Goal: Task Accomplishment & Management: Use online tool/utility

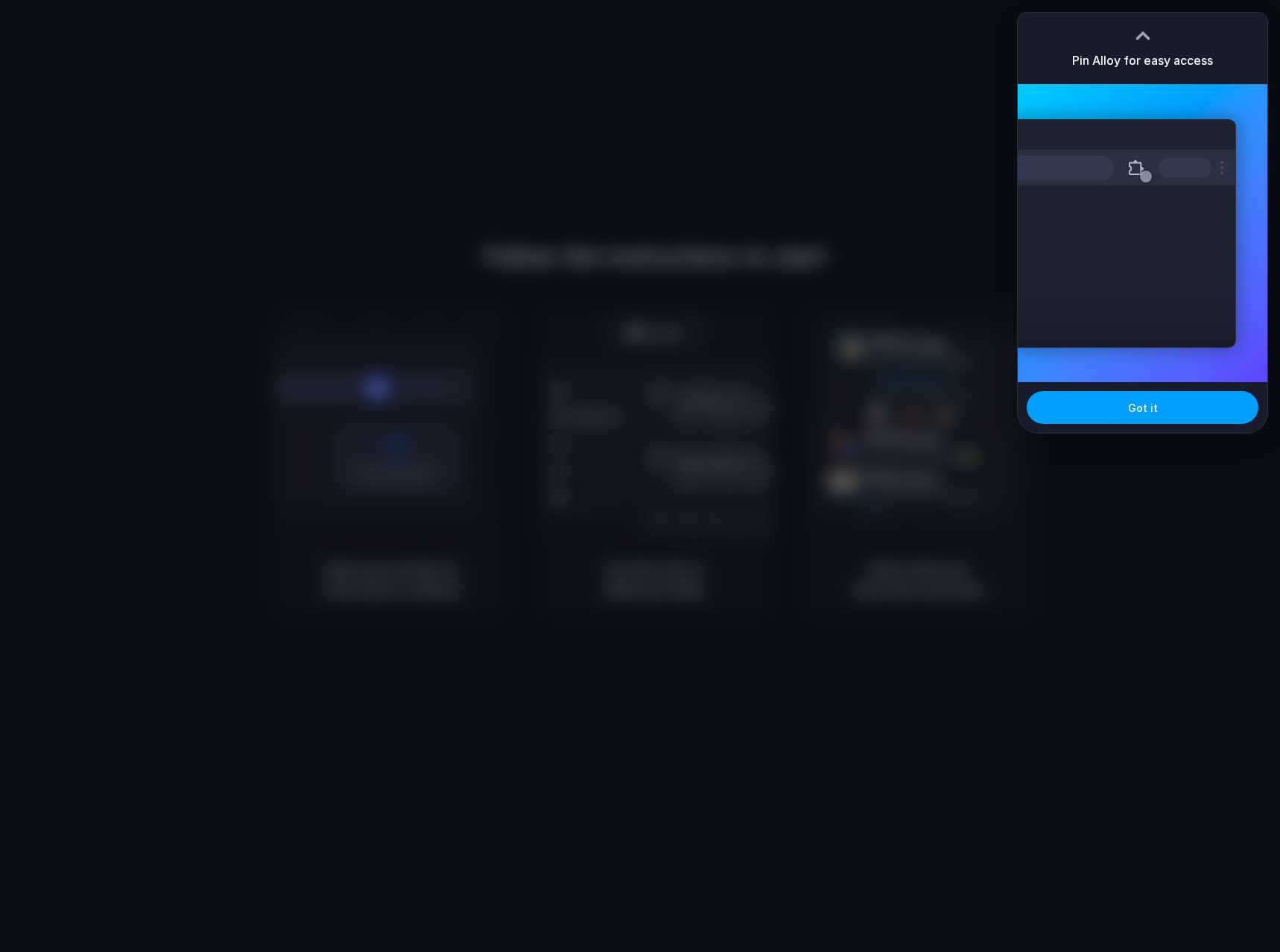
click at [1190, 419] on button "Got it" at bounding box center [1142, 407] width 232 height 33
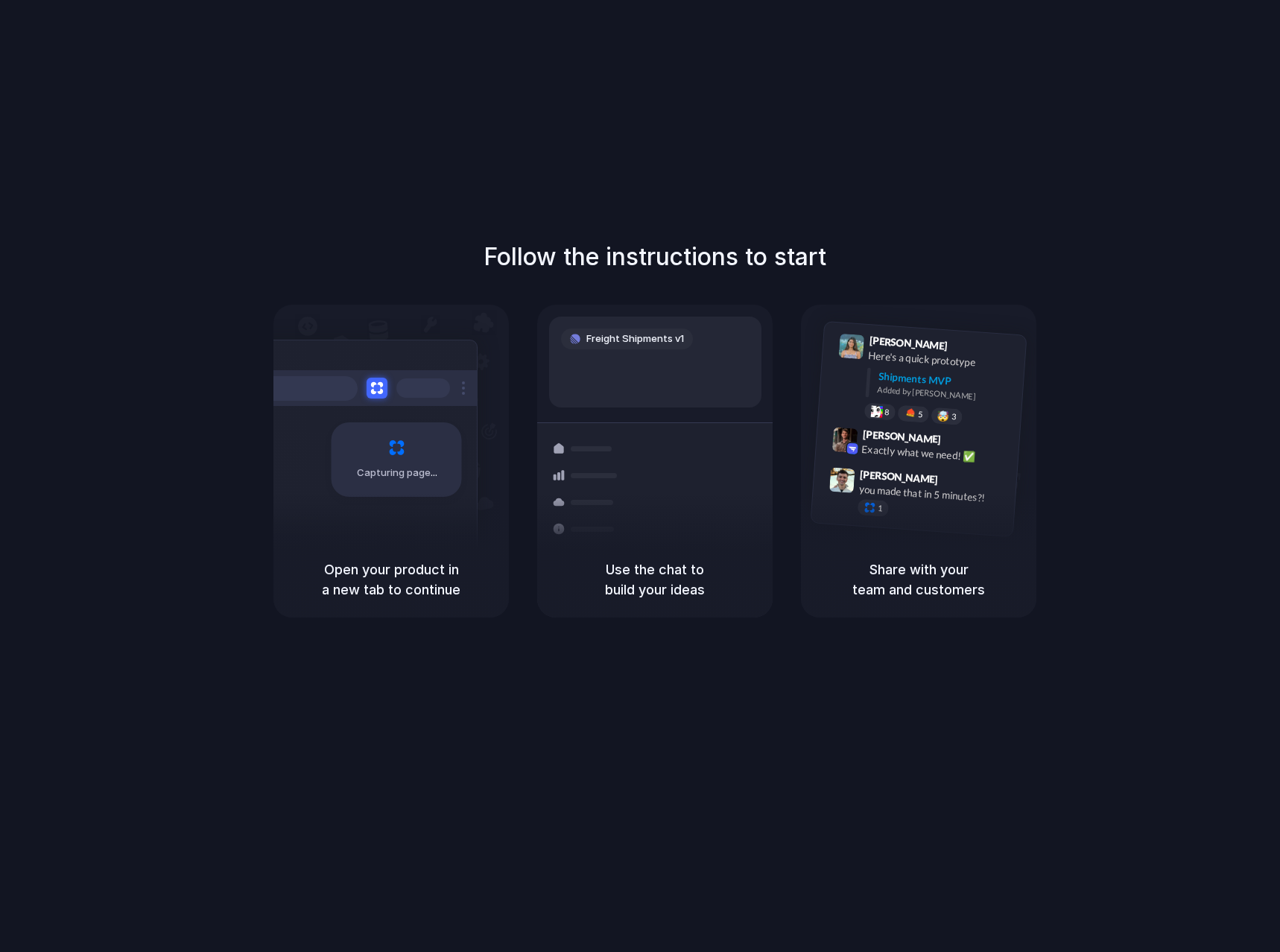
drag, startPoint x: 338, startPoint y: 565, endPoint x: 404, endPoint y: 565, distance: 66.0
click at [404, 565] on h5 "Open your product in a new tab to continue" at bounding box center [391, 579] width 200 height 40
click at [370, 581] on h5 "Open your product in a new tab to continue" at bounding box center [391, 579] width 200 height 40
drag, startPoint x: 662, startPoint y: 568, endPoint x: 680, endPoint y: 573, distance: 18.7
click at [670, 568] on h5 "Use the chat to build your ideas" at bounding box center [654, 579] width 200 height 40
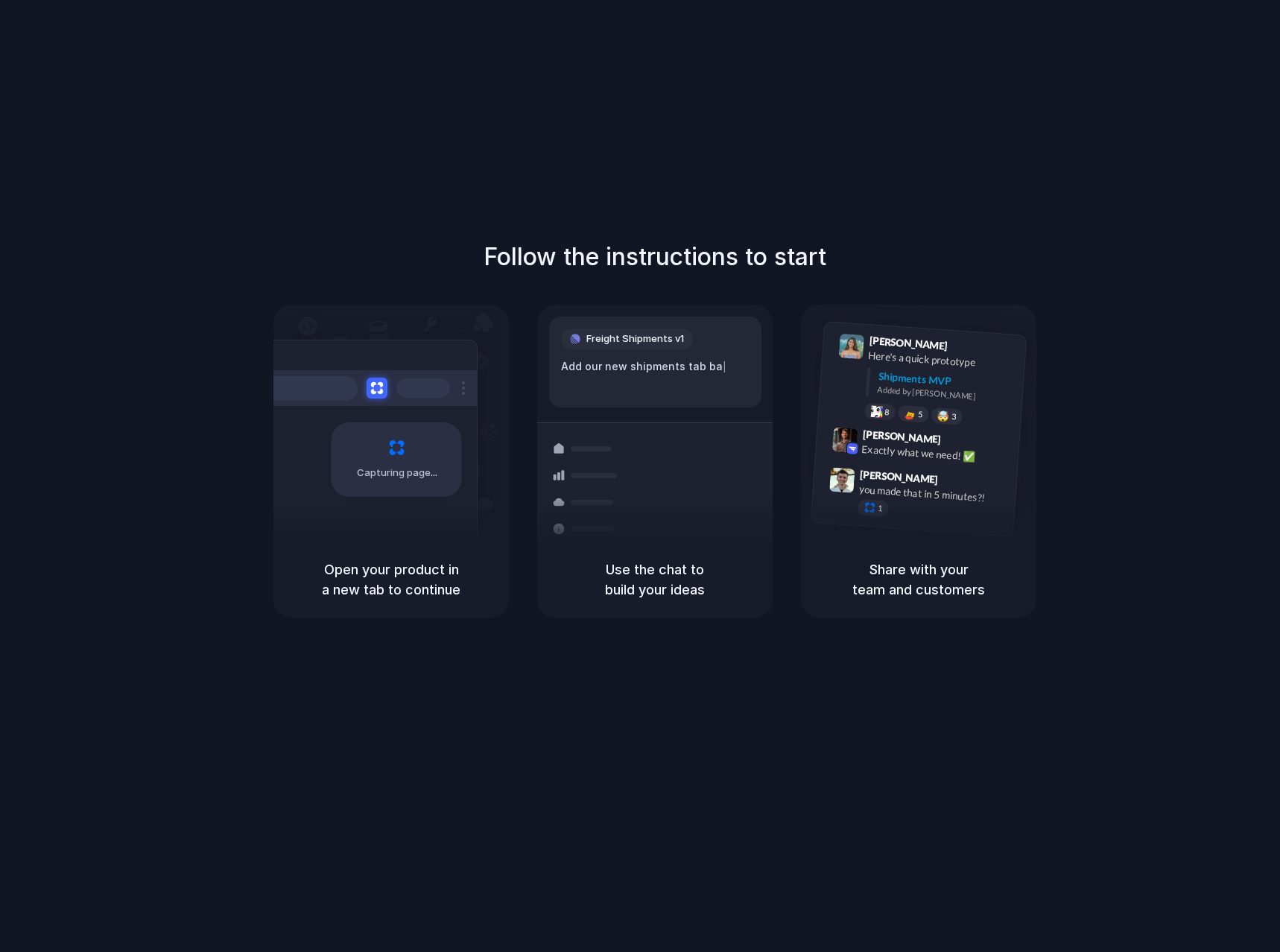
click at [683, 588] on h5 "Use the chat to build your ideas" at bounding box center [654, 579] width 200 height 40
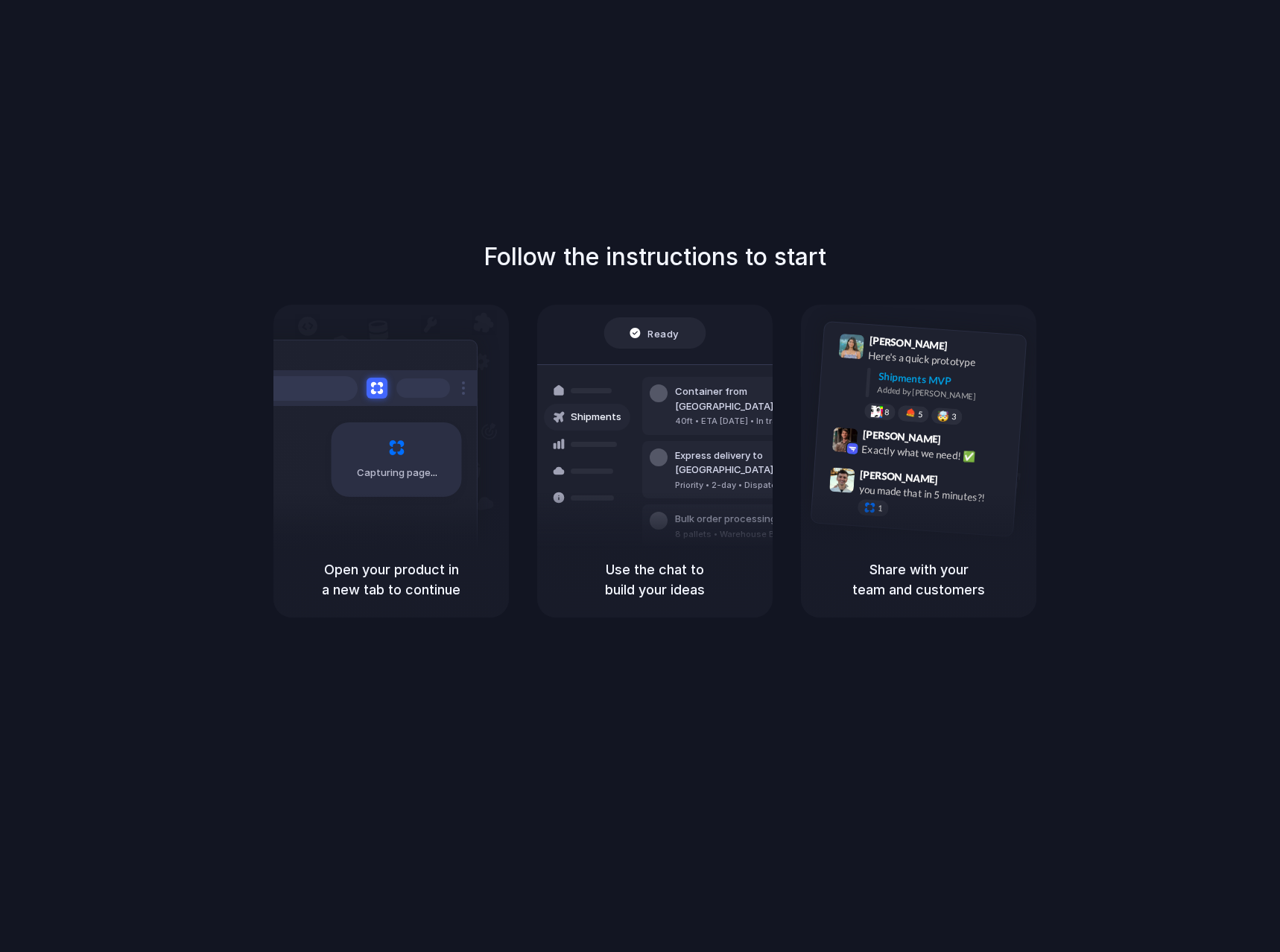
drag, startPoint x: 952, startPoint y: 573, endPoint x: 941, endPoint y: 577, distance: 11.7
click at [952, 574] on h5 "Share with your team and customers" at bounding box center [918, 579] width 200 height 40
click at [898, 592] on h5 "Share with your team and customers" at bounding box center [918, 579] width 200 height 40
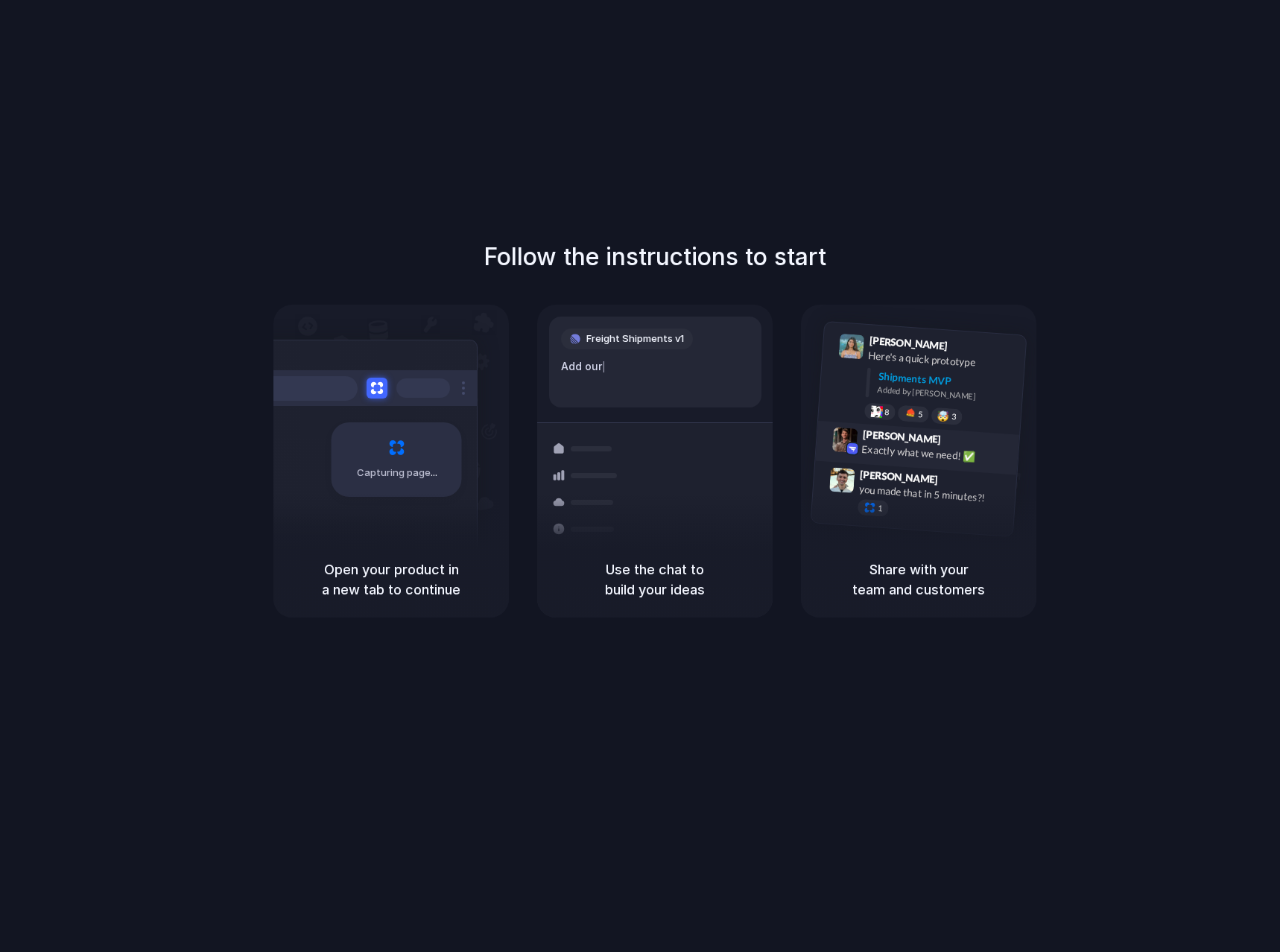
click at [935, 455] on div "Exactly what we need! ✅" at bounding box center [936, 453] width 149 height 25
click at [936, 486] on div "Simon Kubica 9:47 AM you made that in 5 minutes?! 1" at bounding box center [930, 498] width 157 height 56
click at [959, 391] on div "Added by Alloy" at bounding box center [946, 394] width 137 height 21
click at [727, 376] on div "Freight Shipments v1 Add our new shipments tab b |" at bounding box center [655, 362] width 212 height 91
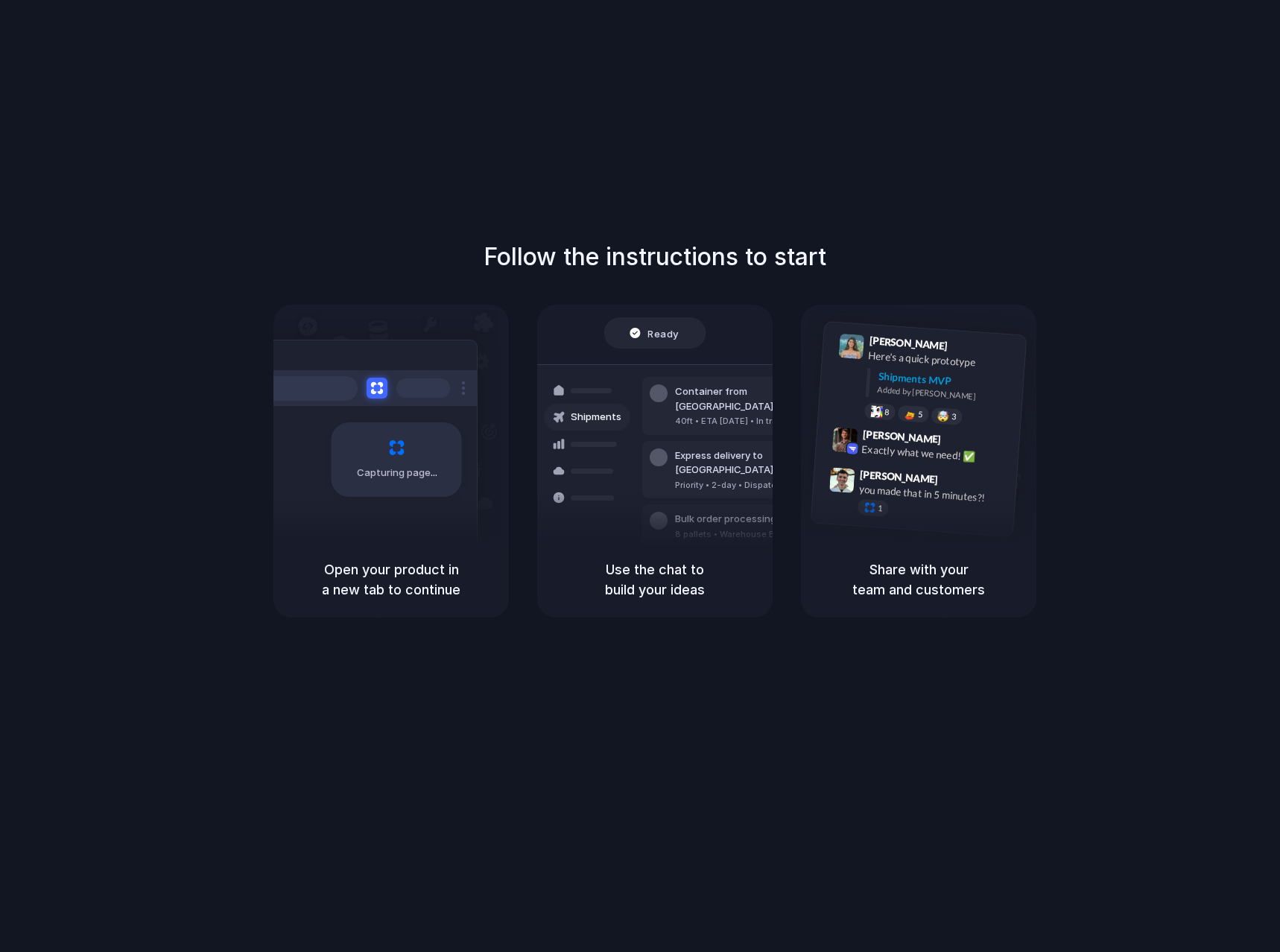
click at [640, 476] on div at bounding box center [640, 476] width 0 height 0
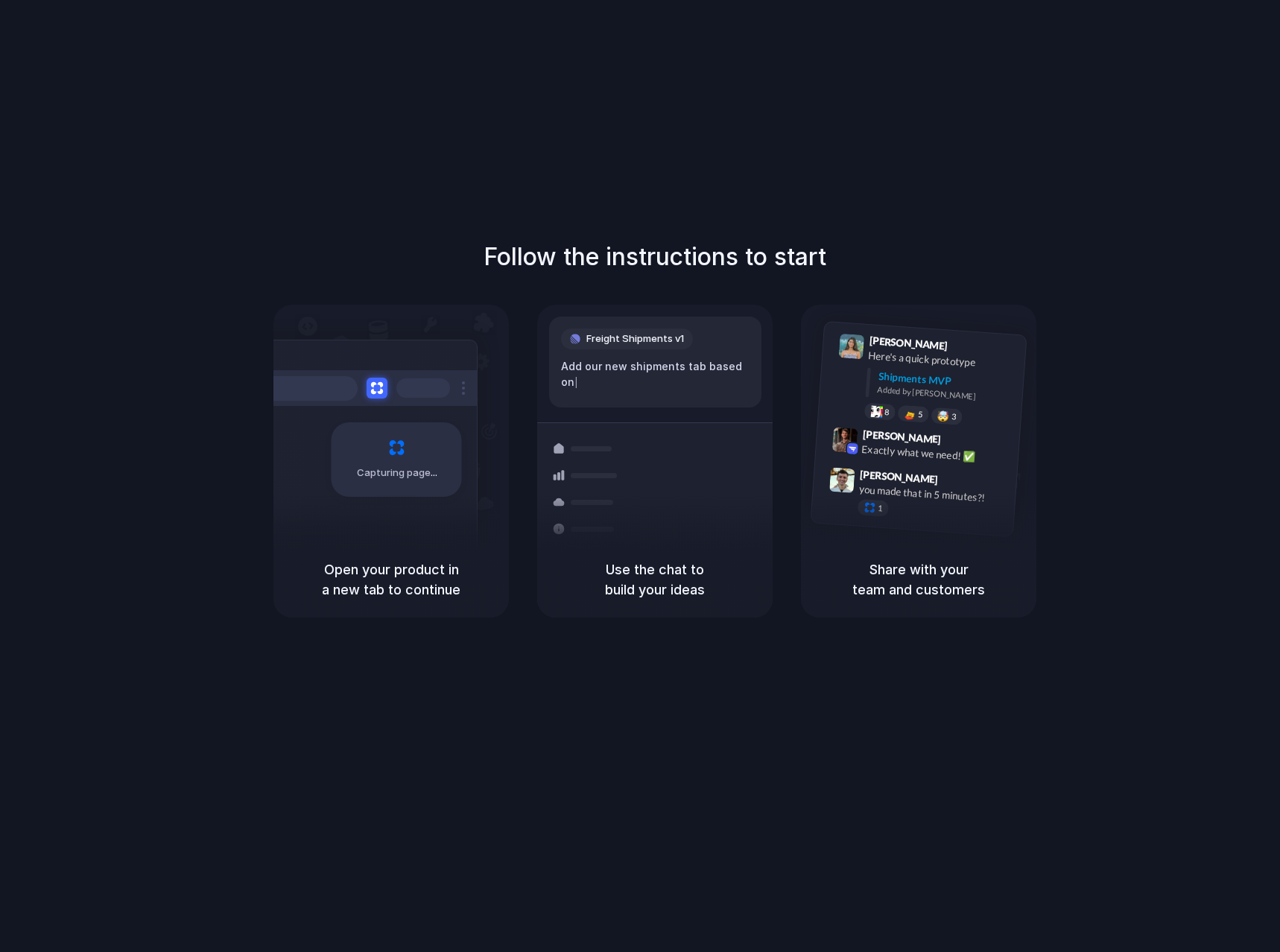
click at [640, 476] on div at bounding box center [640, 476] width 0 height 0
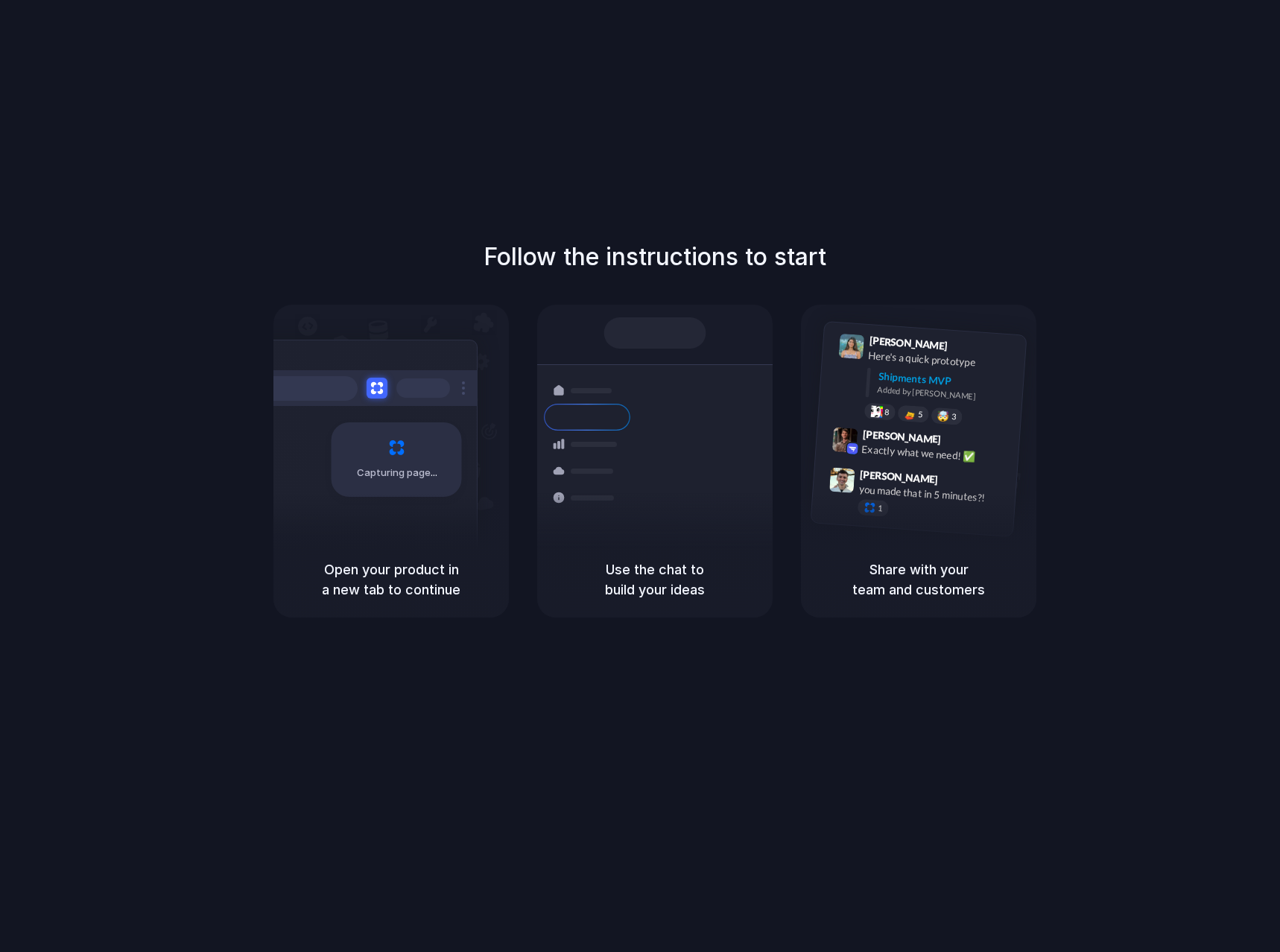
click at [640, 476] on div at bounding box center [640, 476] width 0 height 0
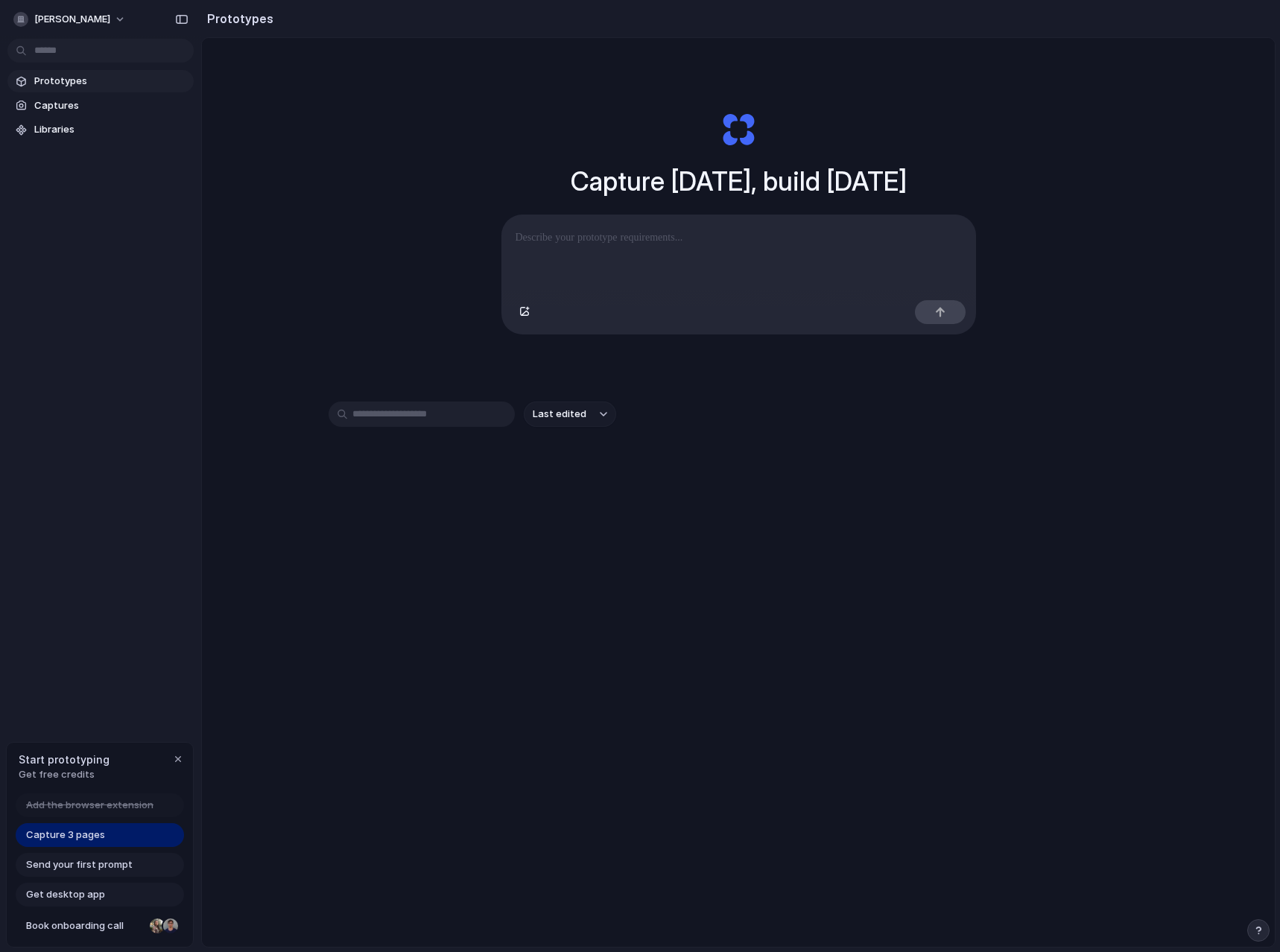
click at [642, 235] on p at bounding box center [738, 238] width 446 height 18
click at [84, 834] on span "Capture 3 pages" at bounding box center [65, 835] width 79 height 15
click at [95, 871] on span "Send your first prompt" at bounding box center [79, 865] width 106 height 15
click at [92, 896] on span "Get desktop app" at bounding box center [65, 895] width 79 height 15
click at [93, 864] on span "Send your first prompt" at bounding box center [79, 865] width 106 height 15
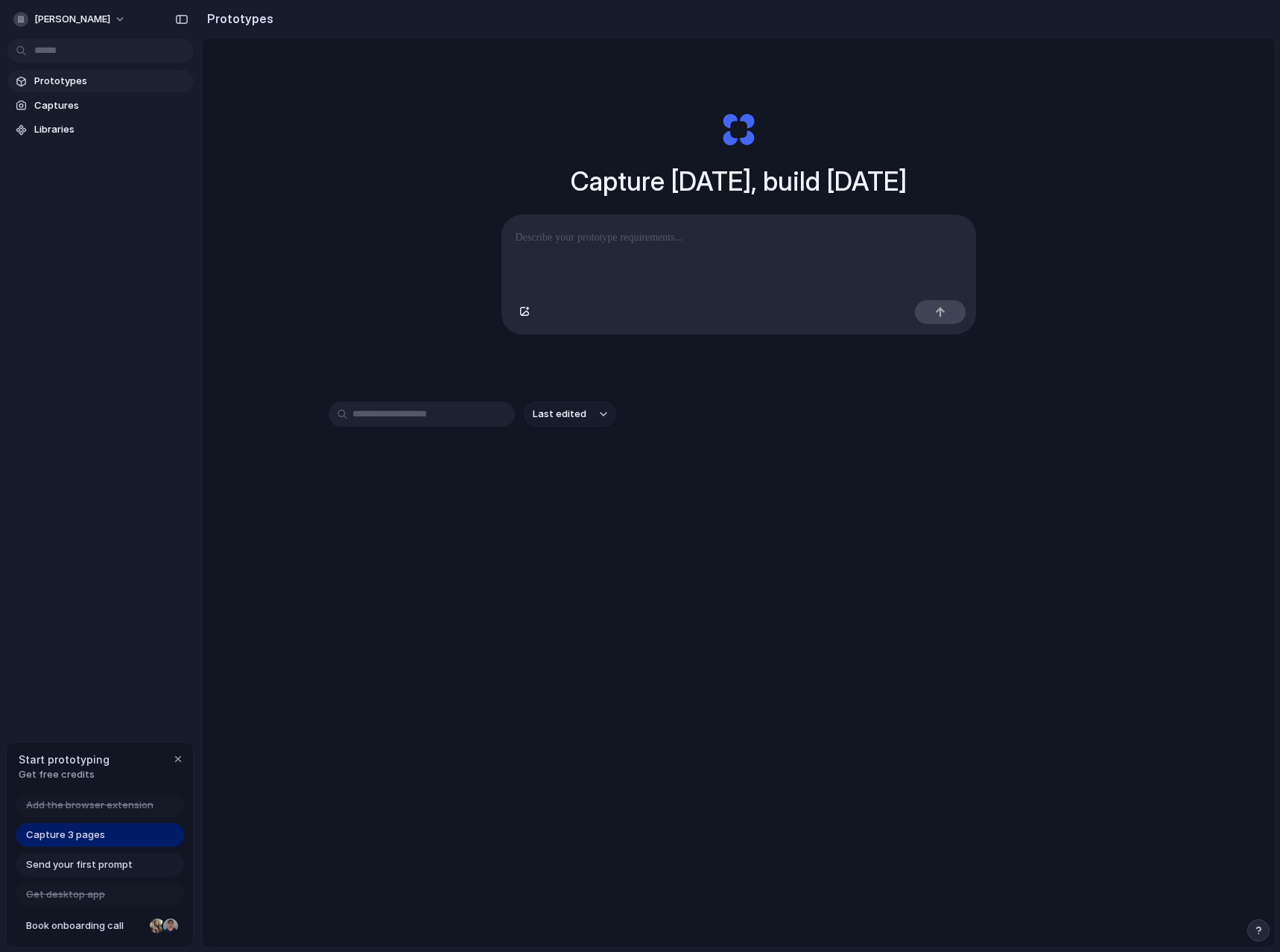
click at [93, 826] on div "Capture 3 pages" at bounding box center [100, 834] width 169 height 24
click at [656, 247] on div at bounding box center [739, 255] width 474 height 79
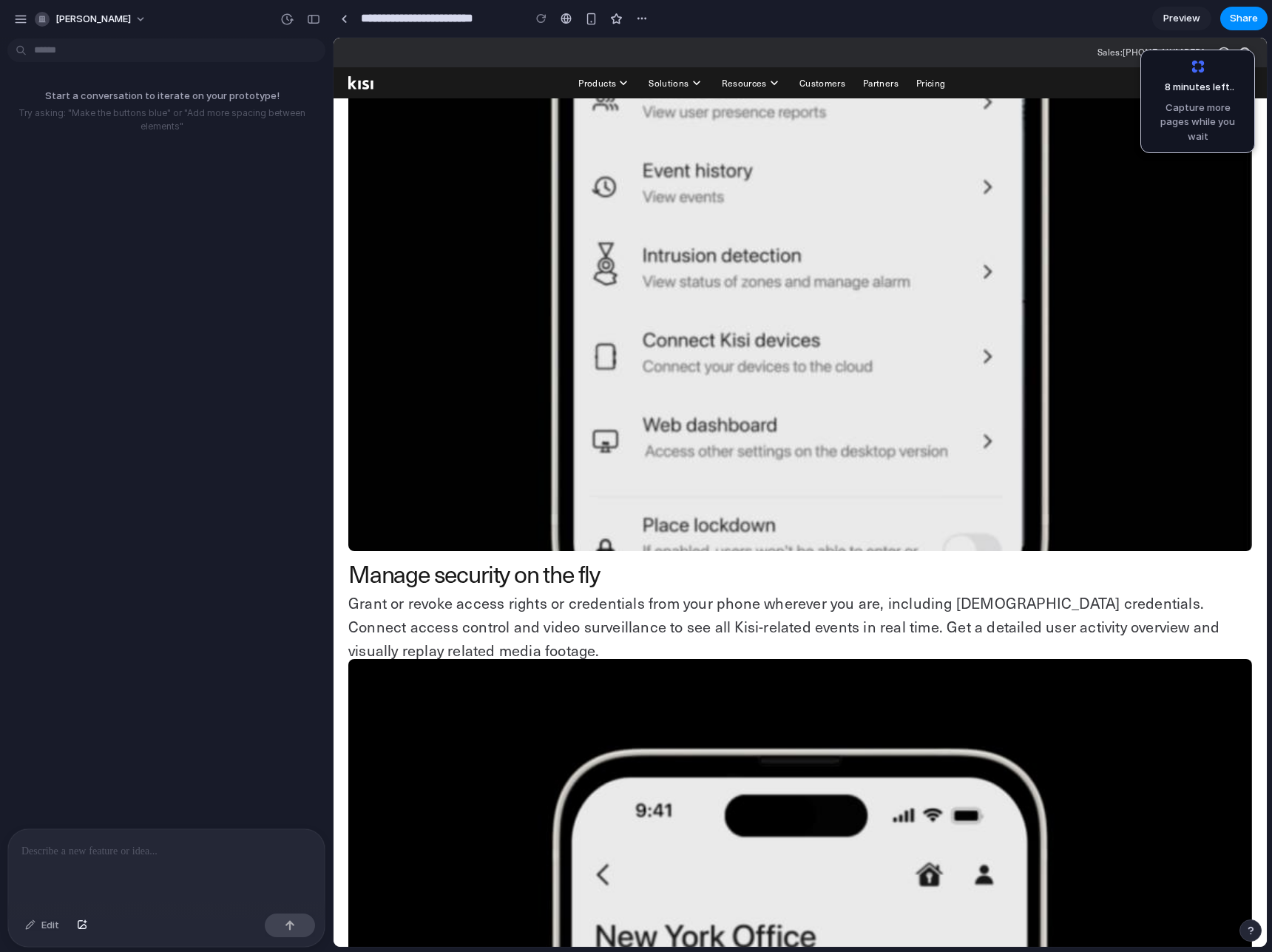
scroll to position [1386, 0]
click at [1215, 115] on span "Capture more pages while you wait" at bounding box center [1198, 122] width 95 height 44
click at [594, 17] on div "button" at bounding box center [591, 19] width 13 height 13
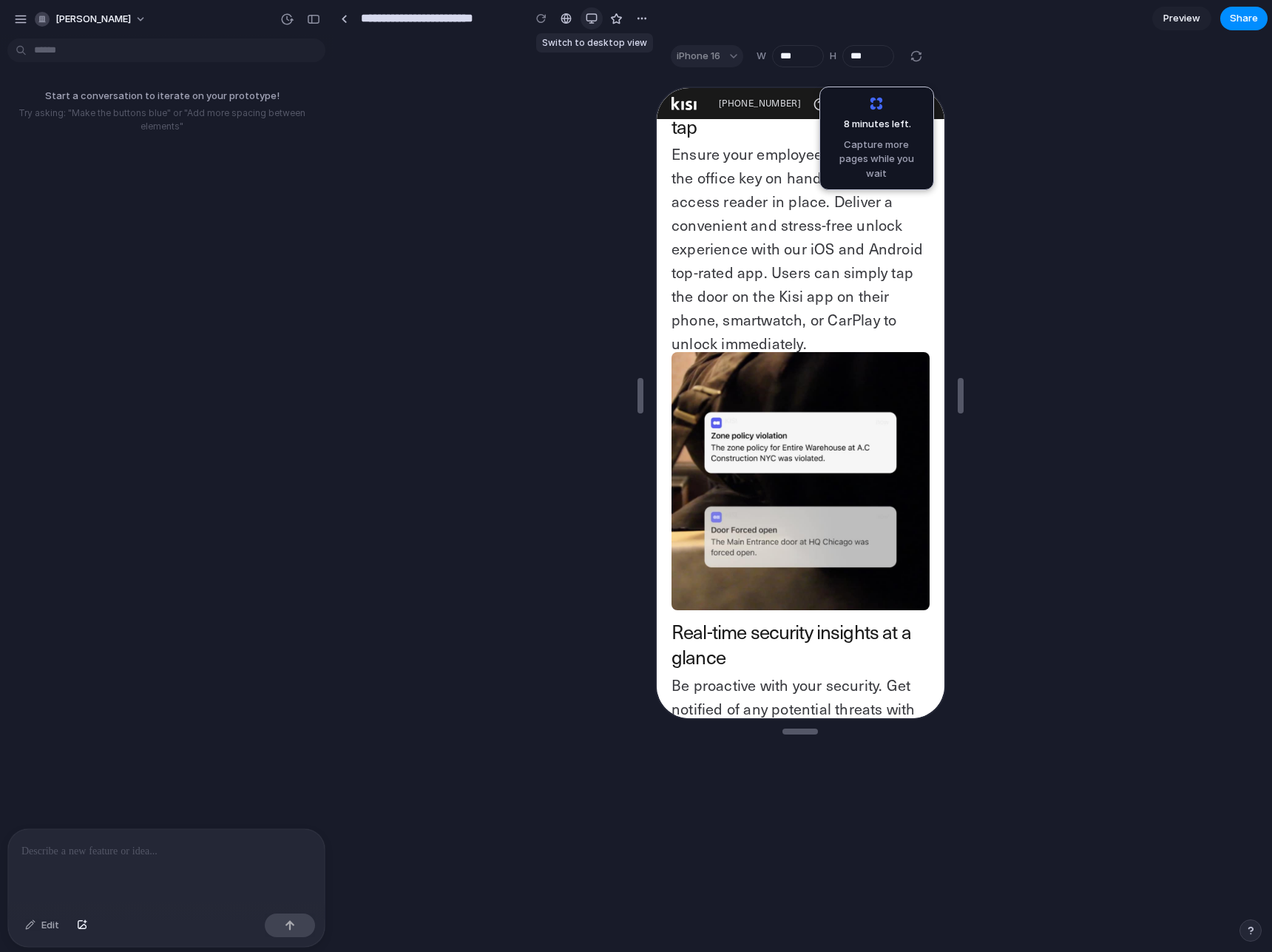
scroll to position [1383, 0]
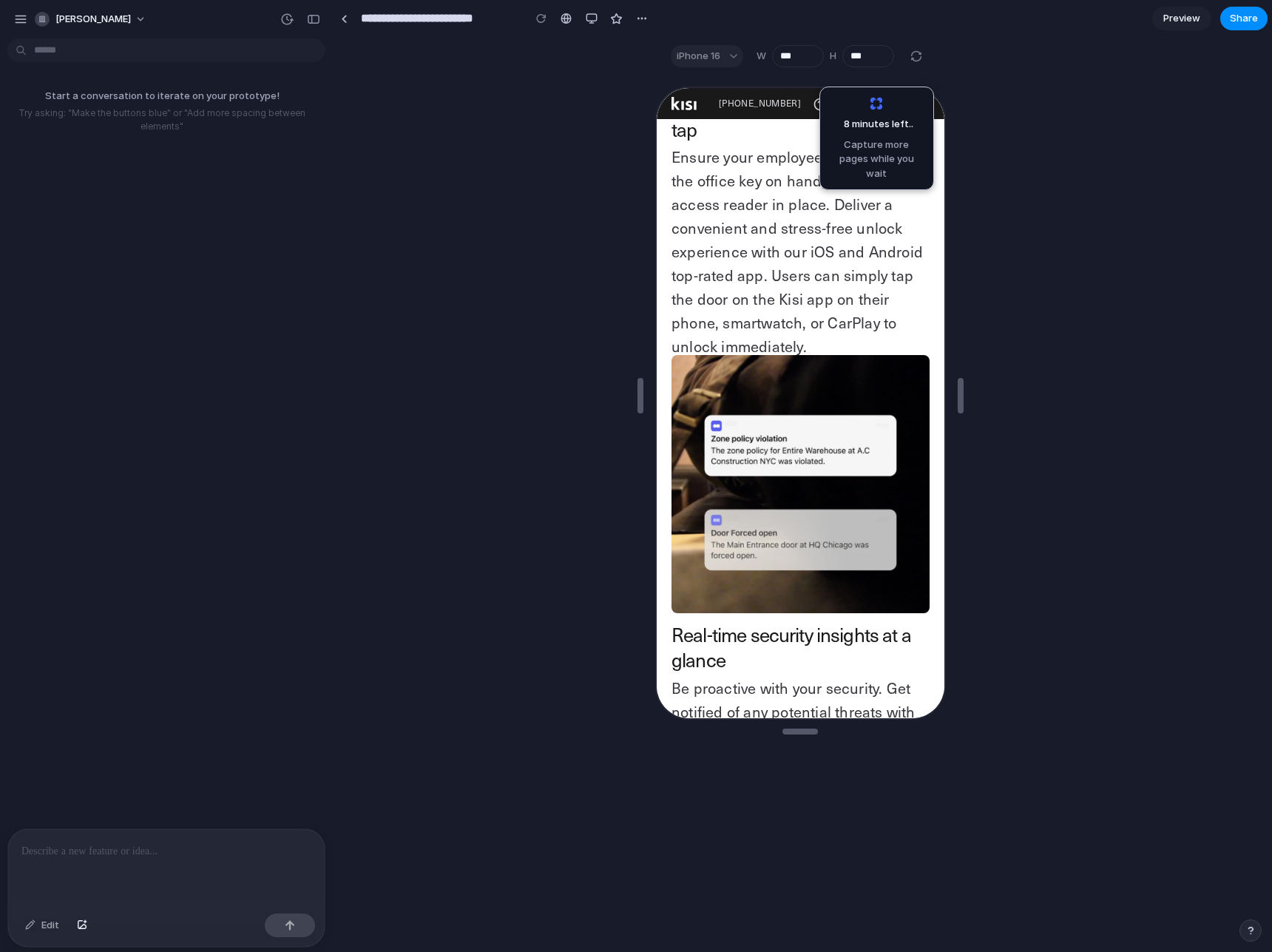
drag, startPoint x: 871, startPoint y: 482, endPoint x: 816, endPoint y: 481, distance: 55.0
drag, startPoint x: 853, startPoint y: 410, endPoint x: 781, endPoint y: 427, distance: 74.0
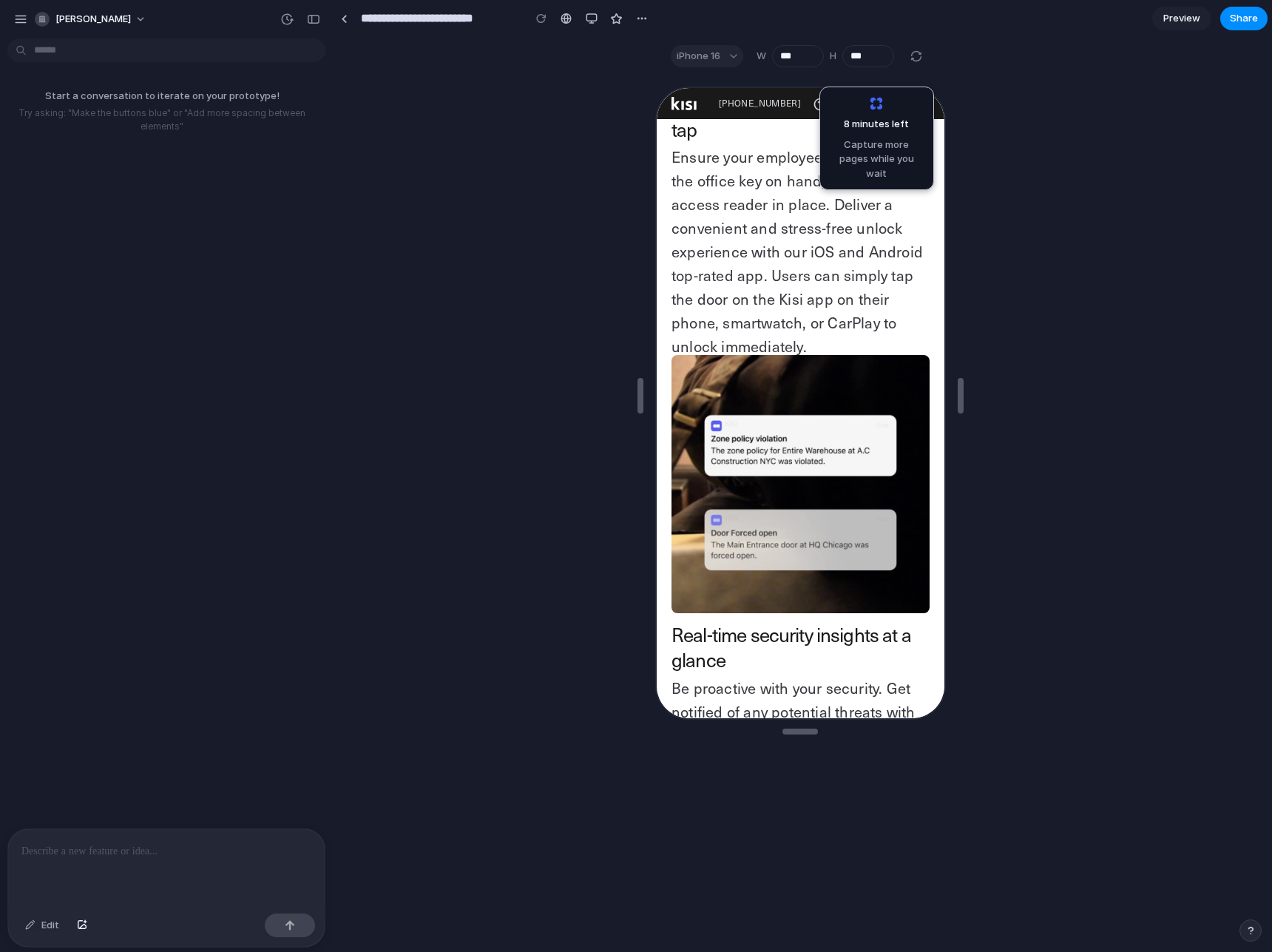
drag, startPoint x: 737, startPoint y: 355, endPoint x: 703, endPoint y: 433, distance: 85.1
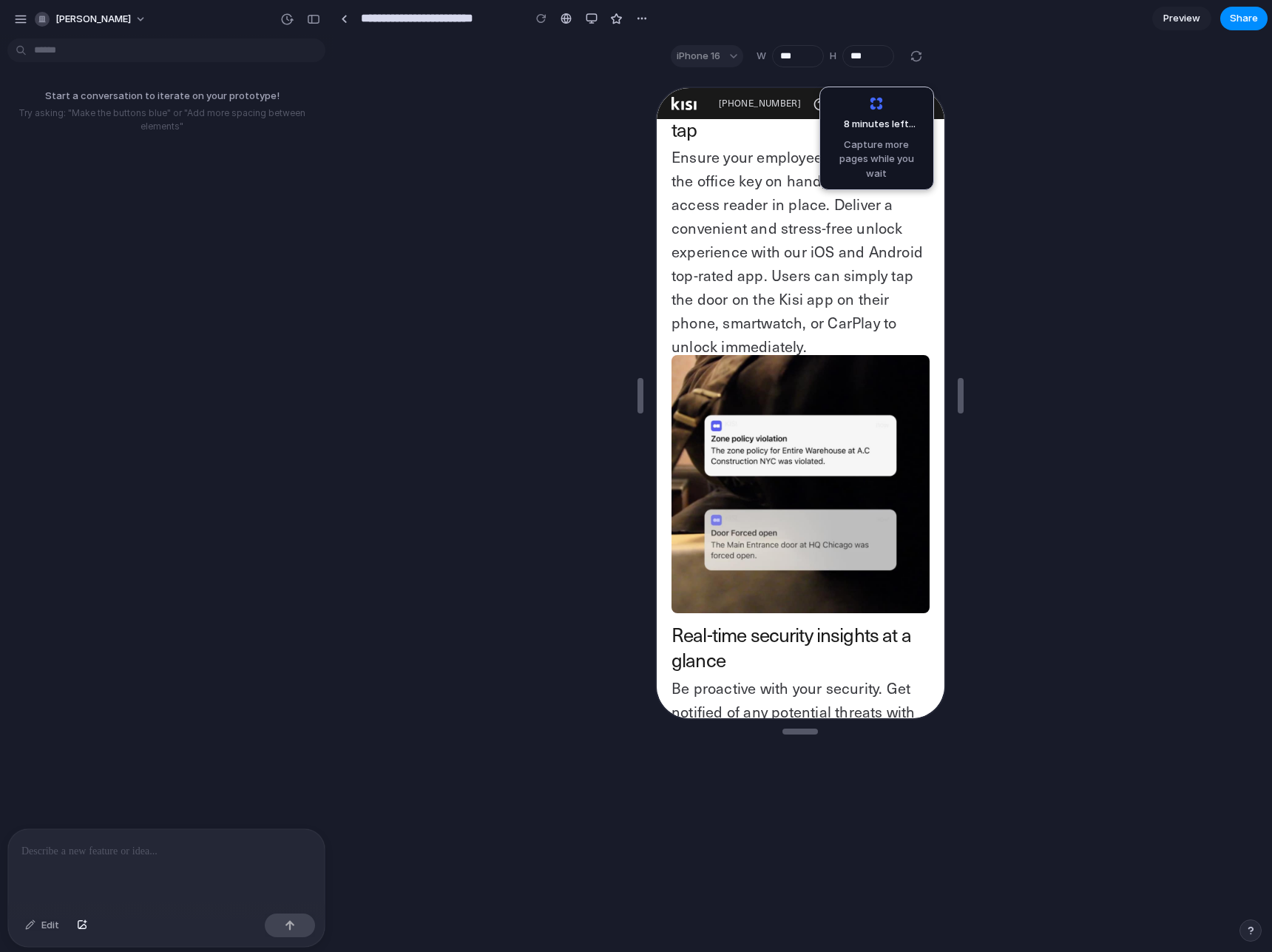
click at [587, 17] on div "button" at bounding box center [591, 19] width 12 height 12
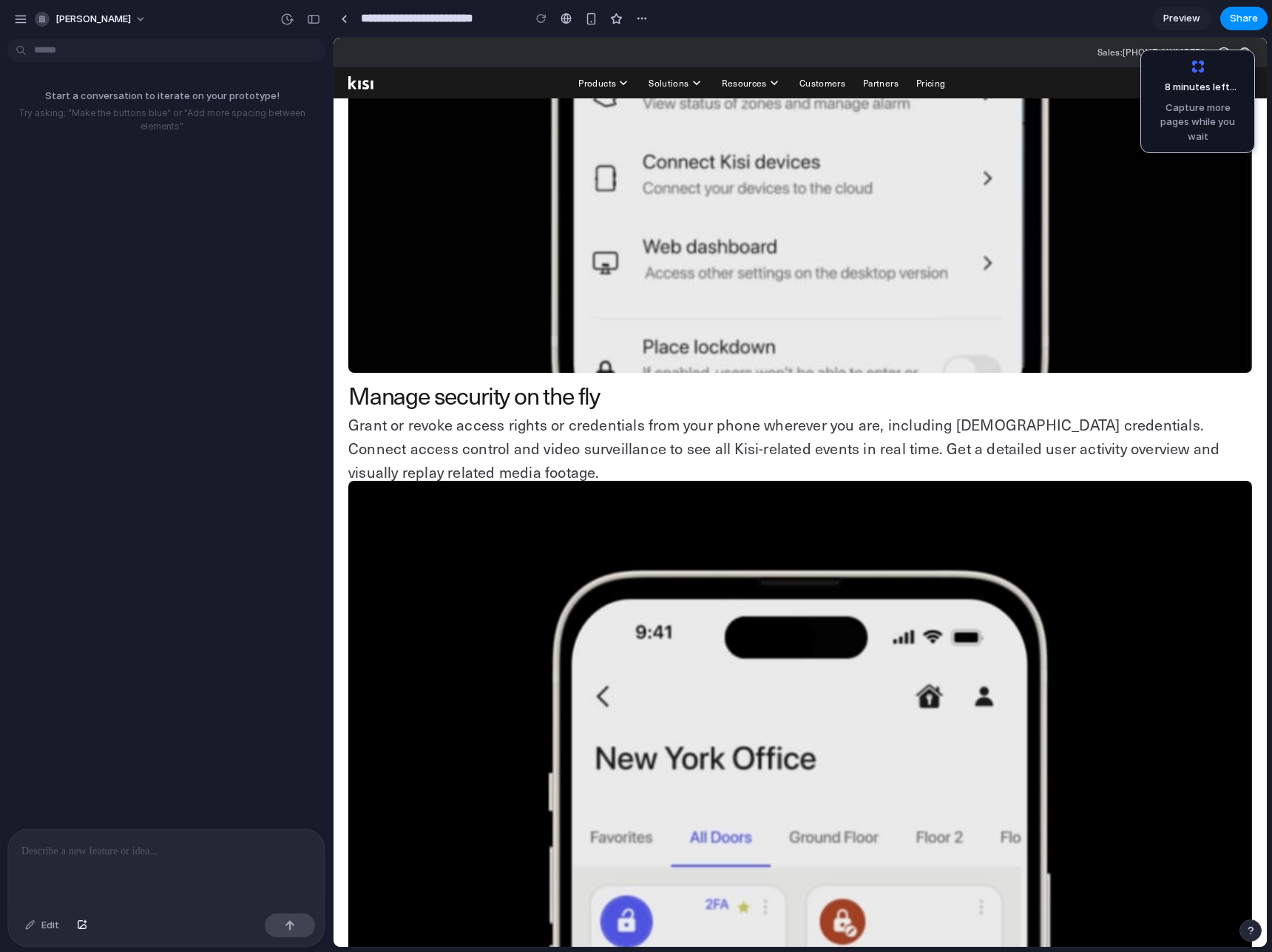
scroll to position [1534, 0]
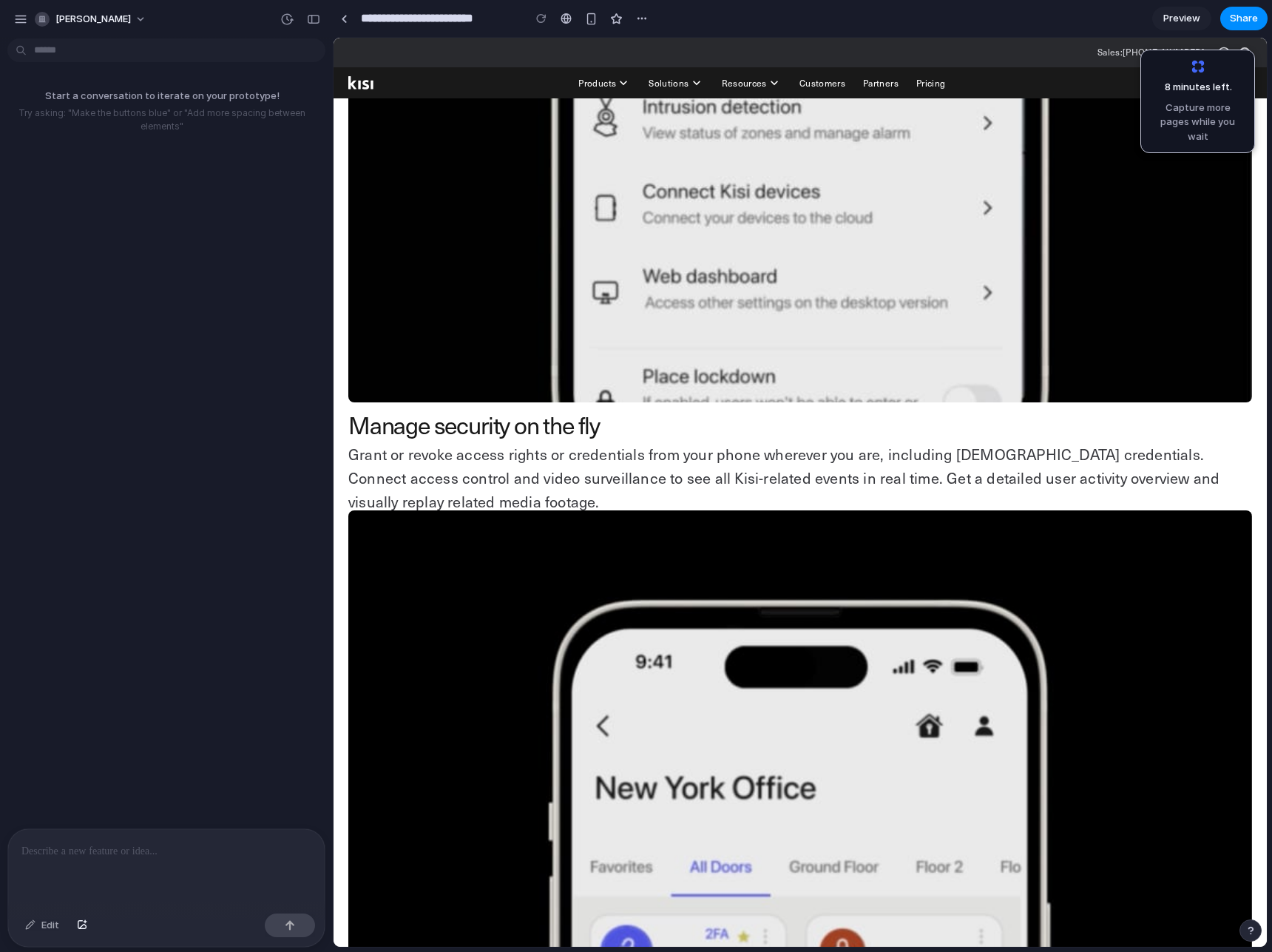
click at [191, 843] on p at bounding box center [166, 852] width 290 height 18
click at [190, 828] on p "**********" at bounding box center [163, 842] width 284 height 35
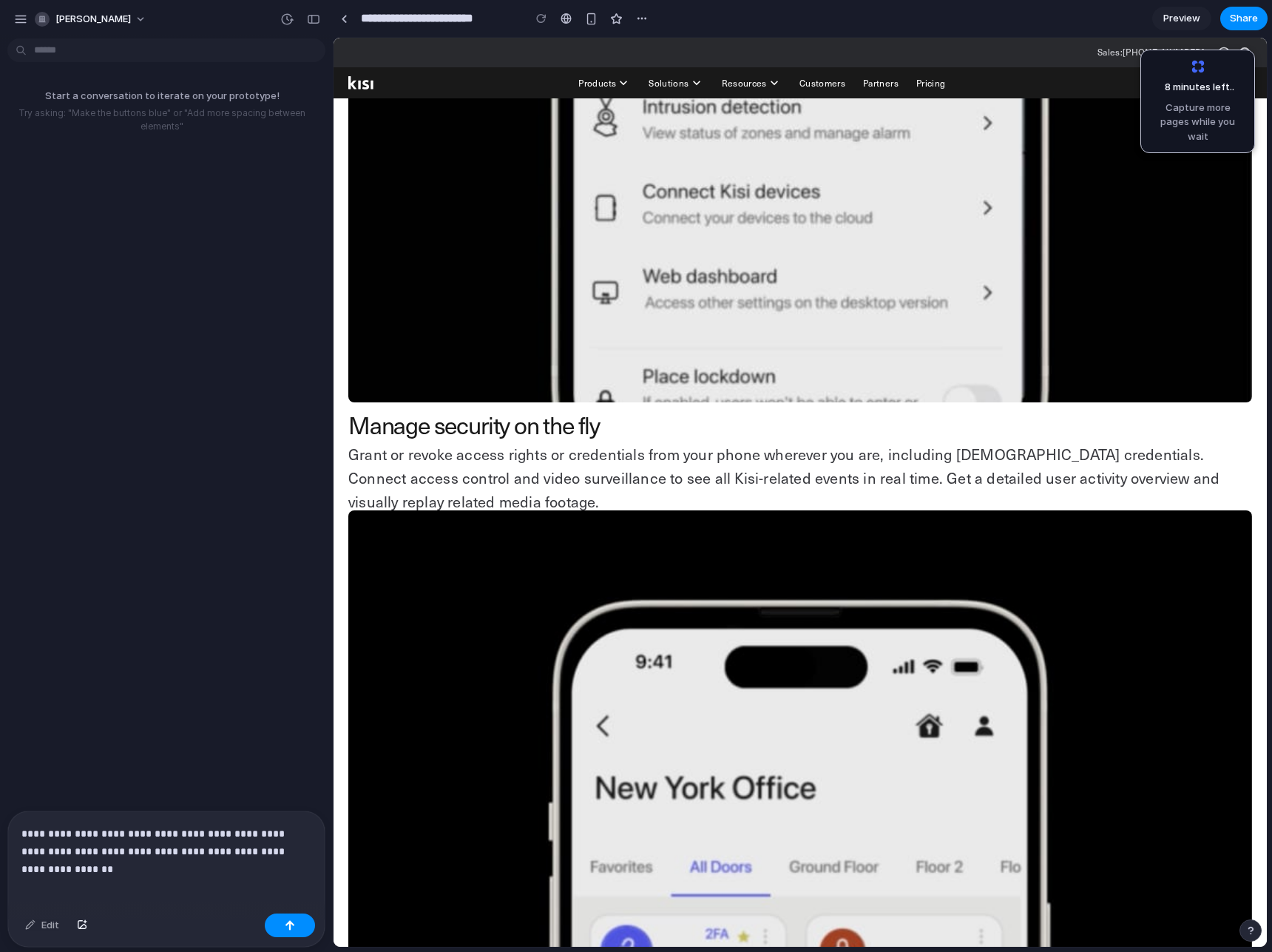
click at [313, 842] on div "**********" at bounding box center [167, 858] width 317 height 96
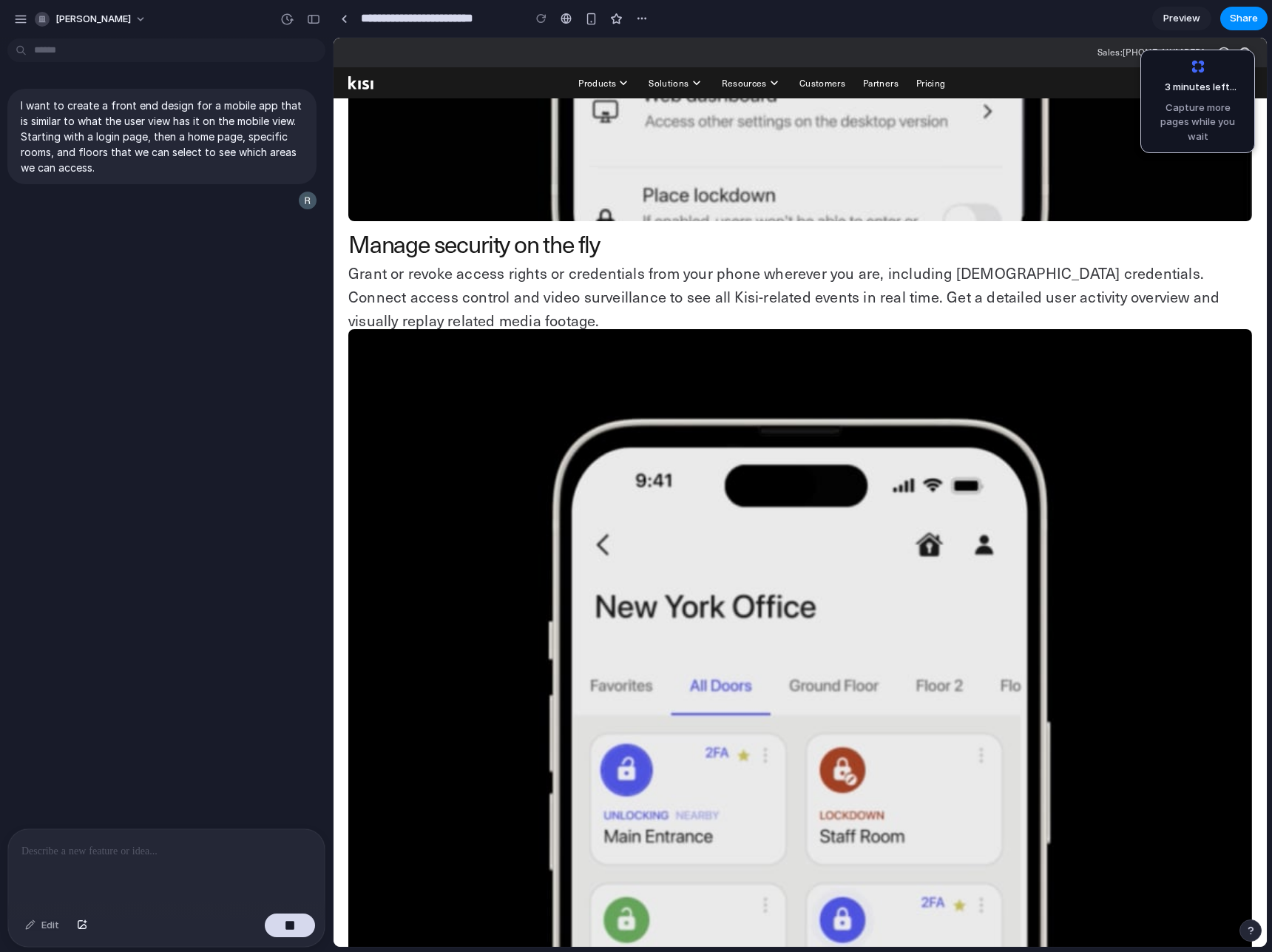
scroll to position [1460, 0]
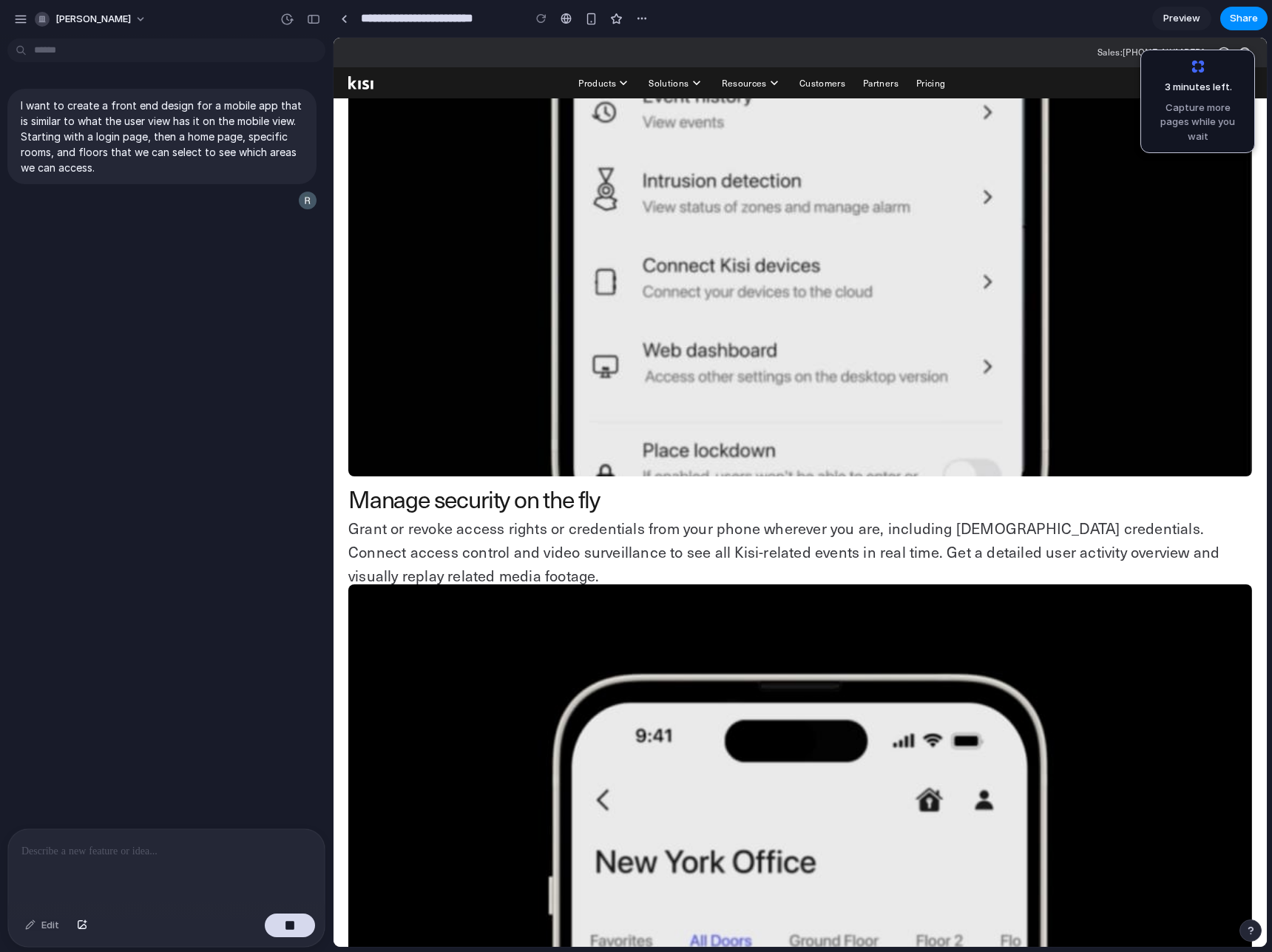
click at [127, 846] on p at bounding box center [163, 852] width 284 height 18
click at [164, 760] on div "I want to create a front end design for a mobile app that is similar to what th…" at bounding box center [161, 436] width 324 height 784
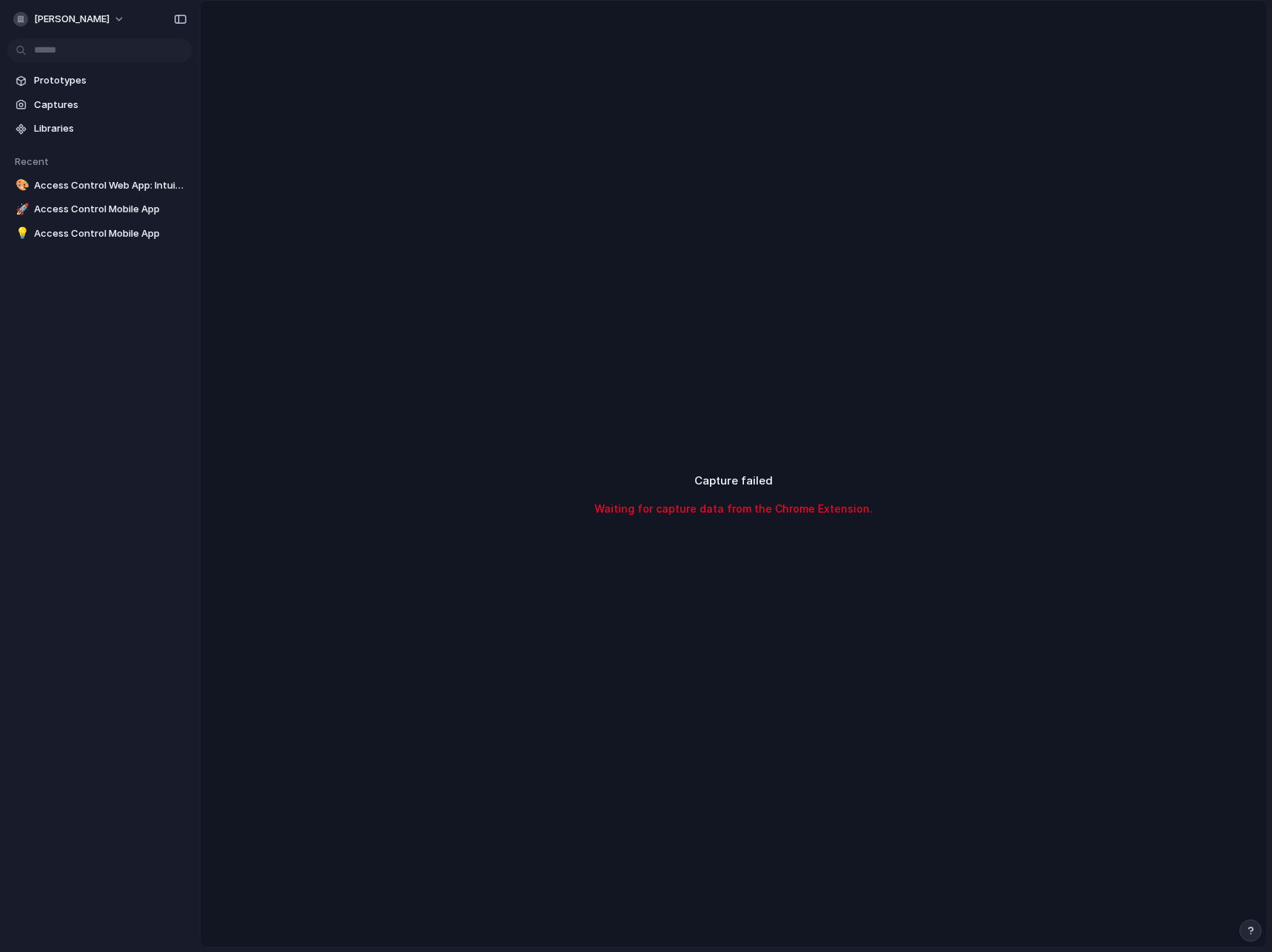
drag, startPoint x: 1042, startPoint y: 364, endPoint x: 986, endPoint y: 213, distance: 161.0
click at [981, 213] on div "Capture failed Waiting for capture data from the Chrome Extension." at bounding box center [734, 494] width 1067 height 987
click at [728, 448] on div "Capture failed Waiting for capture data from the Chrome Extension." at bounding box center [734, 494] width 1067 height 987
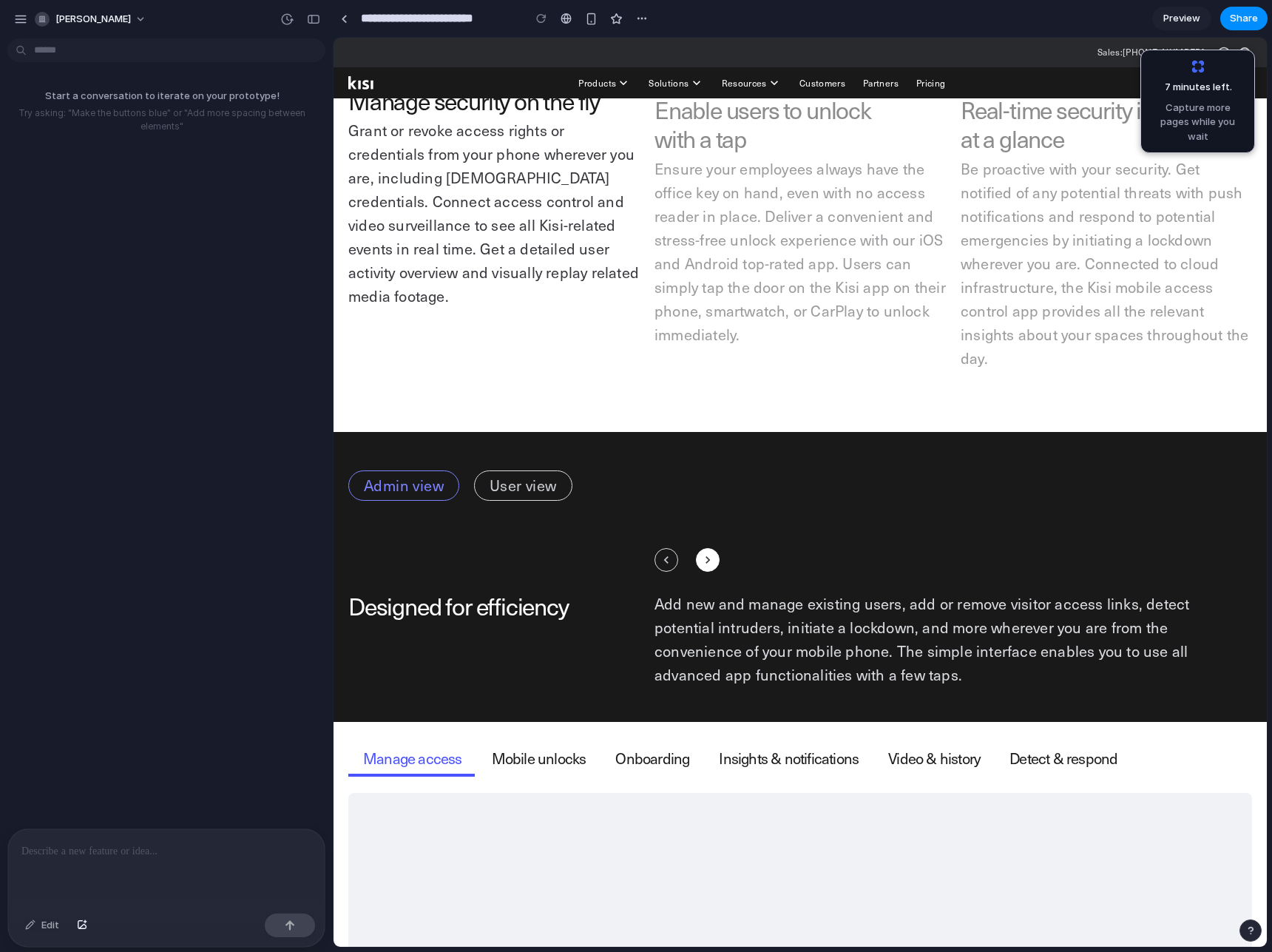
scroll to position [1258, 0]
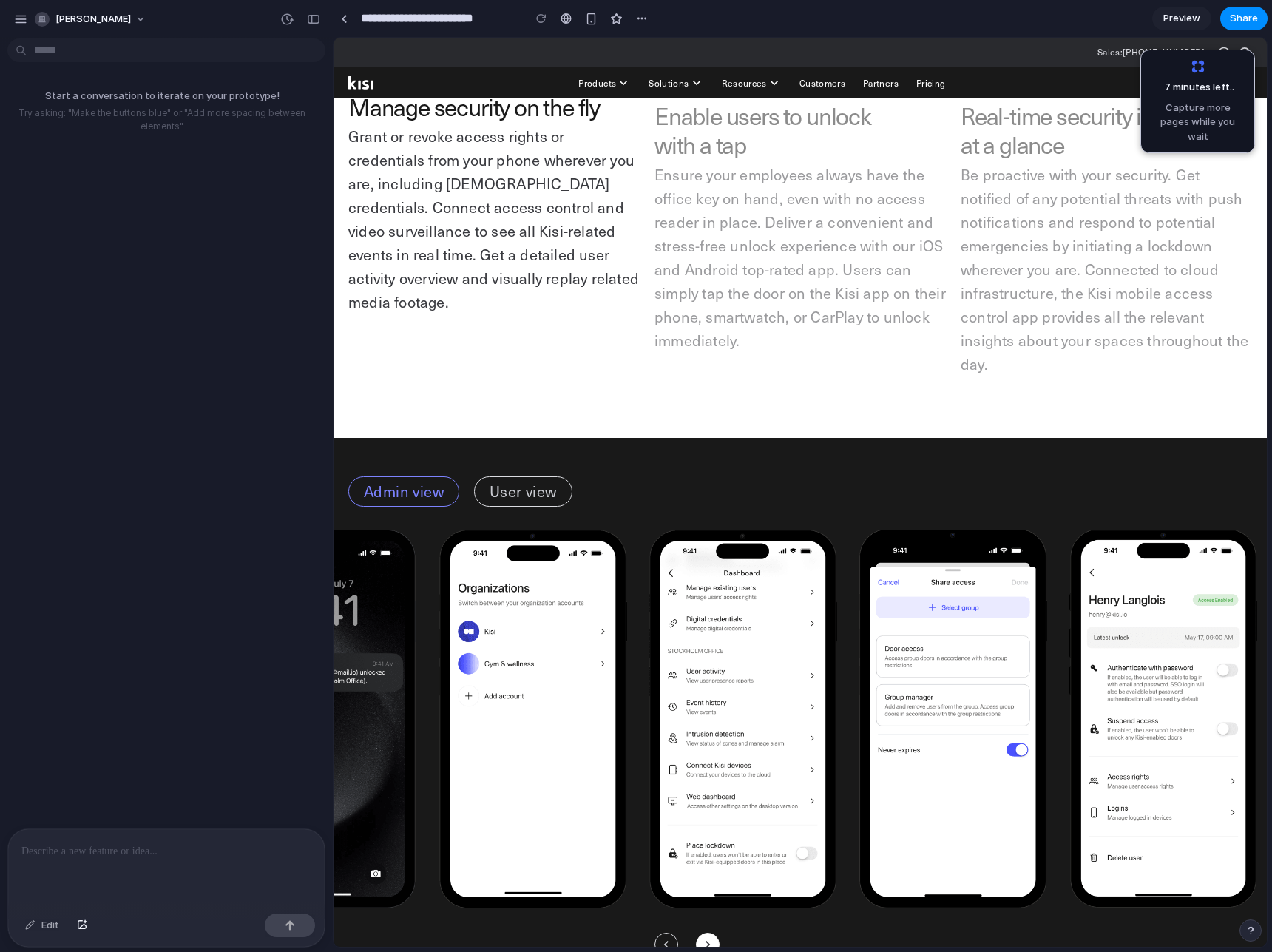
click at [519, 498] on button "User view" at bounding box center [523, 491] width 98 height 30
click at [398, 487] on button "Admin view" at bounding box center [404, 491] width 111 height 30
click at [1191, 95] on div "7 minutes left . Capture more pages while you wait" at bounding box center [1198, 101] width 95 height 84
drag, startPoint x: 1031, startPoint y: 103, endPoint x: 948, endPoint y: 40, distance: 104.2
click at [1031, 108] on h6 "Real-time security insights at a glance" at bounding box center [1087, 131] width 253 height 47
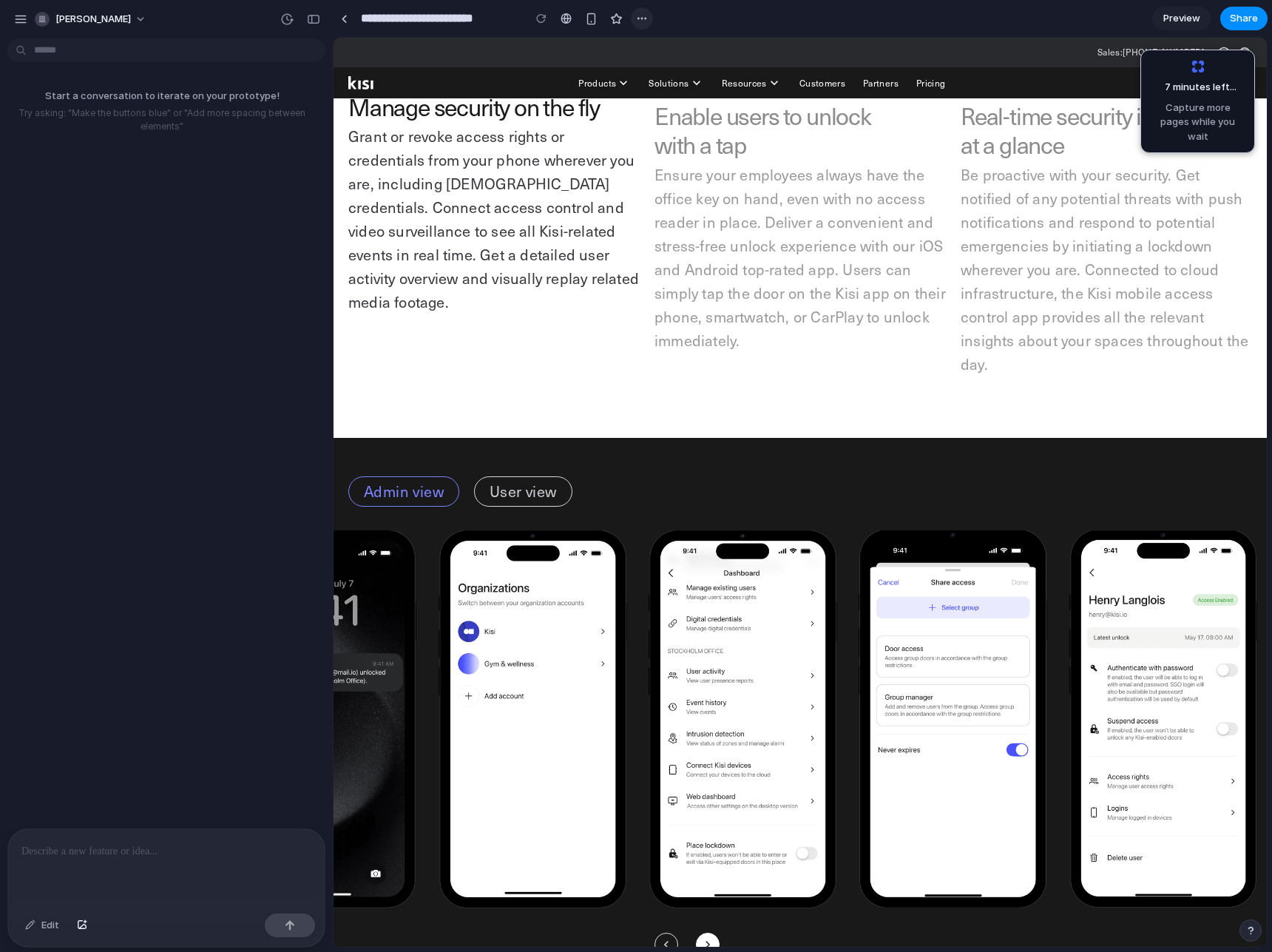
click at [642, 17] on div "button" at bounding box center [642, 19] width 12 height 12
drag, startPoint x: 581, startPoint y: 154, endPoint x: 598, endPoint y: 155, distance: 17.0
click at [581, 155] on div "Duplicate Delete" at bounding box center [636, 476] width 1272 height 952
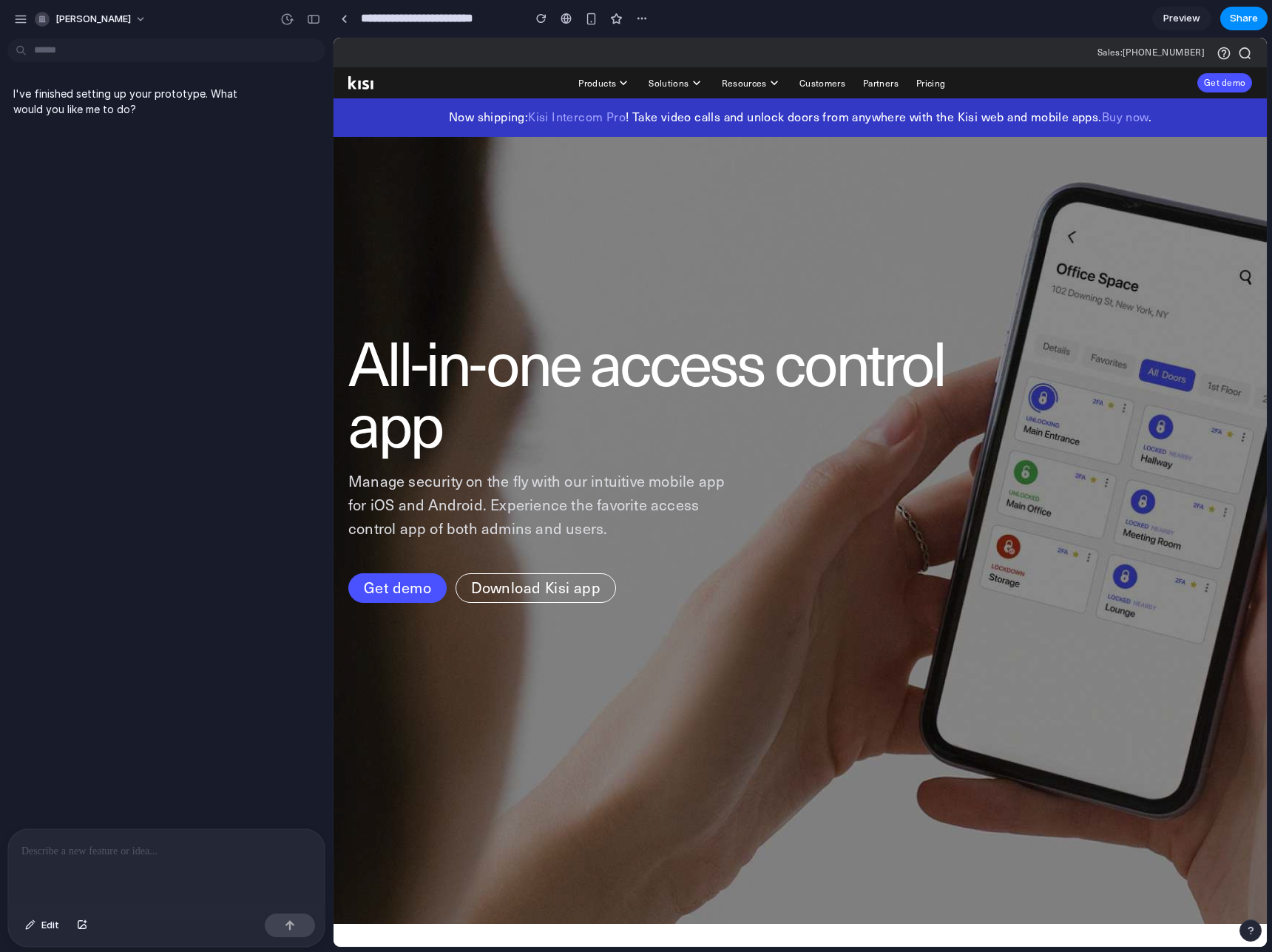
scroll to position [0, 0]
click at [171, 855] on div at bounding box center [167, 868] width 317 height 78
click at [82, 924] on div "button" at bounding box center [82, 926] width 11 height 9
click at [127, 850] on p at bounding box center [166, 852] width 290 height 18
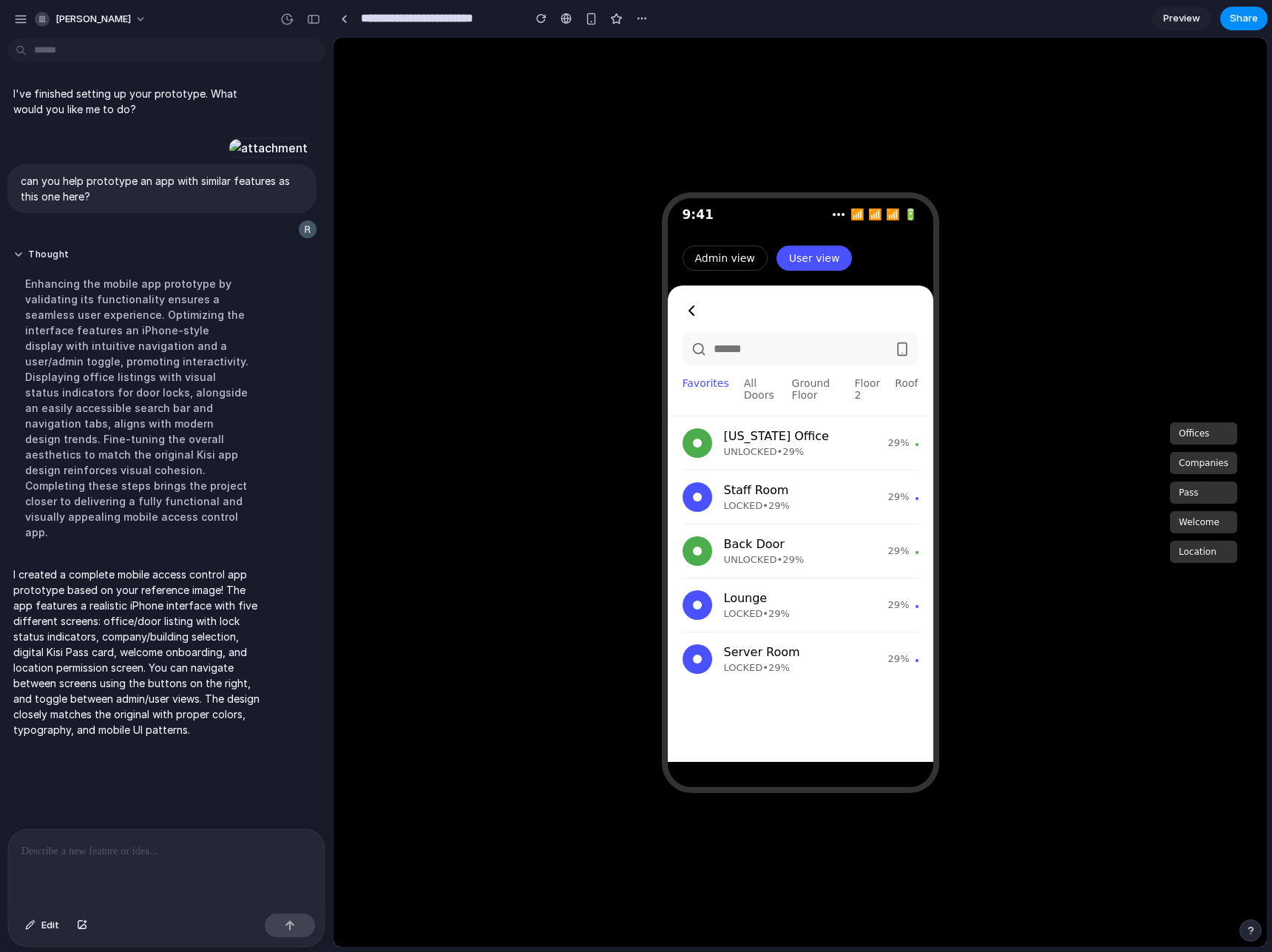
scroll to position [16, 0]
click at [1203, 435] on button "Offices" at bounding box center [1203, 433] width 67 height 22
click at [1208, 462] on button "Companies" at bounding box center [1203, 462] width 67 height 22
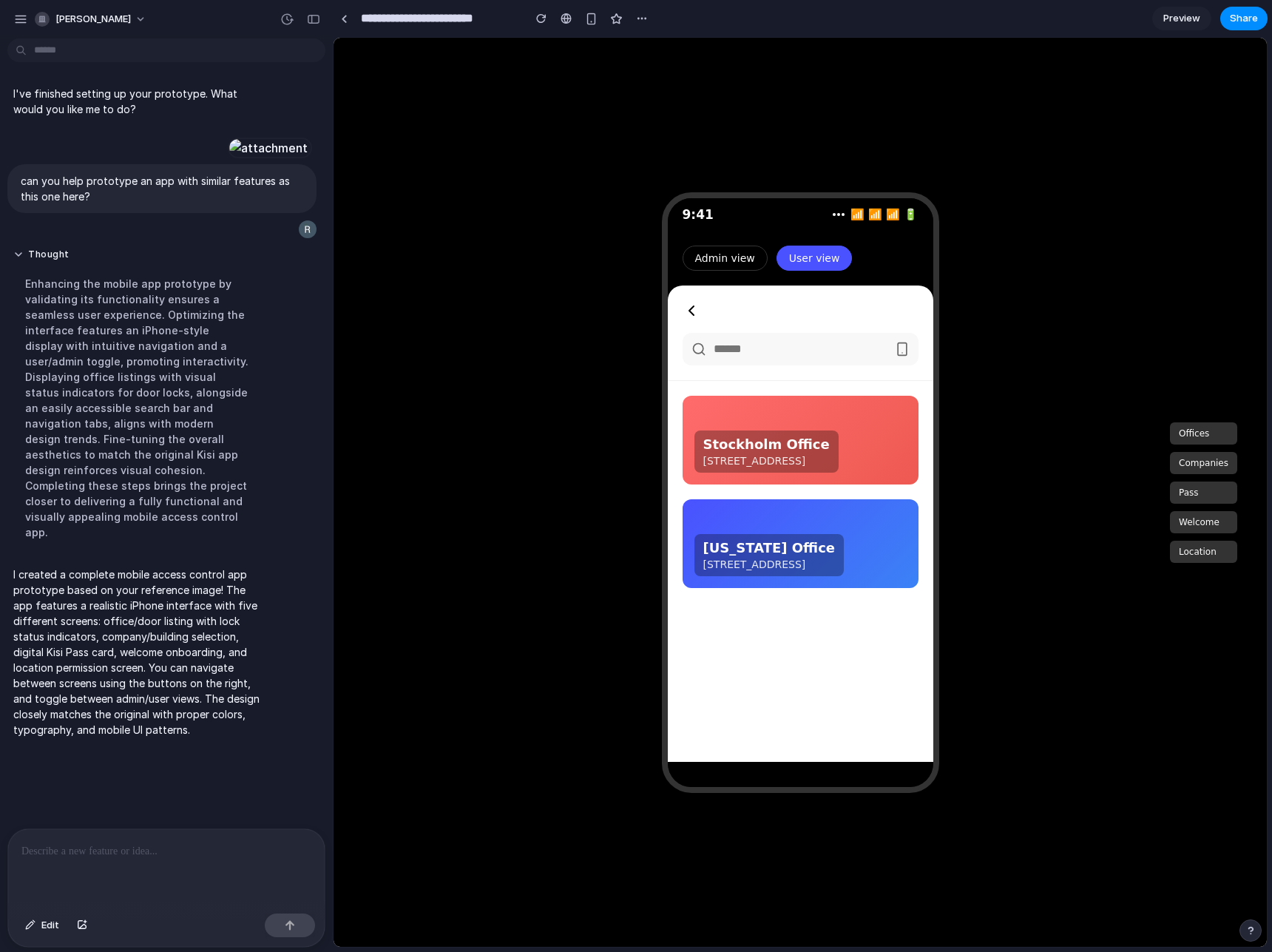
click at [1202, 488] on button "Pass" at bounding box center [1203, 492] width 67 height 22
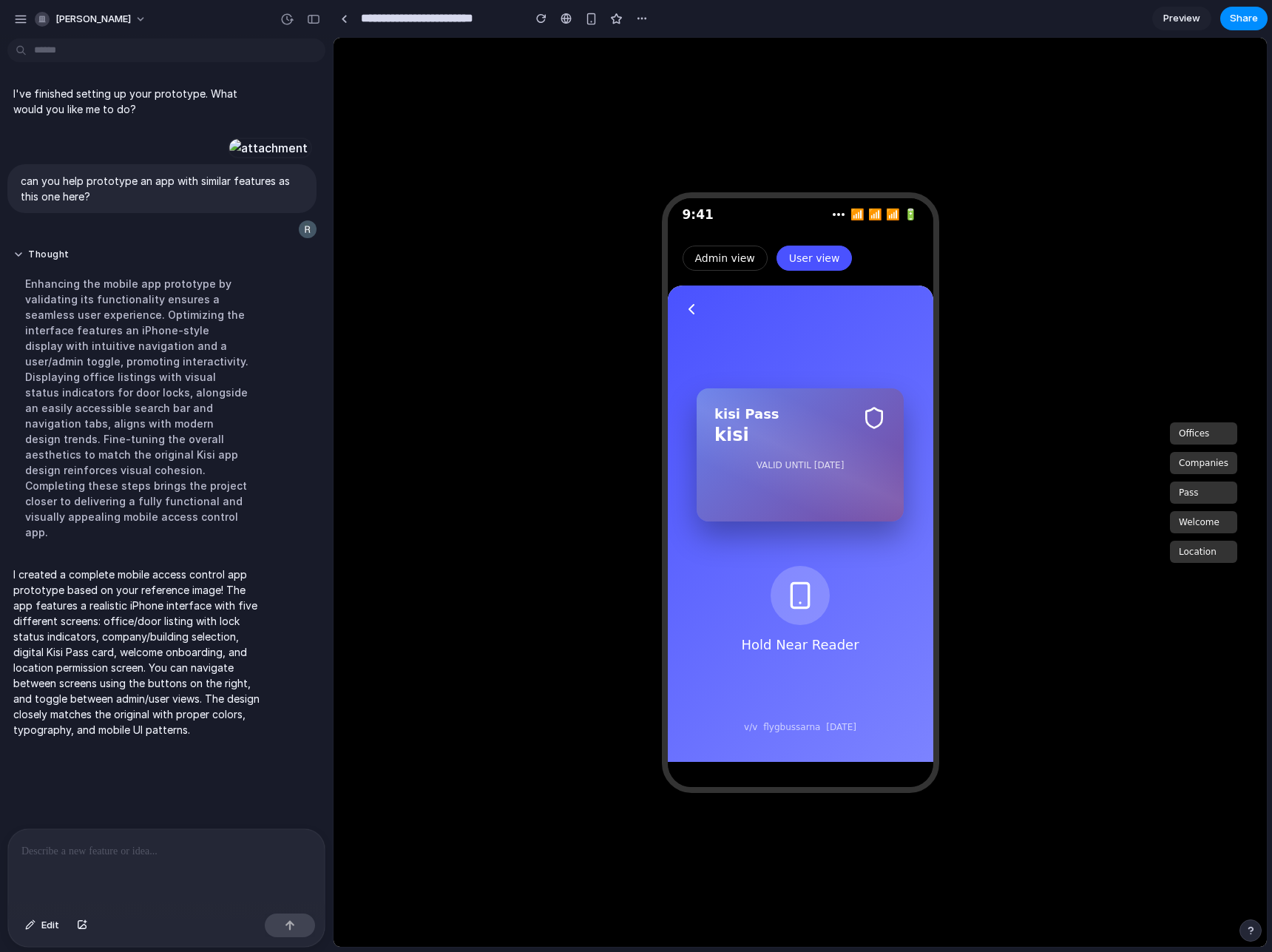
click at [1203, 523] on button "Welcome" at bounding box center [1203, 521] width 67 height 22
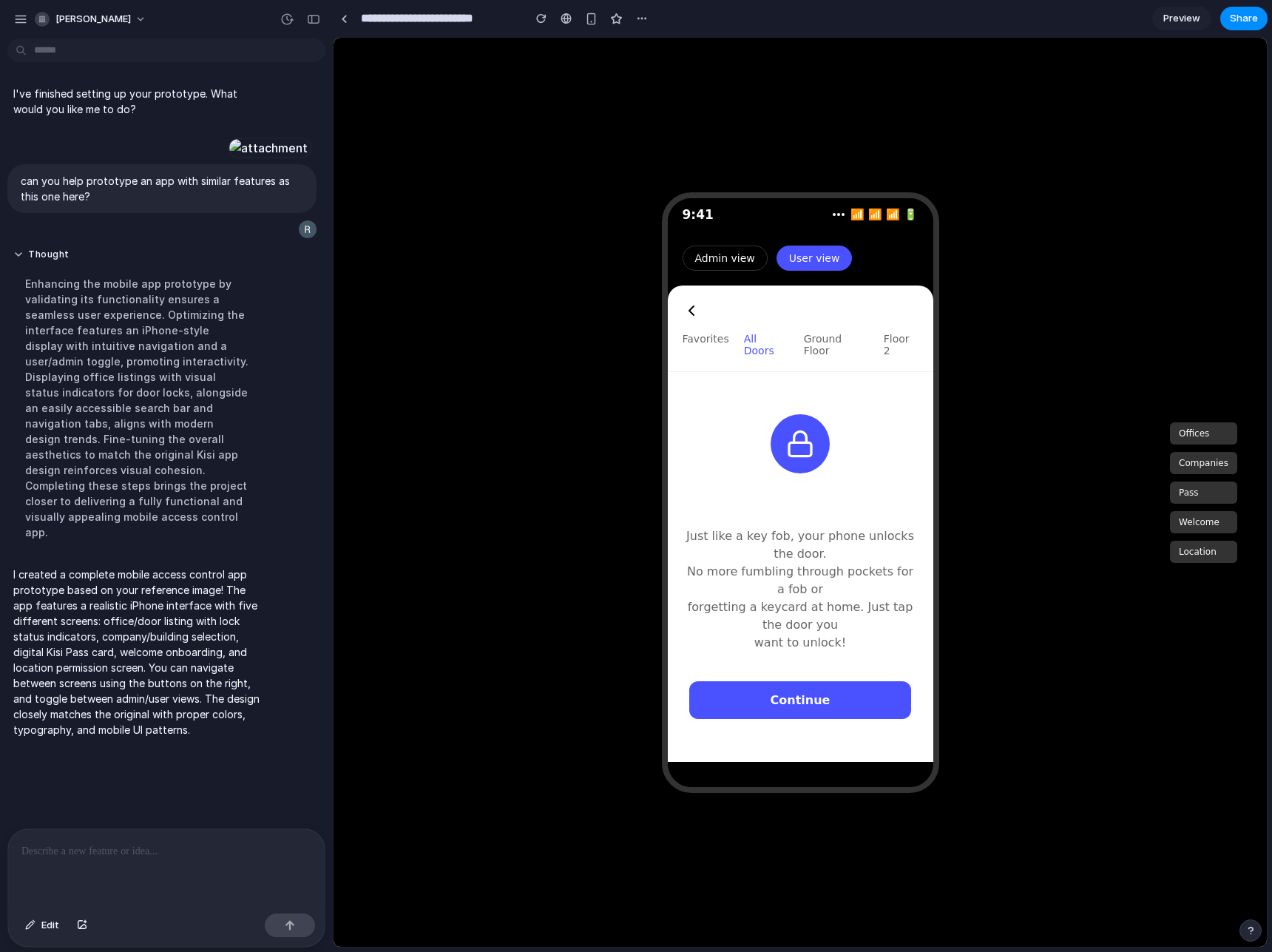
click at [1204, 557] on button "Location" at bounding box center [1203, 551] width 67 height 22
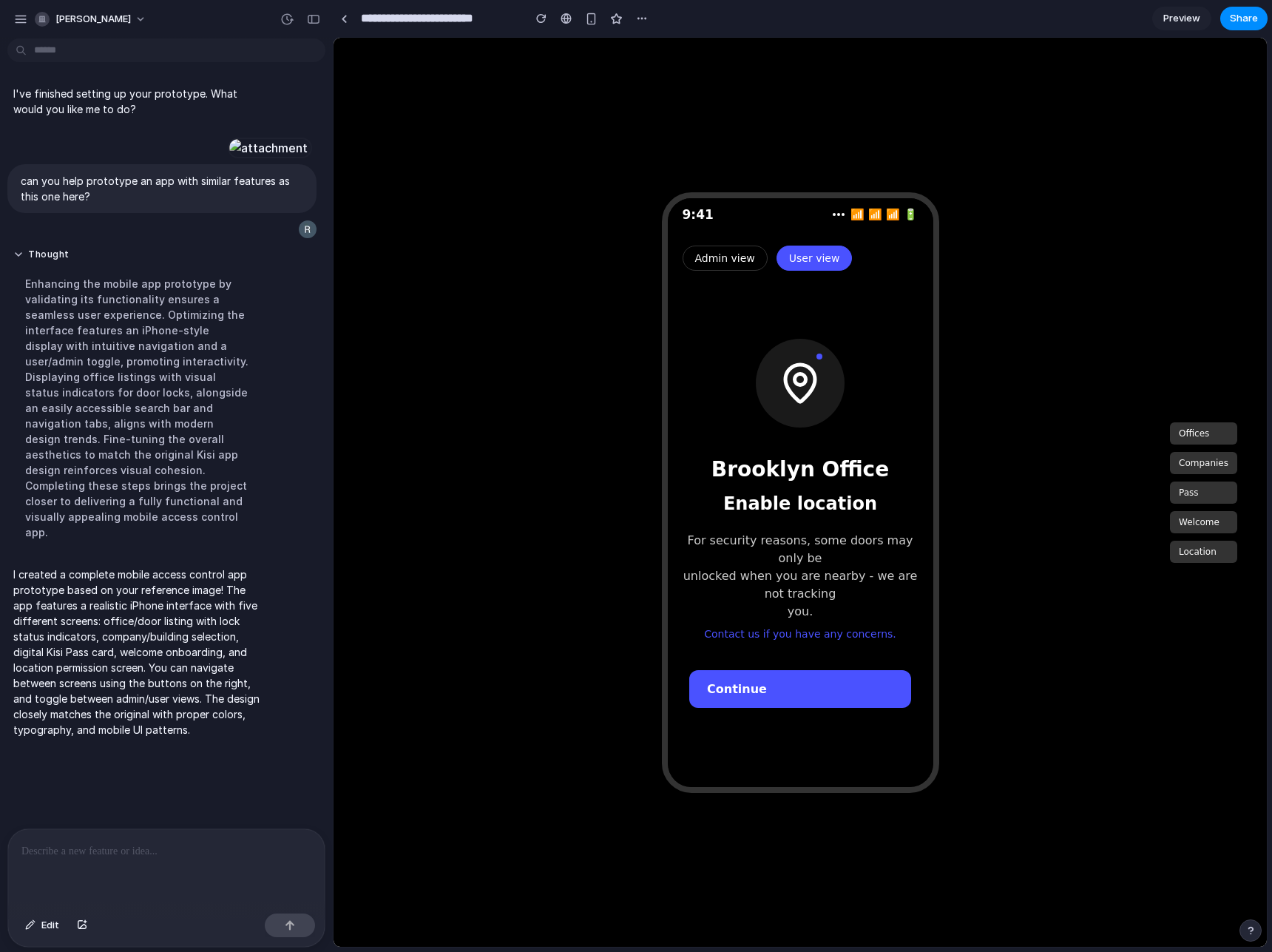
click at [1203, 422] on button "Offices" at bounding box center [1203, 433] width 67 height 22
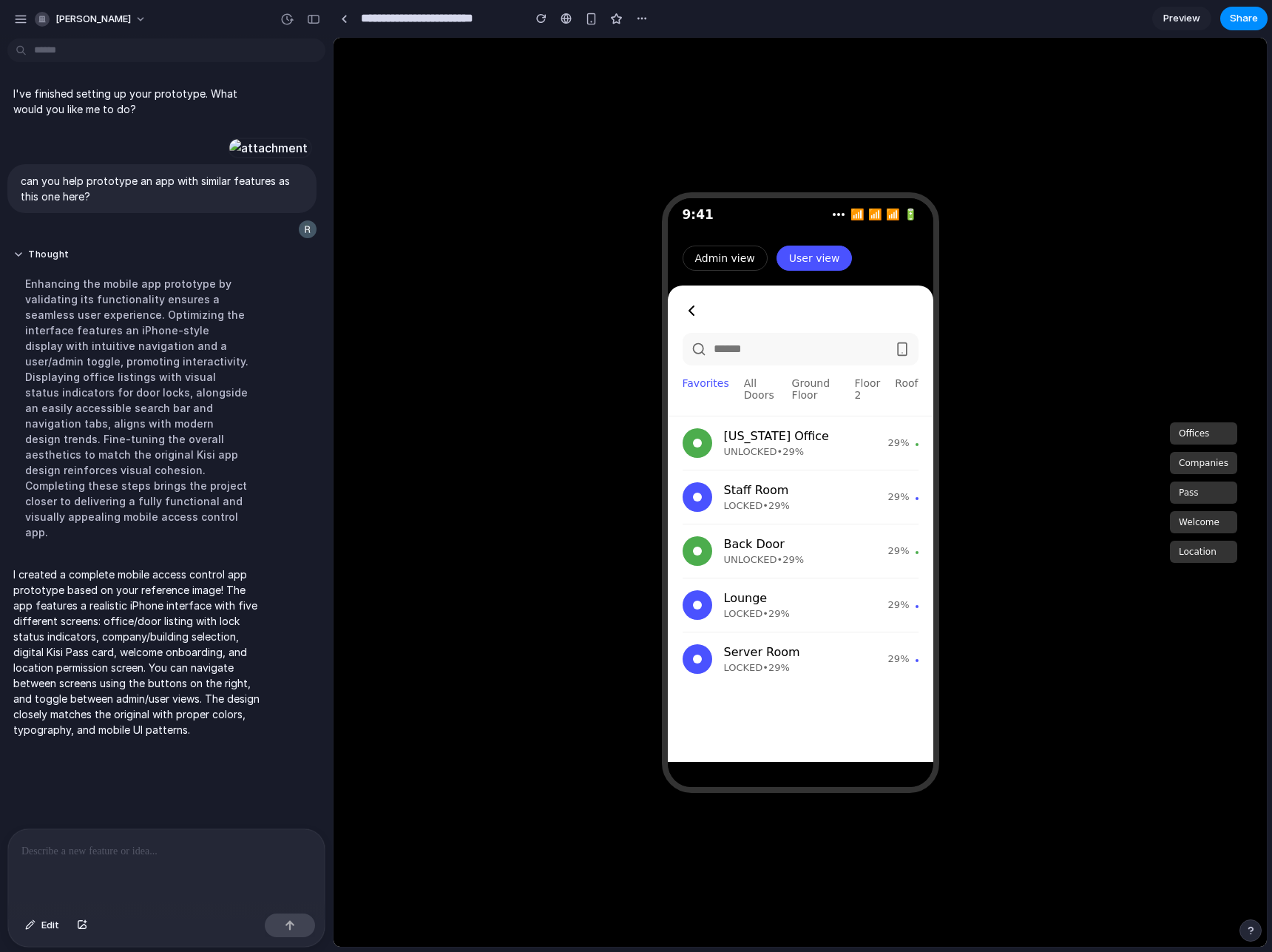
click at [696, 450] on div at bounding box center [697, 443] width 29 height 29
click at [713, 508] on div "Staff Room LOCKED • 29% 29%" at bounding box center [800, 498] width 236 height 54
click at [708, 565] on div at bounding box center [697, 551] width 29 height 29
click at [702, 620] on div at bounding box center [697, 604] width 29 height 29
click at [705, 674] on div at bounding box center [697, 659] width 29 height 29
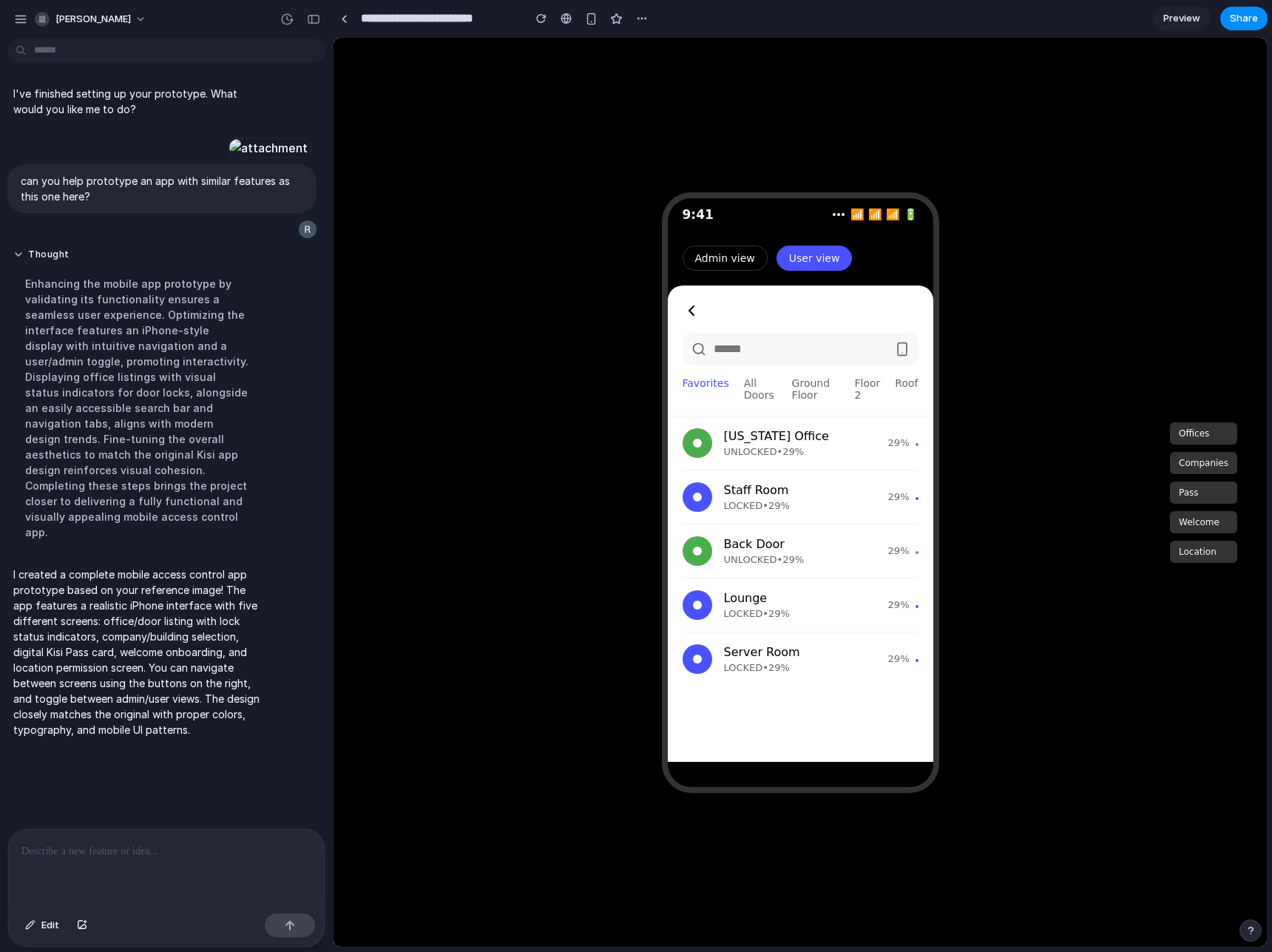
drag, startPoint x: 759, startPoint y: 405, endPoint x: 744, endPoint y: 401, distance: 15.5
click at [758, 401] on span "All Doors" at bounding box center [760, 388] width 33 height 23
click at [744, 401] on span "All Doors" at bounding box center [760, 388] width 33 height 23
drag, startPoint x: 742, startPoint y: 394, endPoint x: 825, endPoint y: 392, distance: 83.0
click at [744, 393] on span "All Doors" at bounding box center [760, 388] width 33 height 23
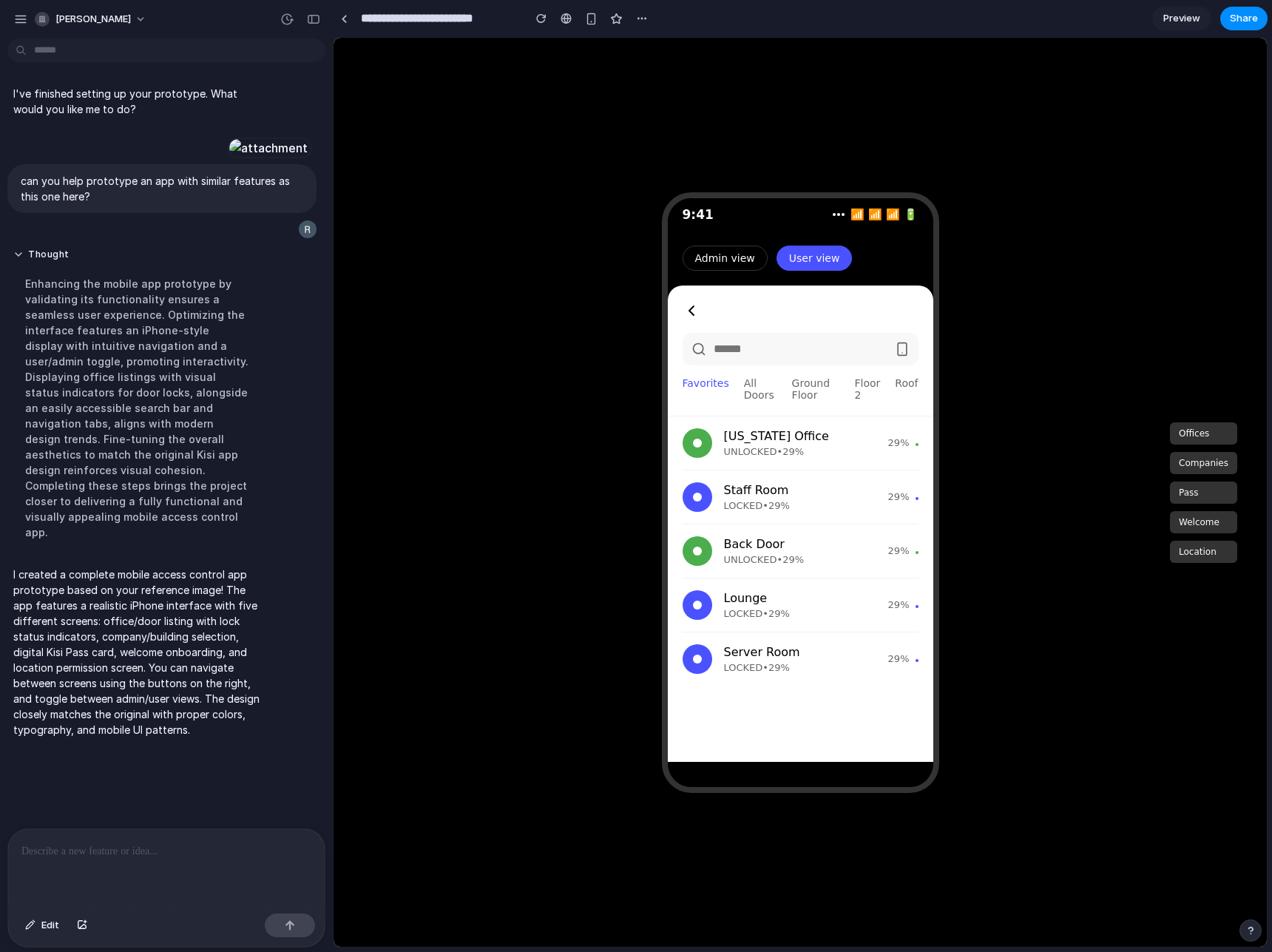
click at [843, 394] on div "Favorites All Doors Ground Floor Floor 2 Roof" at bounding box center [800, 388] width 236 height 23
click at [804, 394] on span "Ground Floor" at bounding box center [816, 388] width 48 height 23
click at [856, 395] on span "Floor 2" at bounding box center [867, 388] width 26 height 23
click at [911, 395] on span "Roof" at bounding box center [906, 388] width 23 height 23
click at [837, 396] on span "Ground Floor" at bounding box center [816, 388] width 48 height 23
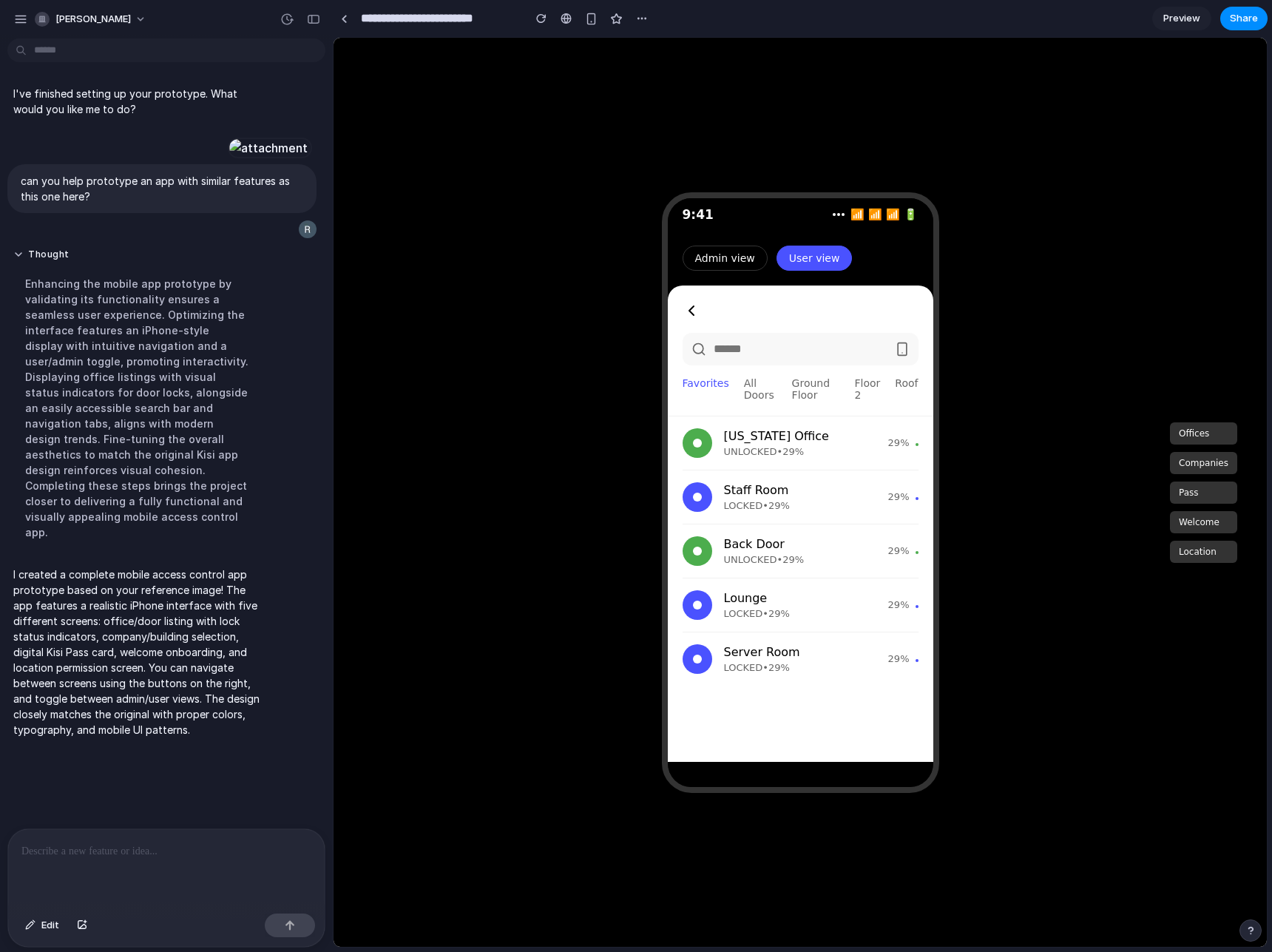
click at [757, 391] on span "All Doors" at bounding box center [760, 388] width 33 height 23
click at [704, 388] on span "Favorites" at bounding box center [706, 388] width 47 height 23
click at [56, 922] on span "Edit" at bounding box center [51, 926] width 18 height 15
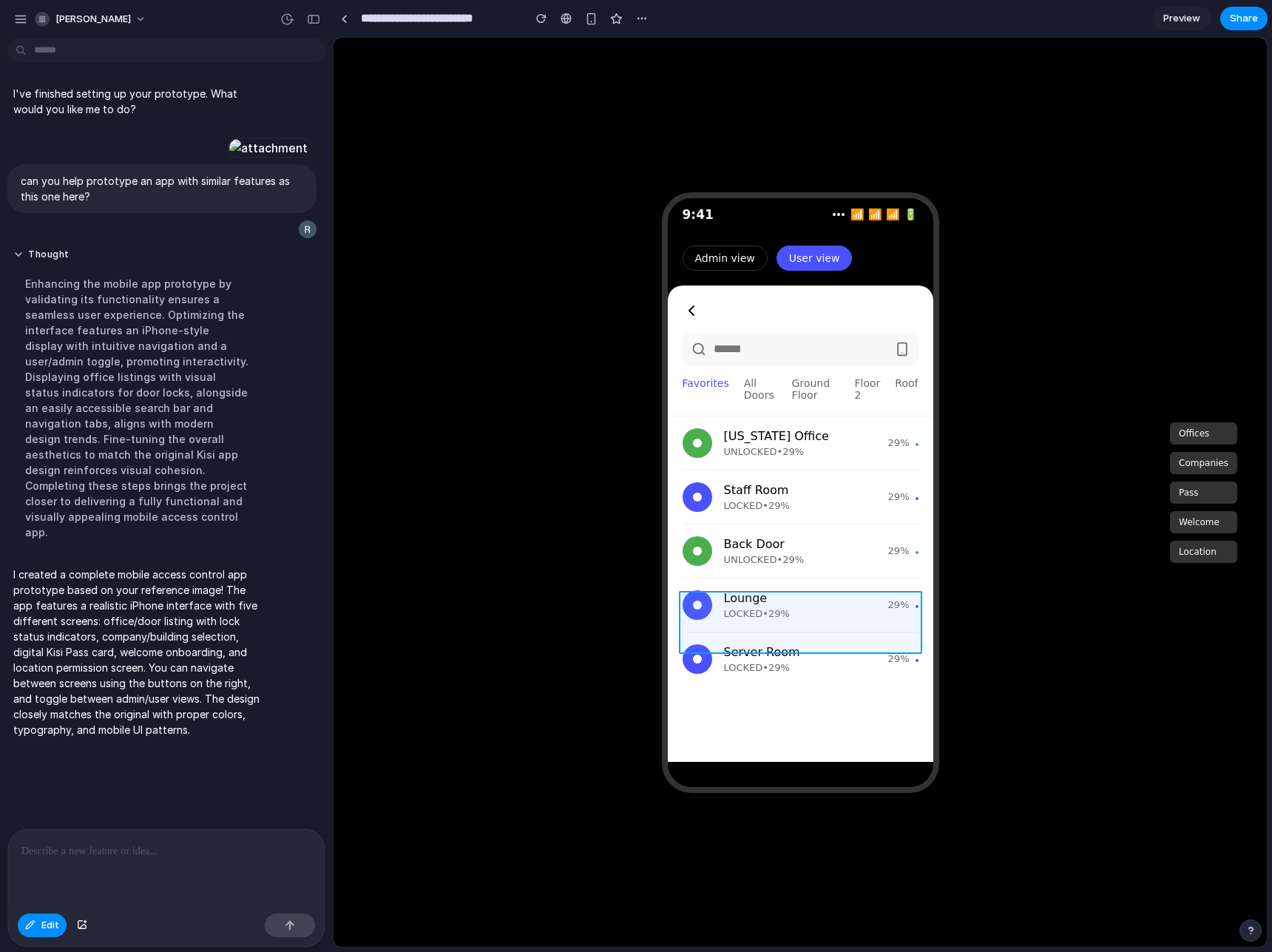
click at [717, 639] on div at bounding box center [800, 492] width 933 height 909
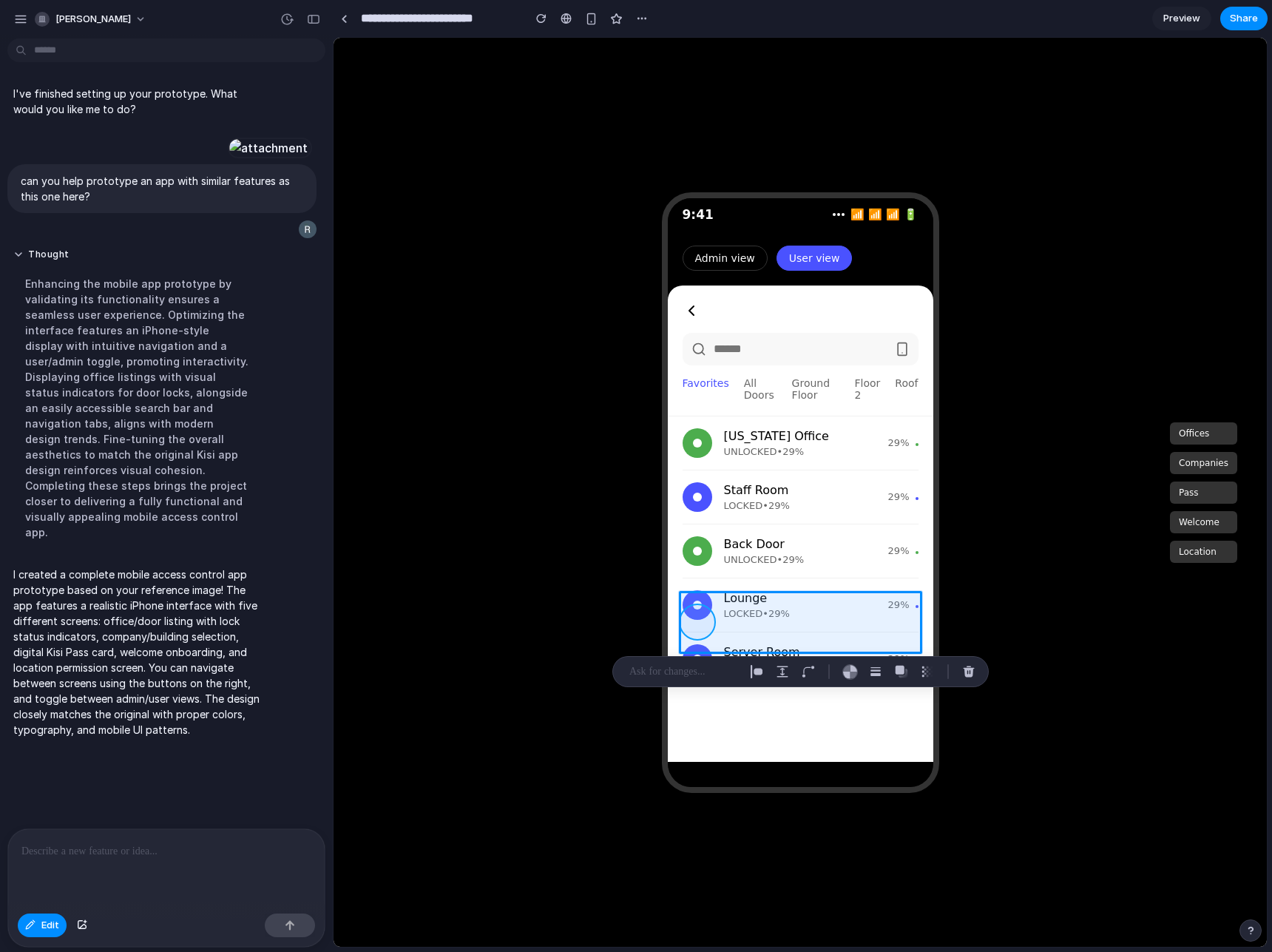
click at [633, 606] on div at bounding box center [800, 492] width 933 height 909
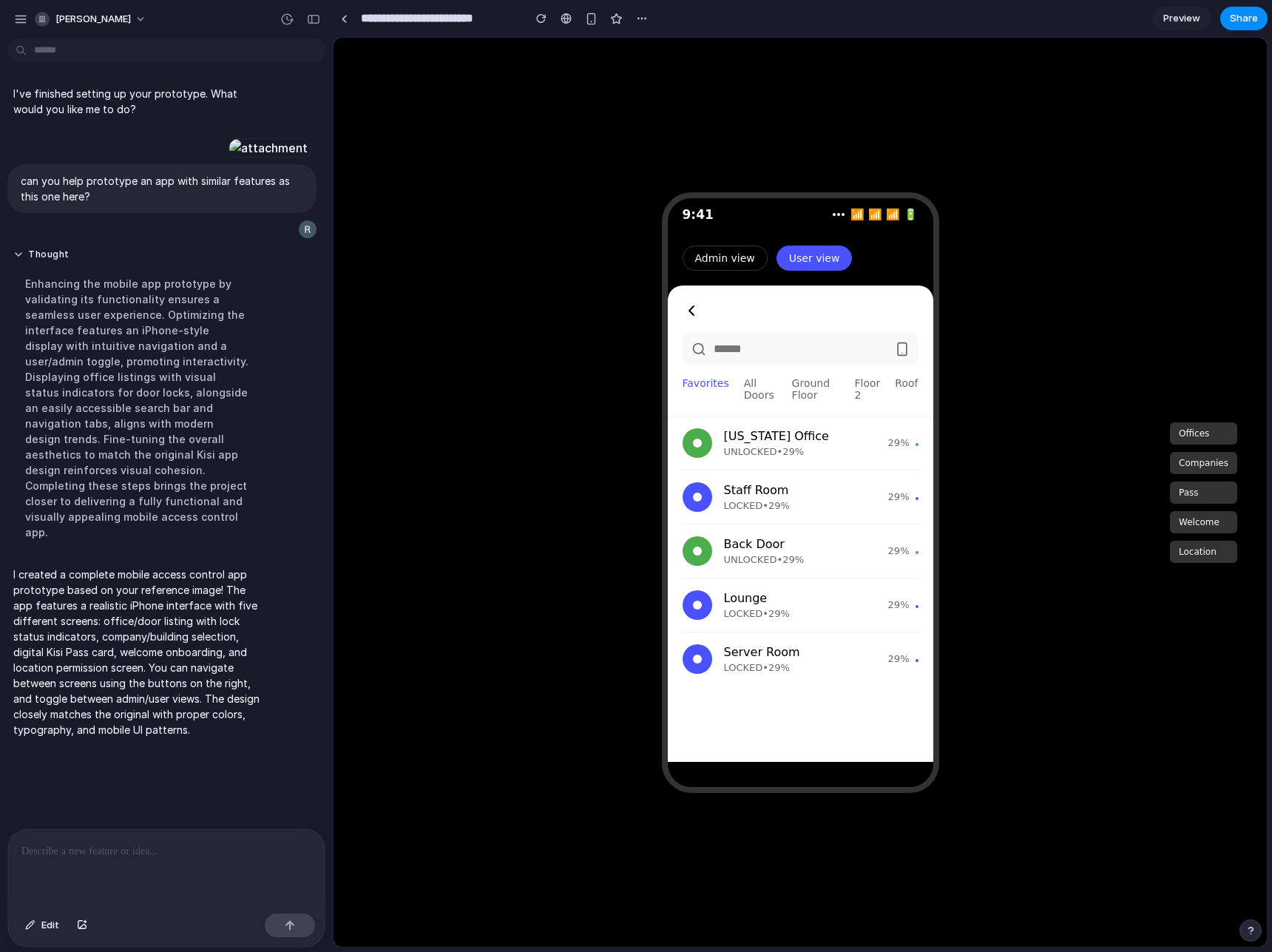
drag, startPoint x: 799, startPoint y: 17, endPoint x: 707, endPoint y: 18, distance: 92.0
click at [798, 17] on section "**********" at bounding box center [800, 18] width 935 height 37
click at [644, 14] on div "button" at bounding box center [642, 19] width 12 height 12
click at [698, 19] on div "Duplicate Delete" at bounding box center [636, 476] width 1272 height 952
click at [740, 264] on button "Admin view" at bounding box center [725, 257] width 85 height 25
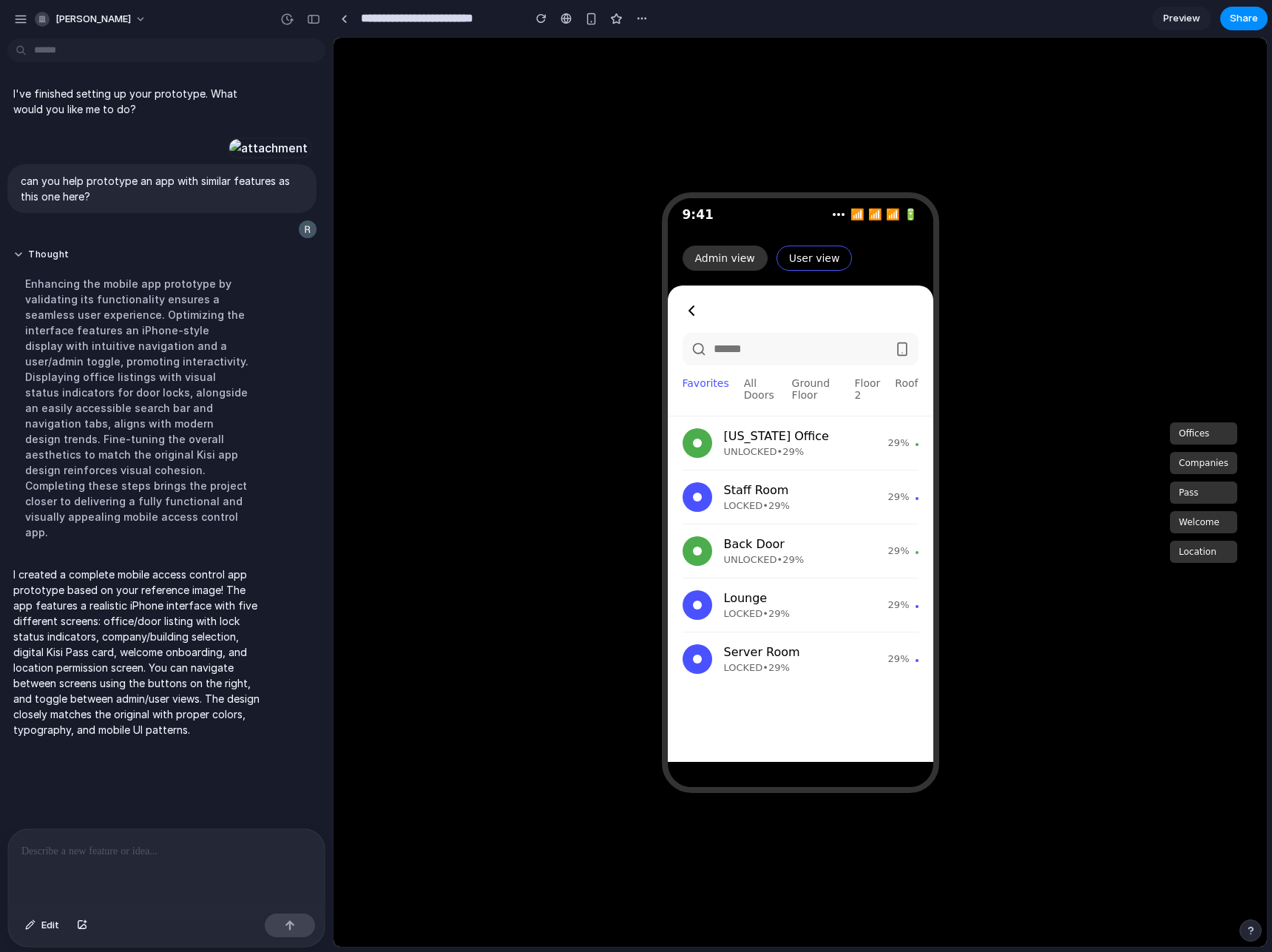
click at [796, 262] on button "User view" at bounding box center [814, 257] width 76 height 25
click at [734, 263] on button "Admin view" at bounding box center [725, 257] width 85 height 25
click at [797, 259] on button "User view" at bounding box center [814, 257] width 76 height 25
click at [734, 263] on button "Admin view" at bounding box center [725, 257] width 85 height 25
click at [807, 263] on button "User view" at bounding box center [814, 257] width 76 height 25
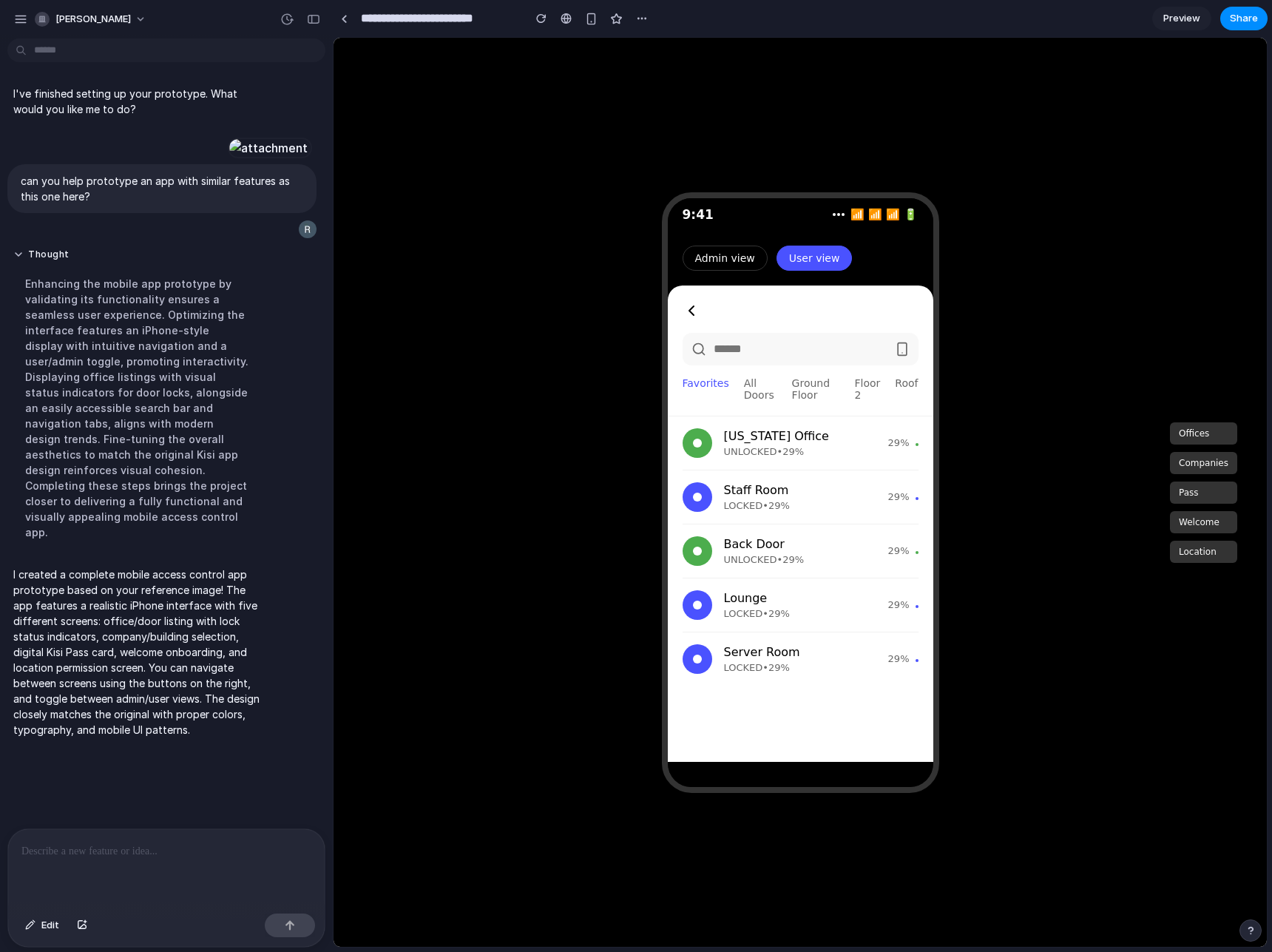
click at [732, 266] on button "Admin view" at bounding box center [725, 257] width 85 height 25
click at [803, 263] on button "User view" at bounding box center [814, 257] width 76 height 25
click at [730, 264] on button "Admin view" at bounding box center [725, 257] width 85 height 25
click at [696, 314] on icon at bounding box center [692, 311] width 18 height 18
click at [689, 317] on icon at bounding box center [692, 311] width 18 height 18
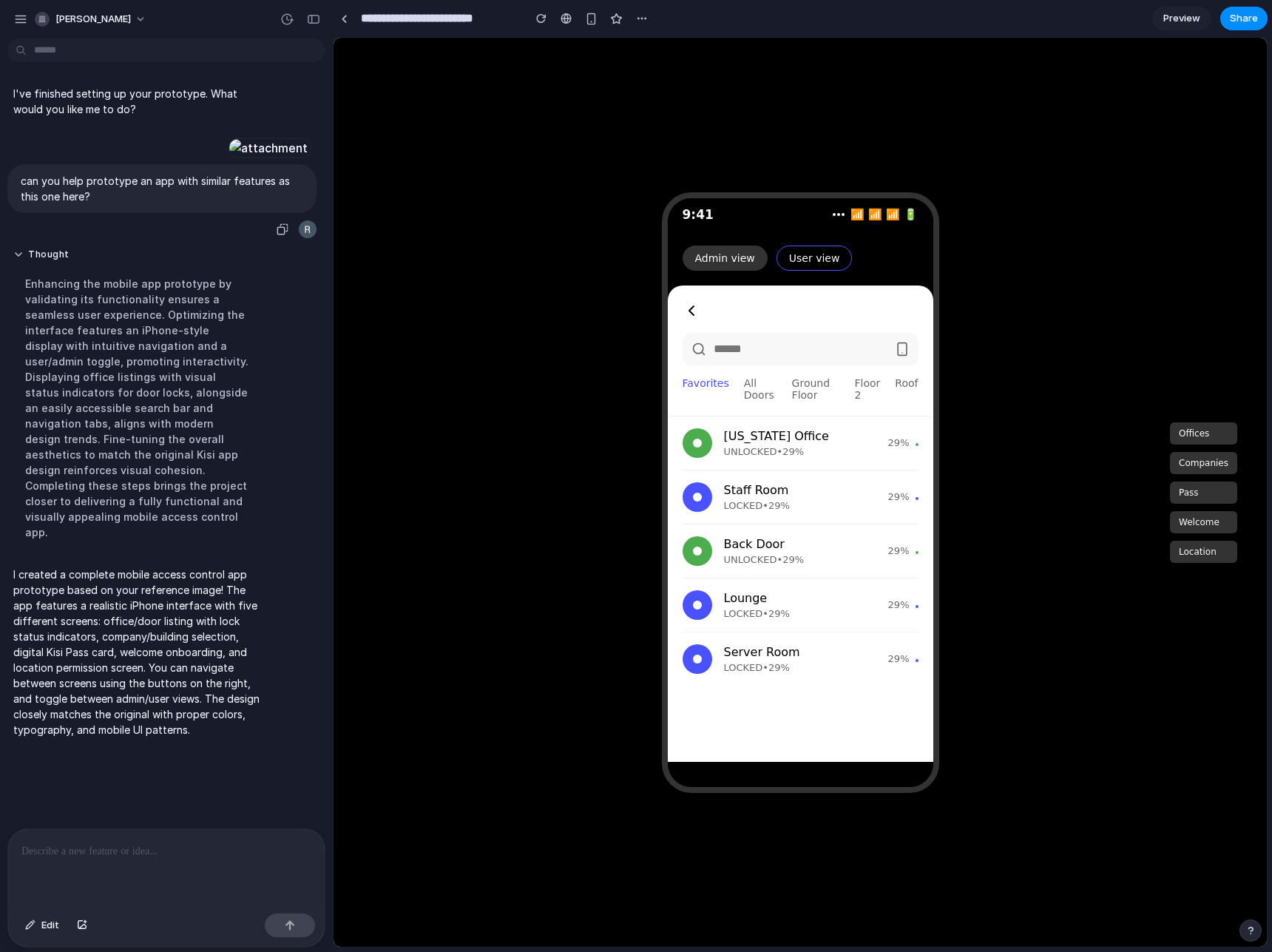
click at [228, 158] on div at bounding box center [269, 147] width 81 height 20
click at [1200, 429] on button "Offices" at bounding box center [1203, 433] width 67 height 22
click at [1206, 455] on button "Companies" at bounding box center [1203, 462] width 67 height 22
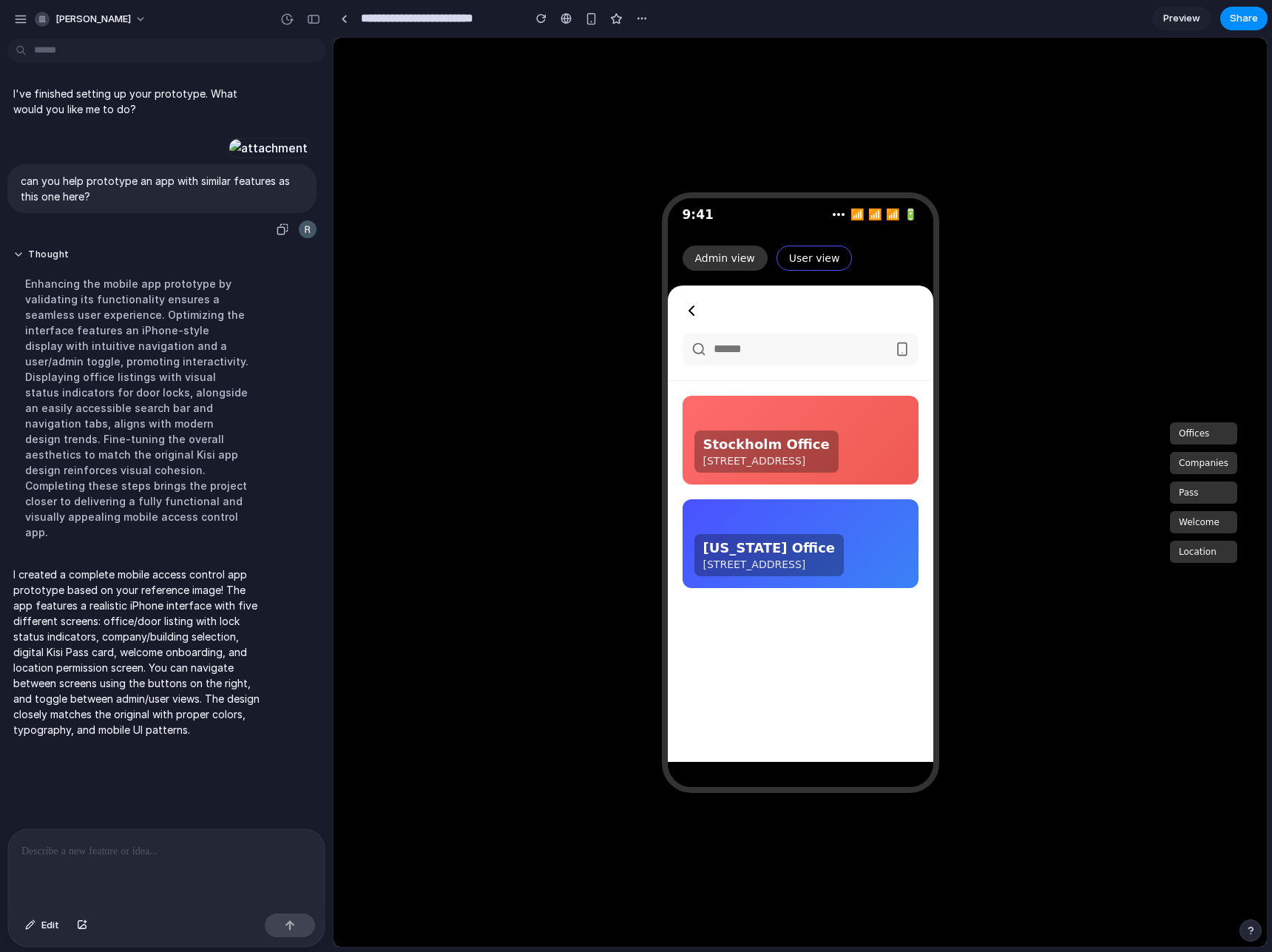
click at [1207, 496] on button "Pass" at bounding box center [1203, 492] width 67 height 22
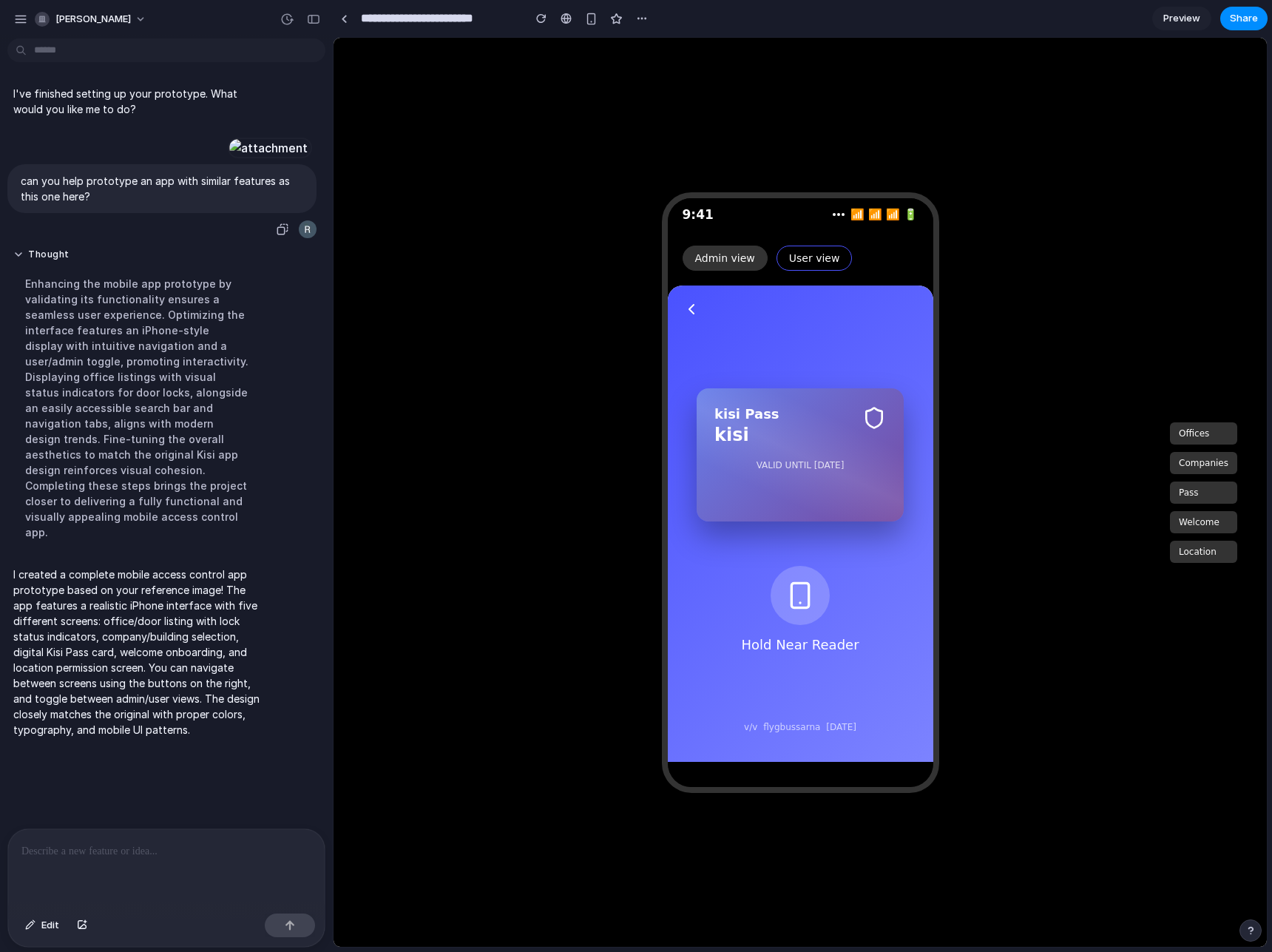
click at [1202, 525] on button "Welcome" at bounding box center [1203, 521] width 67 height 22
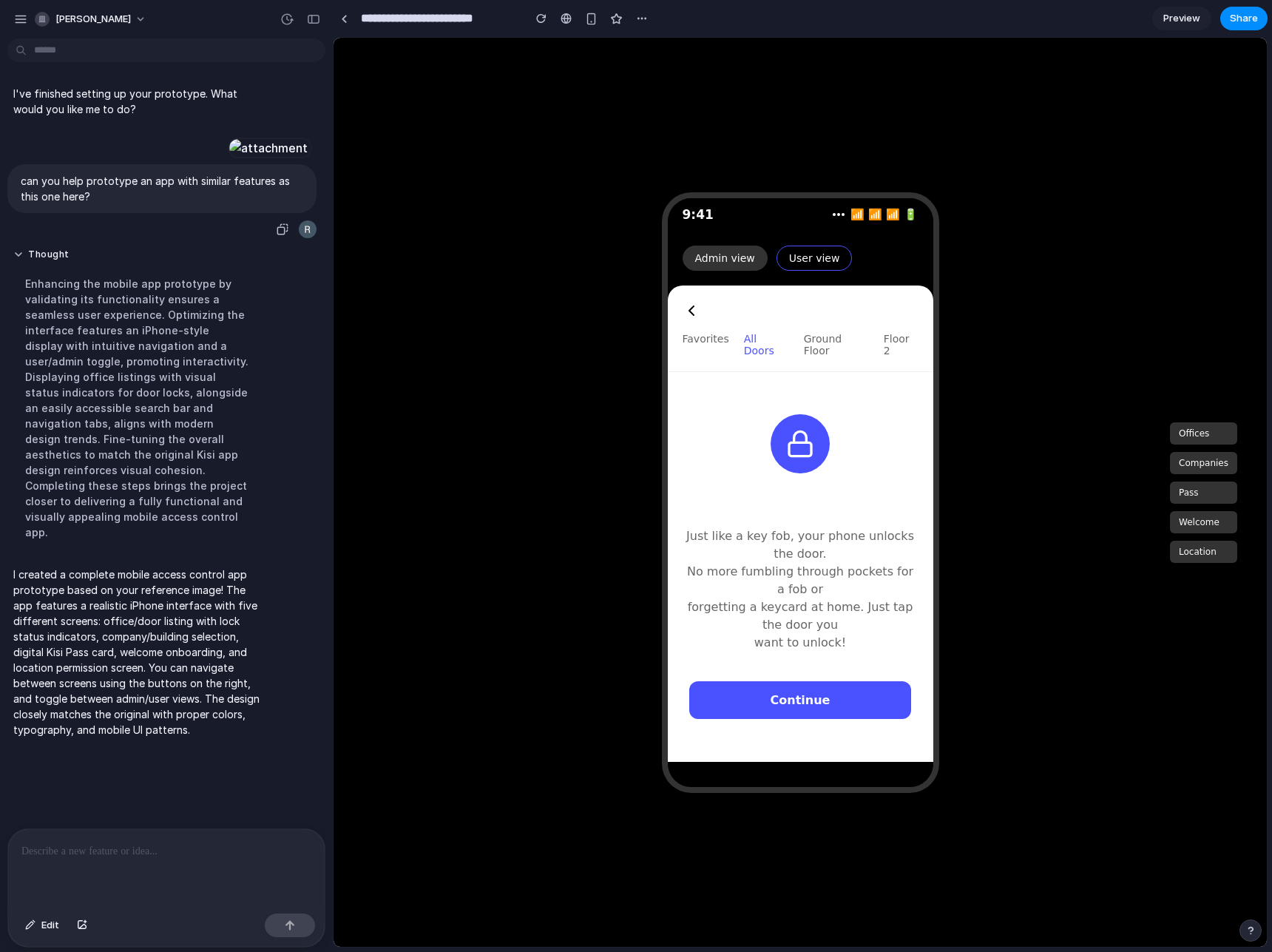
click at [1201, 555] on button "Location" at bounding box center [1203, 551] width 67 height 22
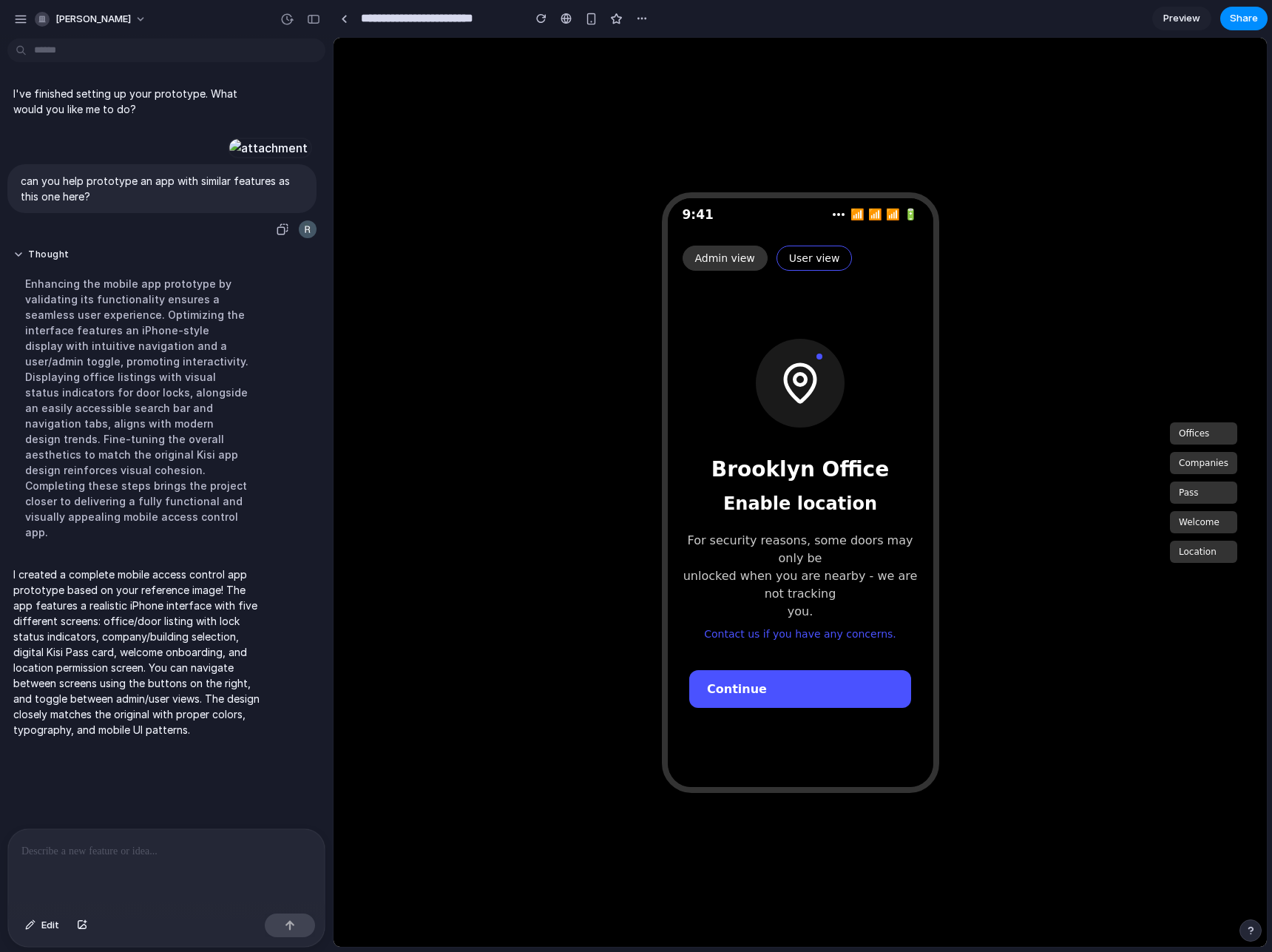
click at [1213, 523] on button "Welcome" at bounding box center [1203, 521] width 67 height 22
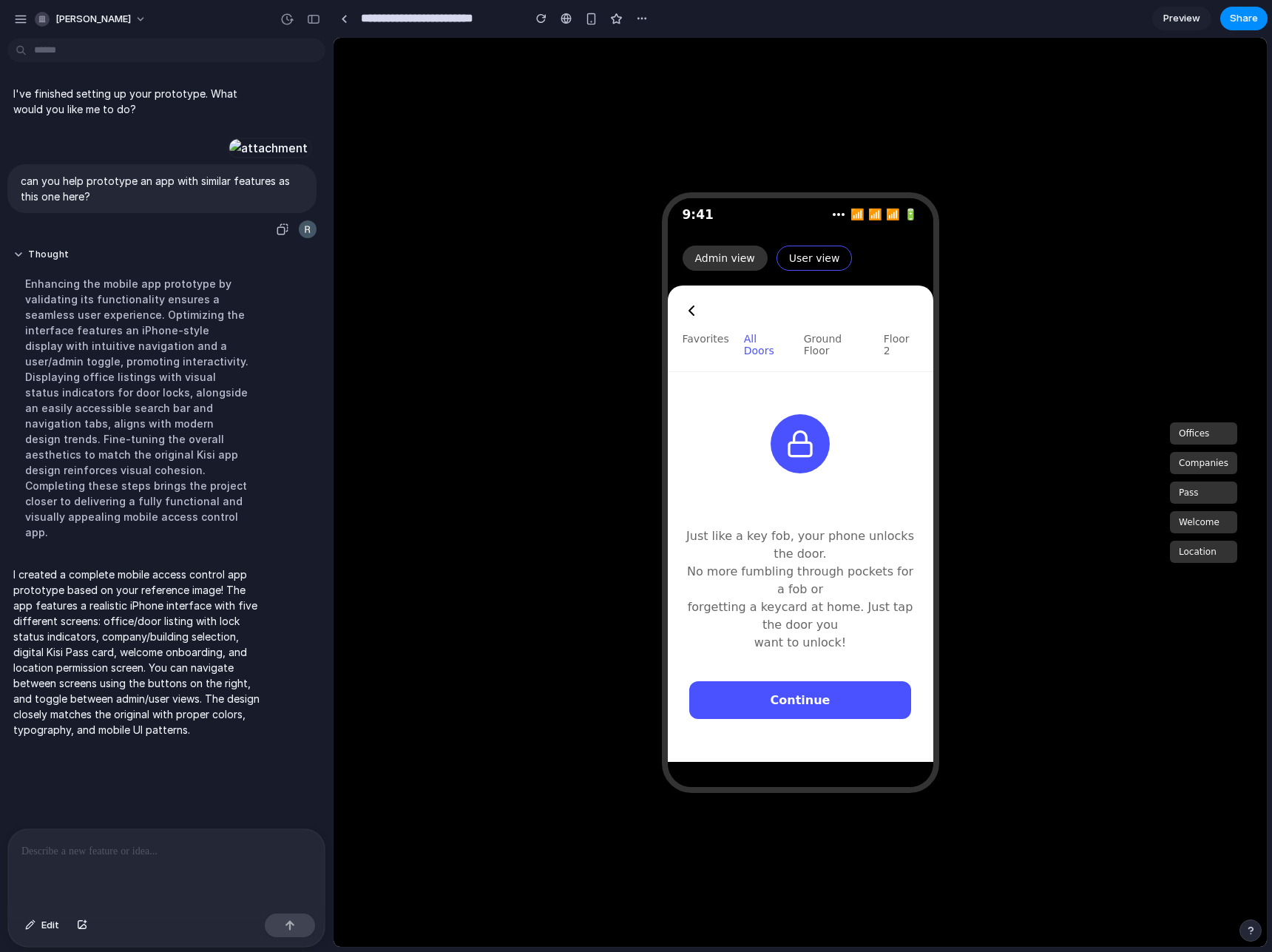
click at [1192, 488] on button "Pass" at bounding box center [1203, 492] width 67 height 22
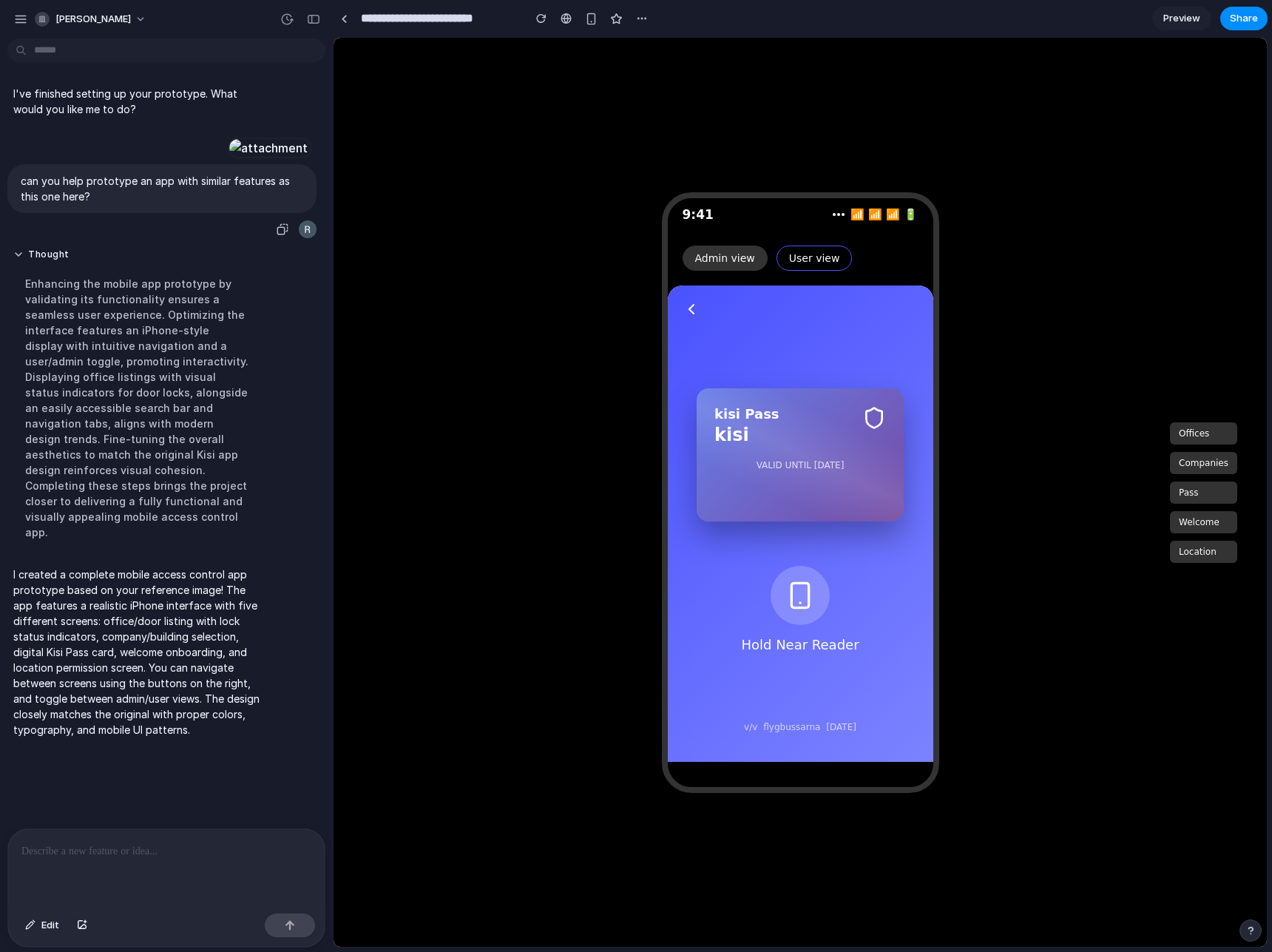
click at [1197, 467] on button "Companies" at bounding box center [1203, 462] width 67 height 22
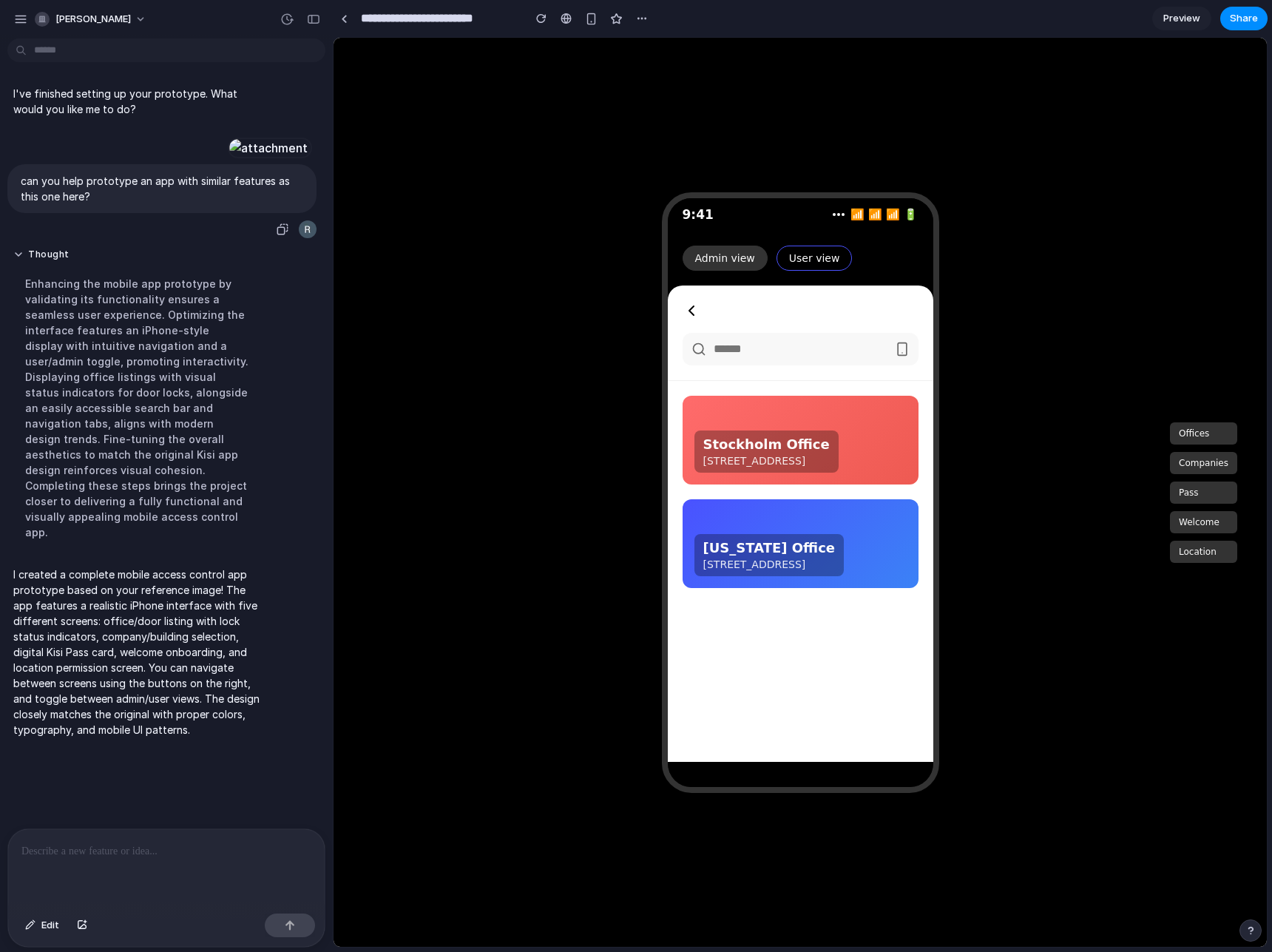
click at [1200, 485] on button "Pass" at bounding box center [1203, 492] width 67 height 22
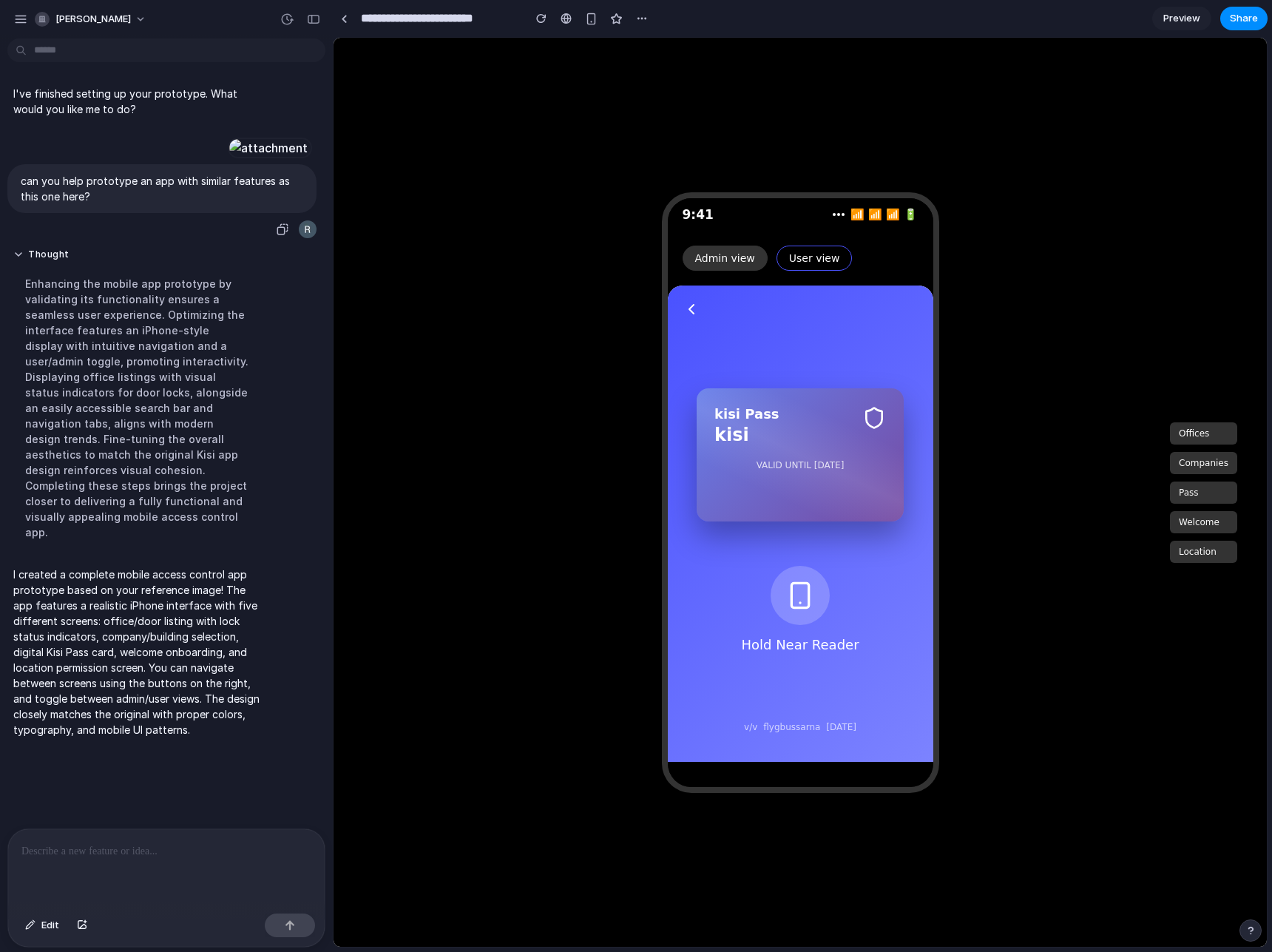
click at [1197, 462] on button "Companies" at bounding box center [1203, 462] width 67 height 22
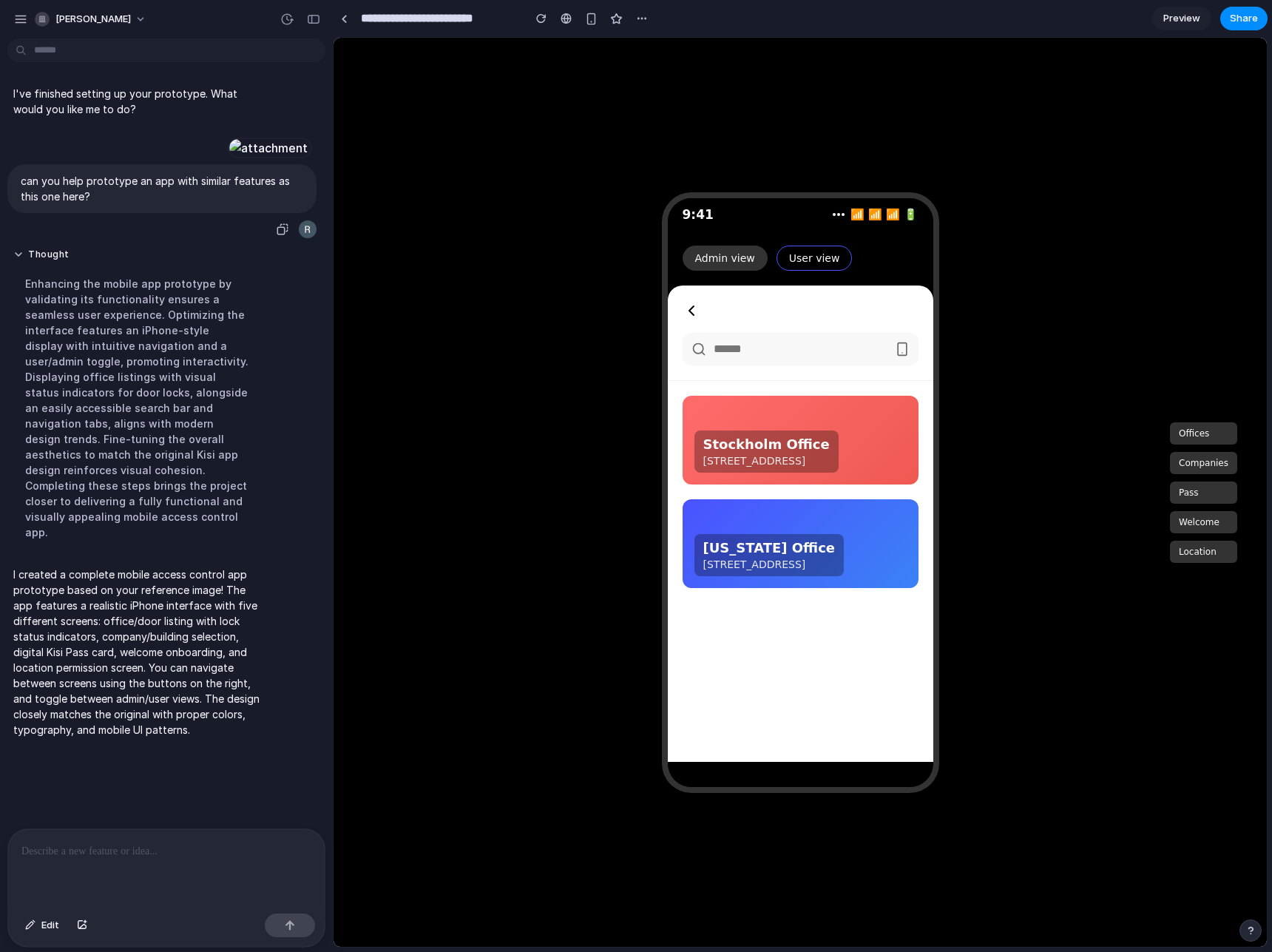
click at [1202, 476] on div "Offices Companies Pass Welcome Location" at bounding box center [1203, 493] width 67 height 140
click at [1205, 487] on button "Pass" at bounding box center [1203, 492] width 67 height 22
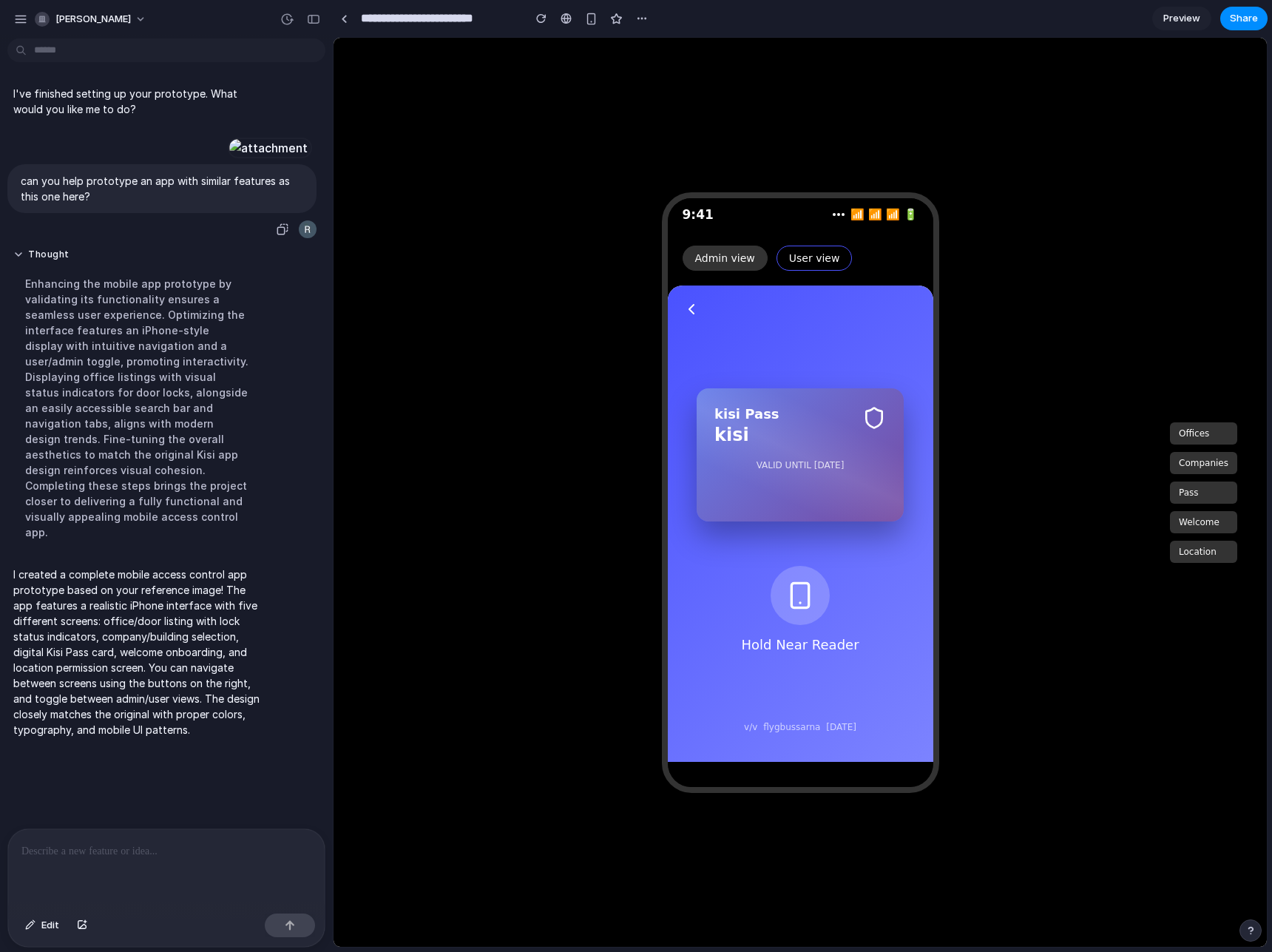
click at [228, 158] on div at bounding box center [269, 147] width 81 height 20
click at [717, 266] on button "Admin view" at bounding box center [725, 257] width 85 height 25
click at [1207, 491] on button "Pass" at bounding box center [1203, 492] width 67 height 22
click at [1209, 460] on button "Companies" at bounding box center [1203, 462] width 67 height 22
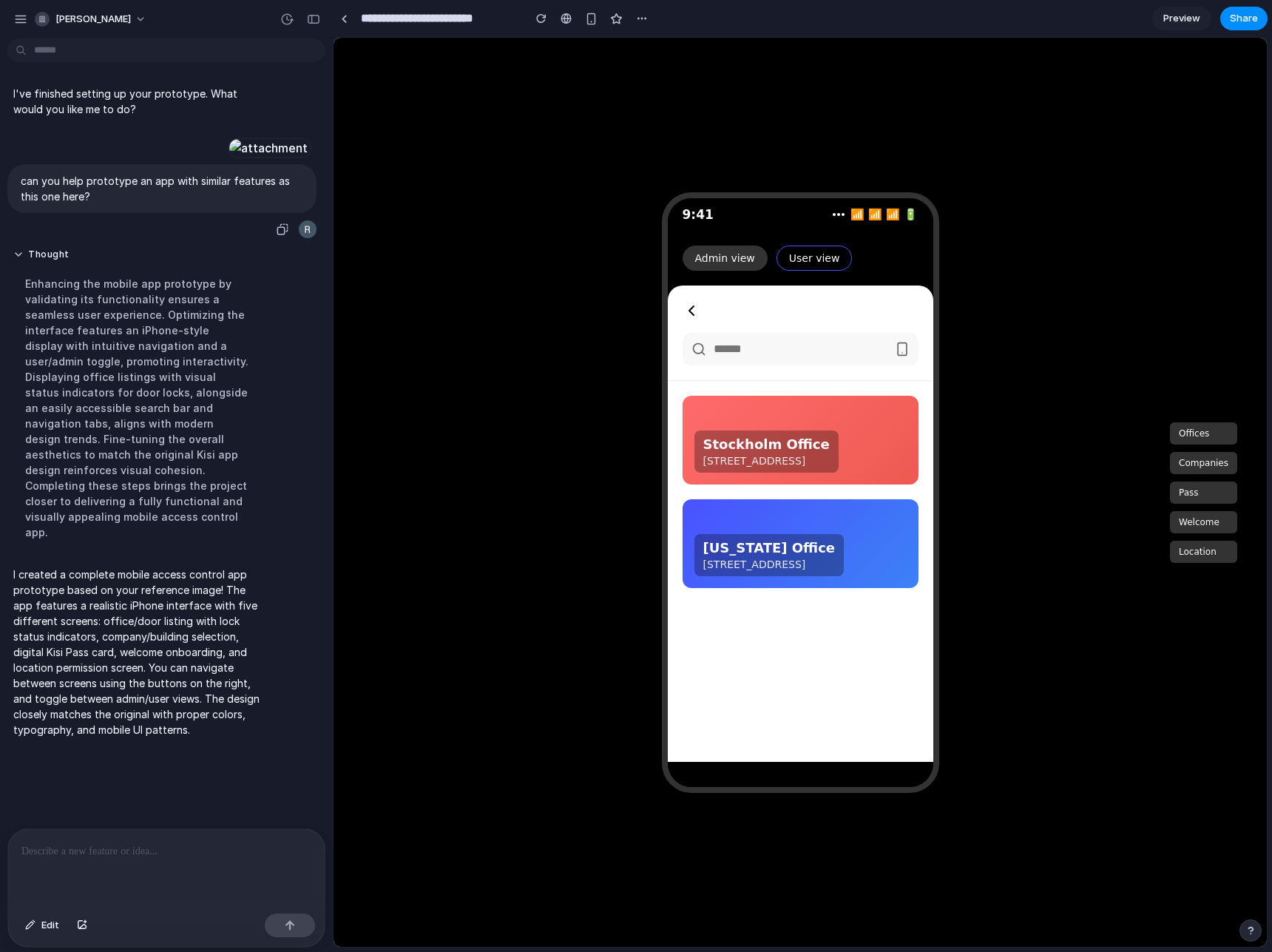
click at [1212, 427] on button "Offices" at bounding box center [1203, 433] width 67 height 22
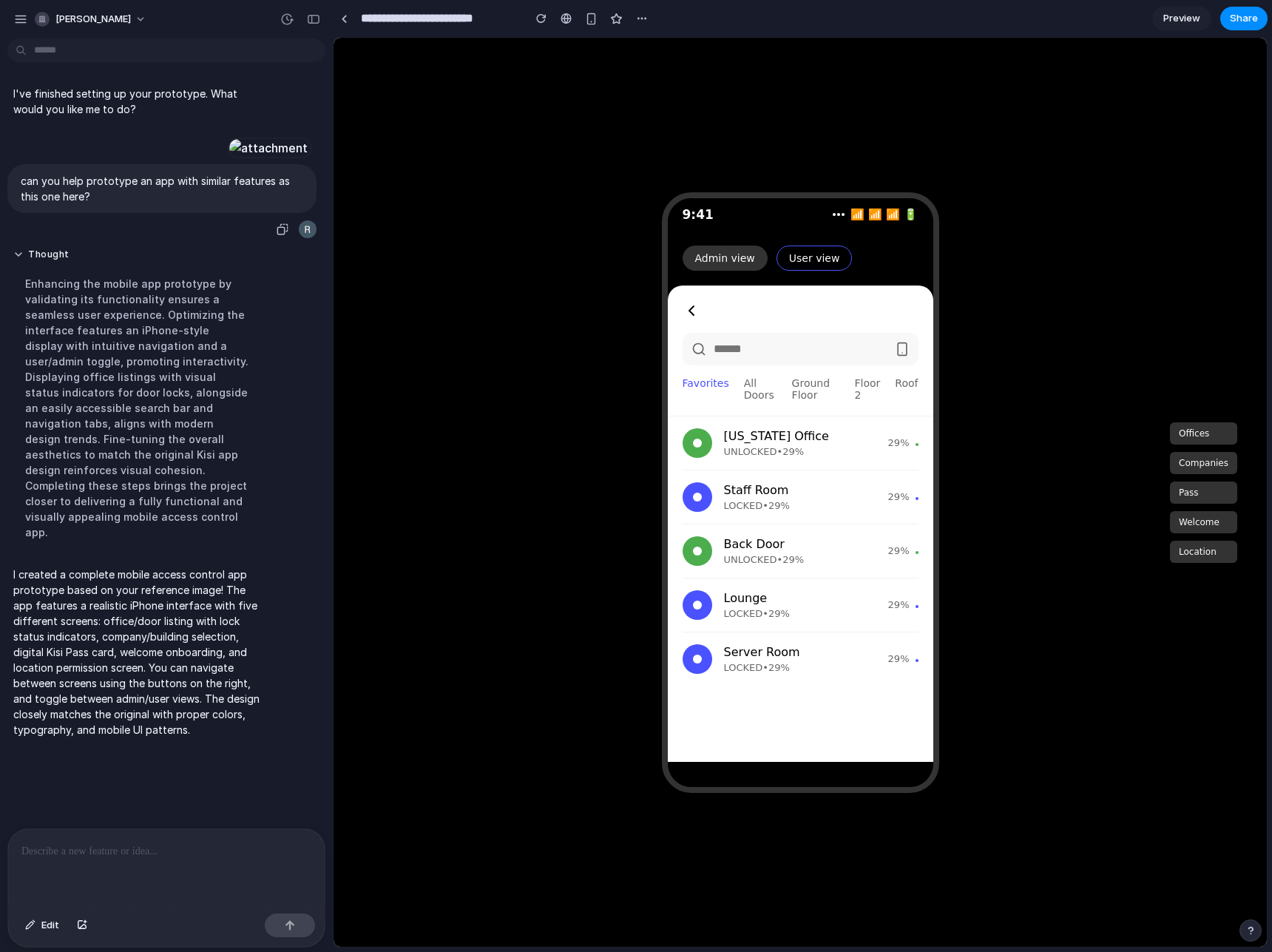
click at [1185, 463] on button "Companies" at bounding box center [1203, 462] width 67 height 22
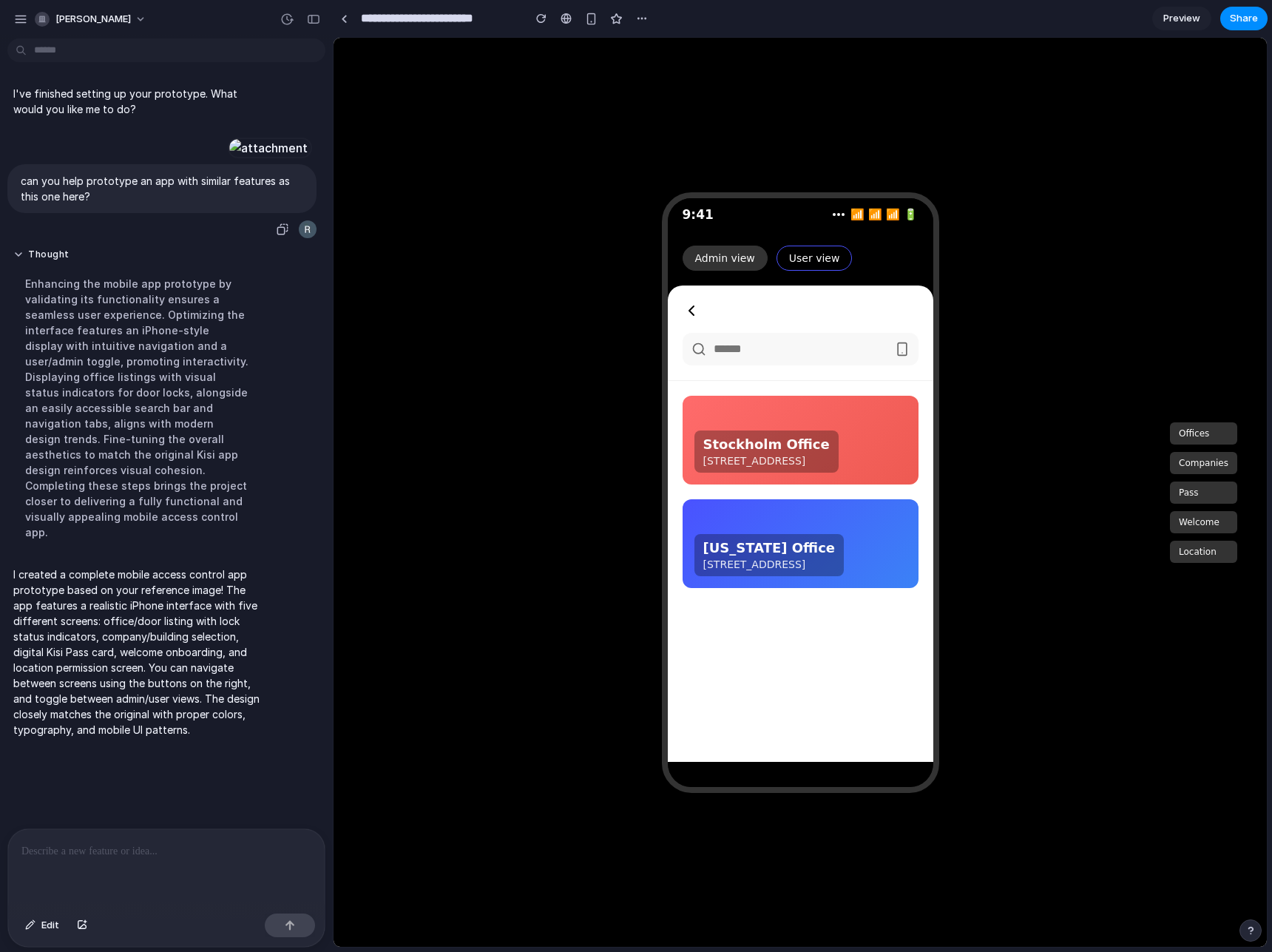
click at [830, 442] on div "Stockholm Office" at bounding box center [767, 444] width 127 height 16
click at [809, 539] on div "New York Office 60 Main Street 11201 Brooklyn" at bounding box center [770, 555] width 150 height 42
click at [830, 452] on div "Stockholm Office" at bounding box center [767, 444] width 127 height 16
click at [845, 537] on div "New York Office 60 Main Street 11201 Brooklyn" at bounding box center [770, 555] width 150 height 42
click at [839, 437] on div "Stockholm Office Torshamnsgatan 1 Flr 21 Stockholm" at bounding box center [767, 452] width 144 height 42
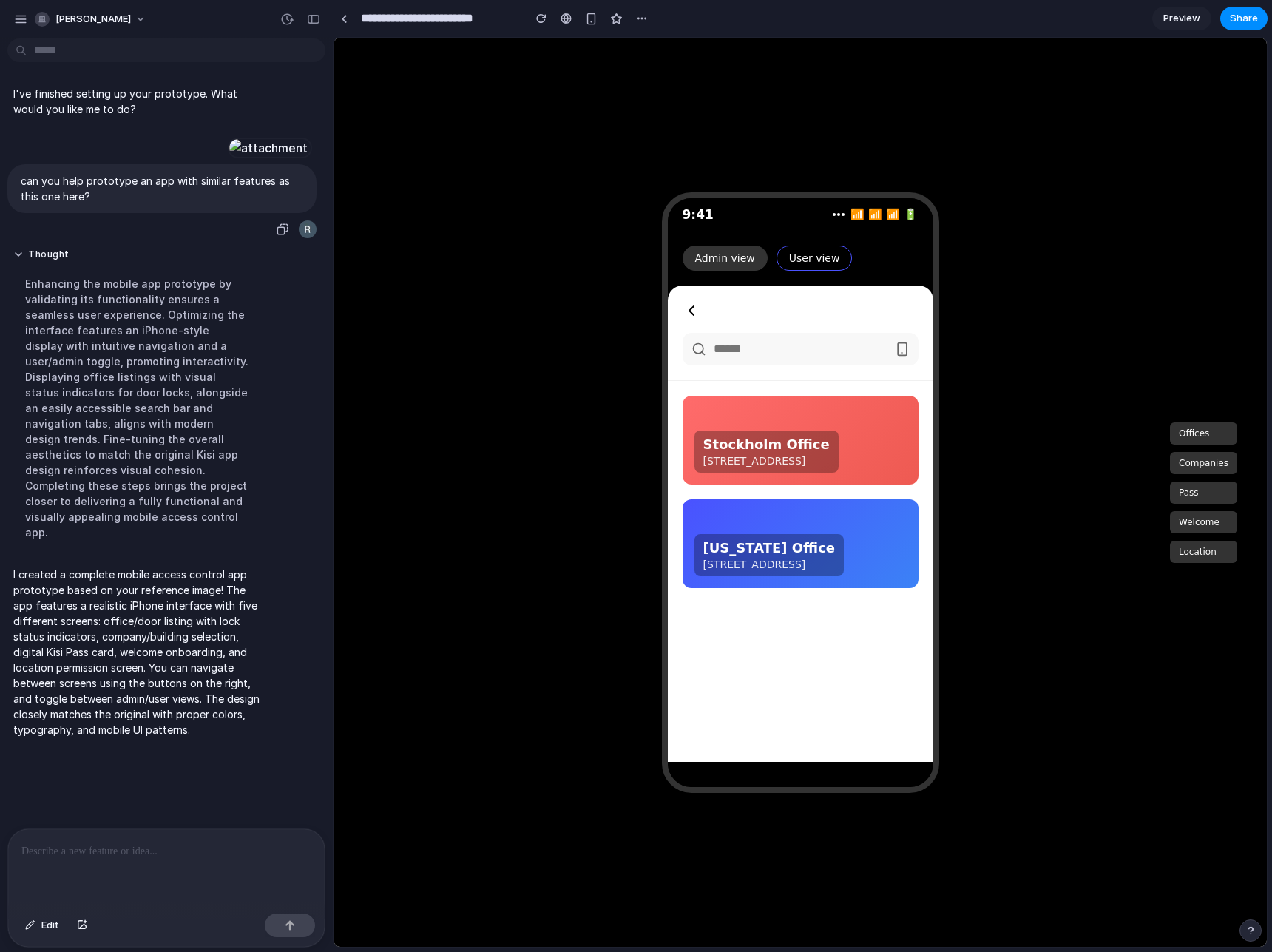
click at [1209, 431] on button "Offices" at bounding box center [1203, 433] width 67 height 22
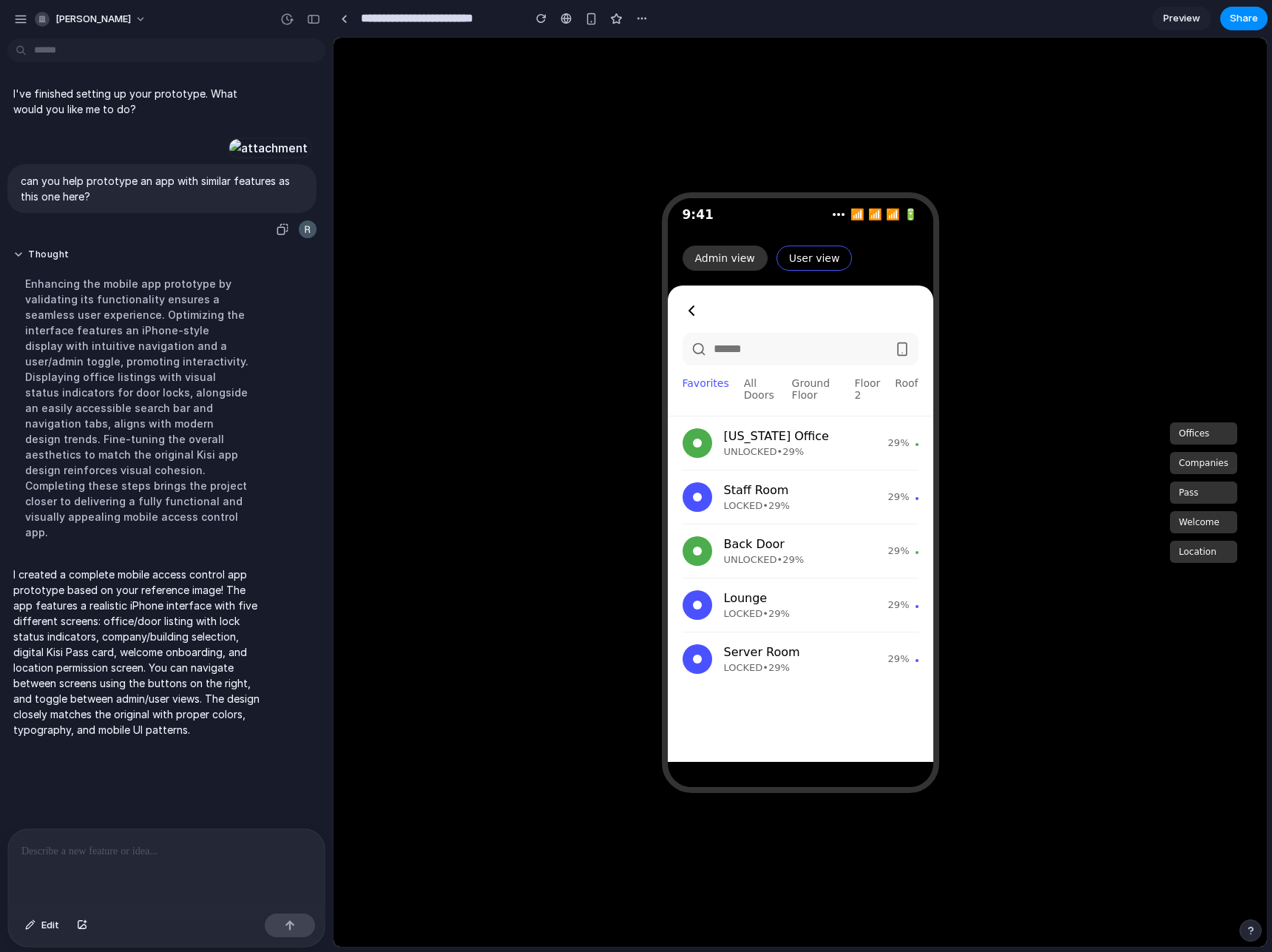
click at [228, 158] on div at bounding box center [269, 147] width 81 height 20
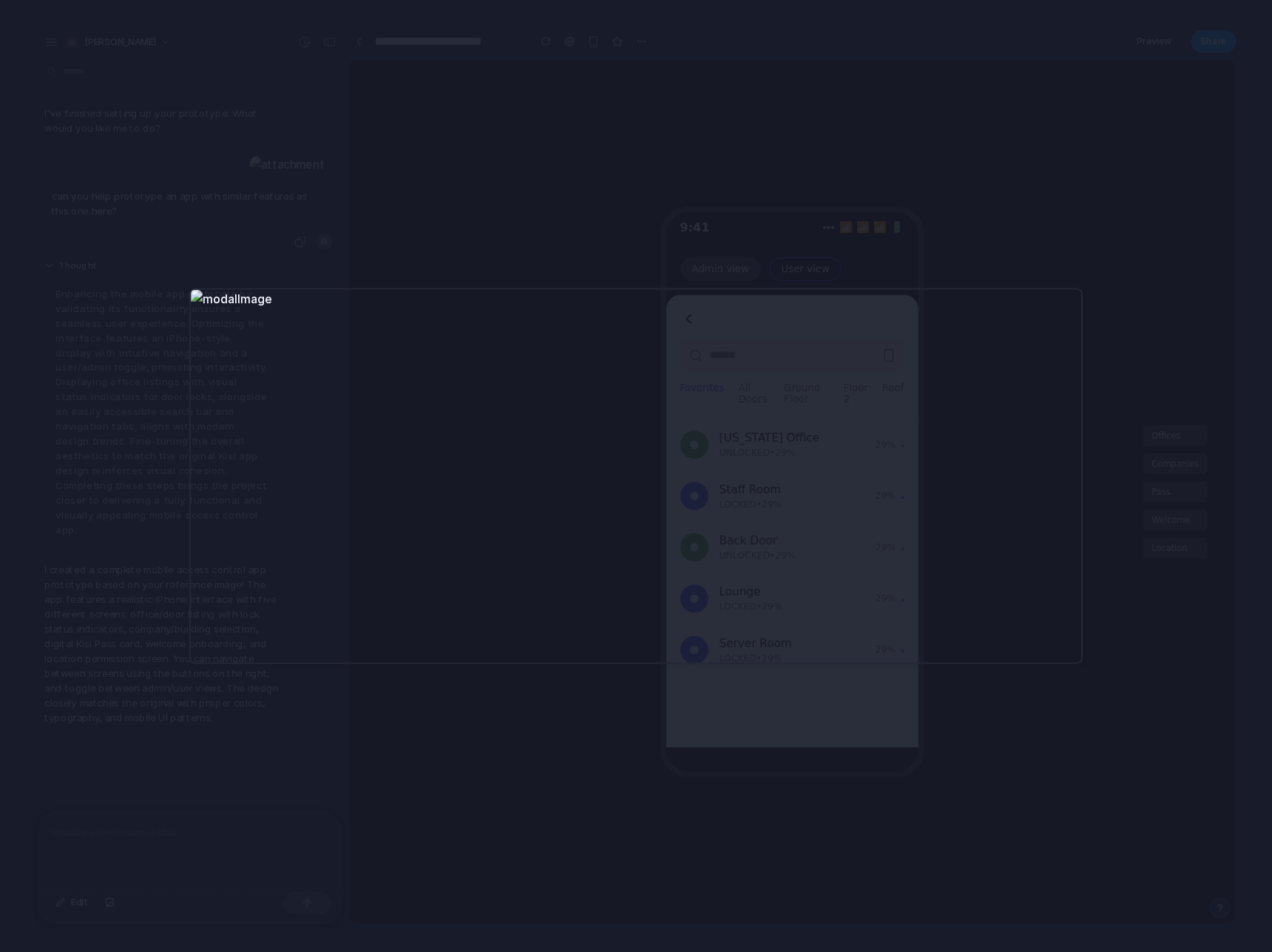
click at [303, 489] on div at bounding box center [636, 475] width 893 height 376
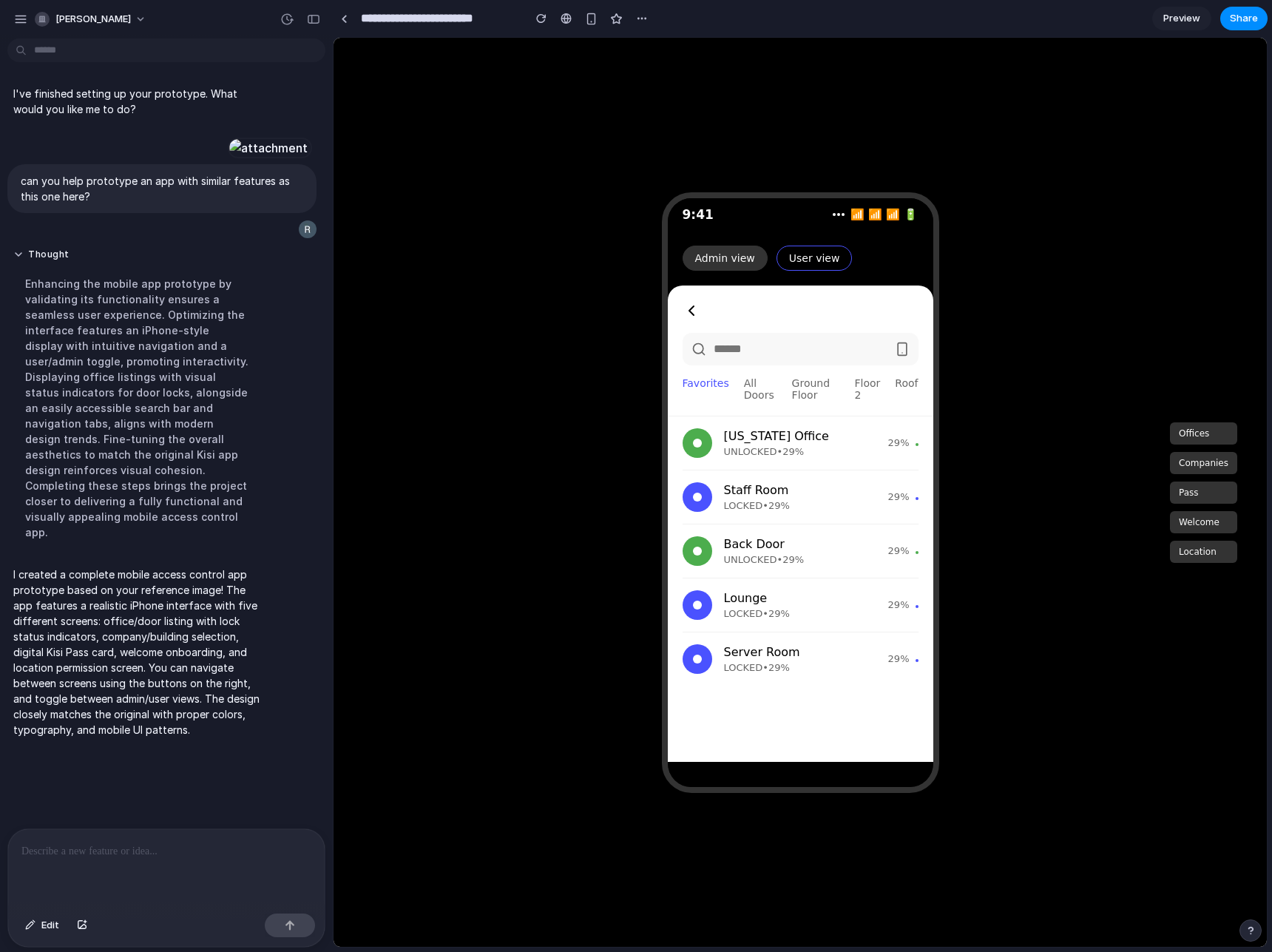
click at [1210, 425] on button "Offices" at bounding box center [1203, 433] width 67 height 22
click at [1213, 457] on button "Companies" at bounding box center [1203, 462] width 67 height 22
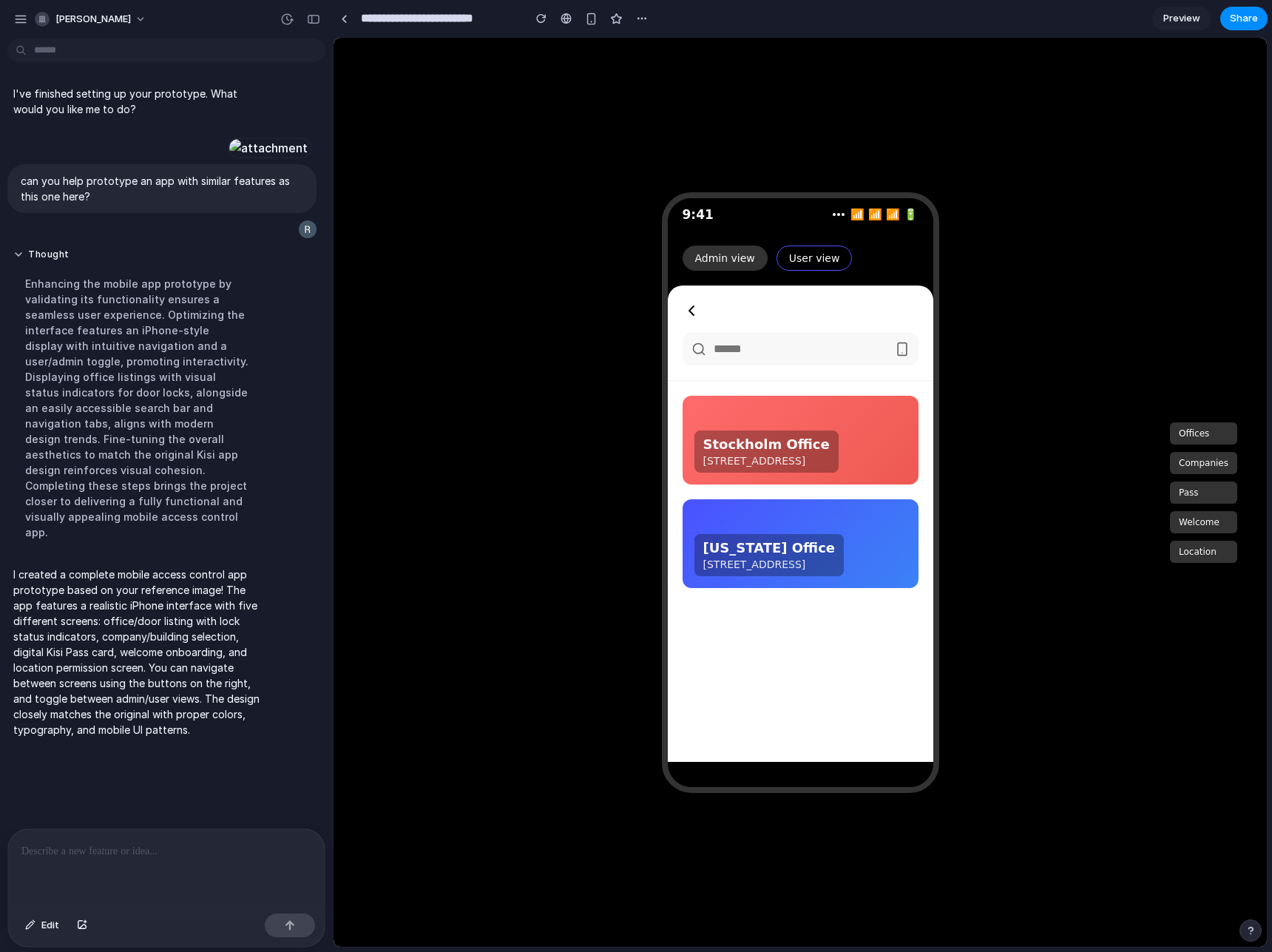
click at [1206, 489] on button "Pass" at bounding box center [1203, 492] width 67 height 22
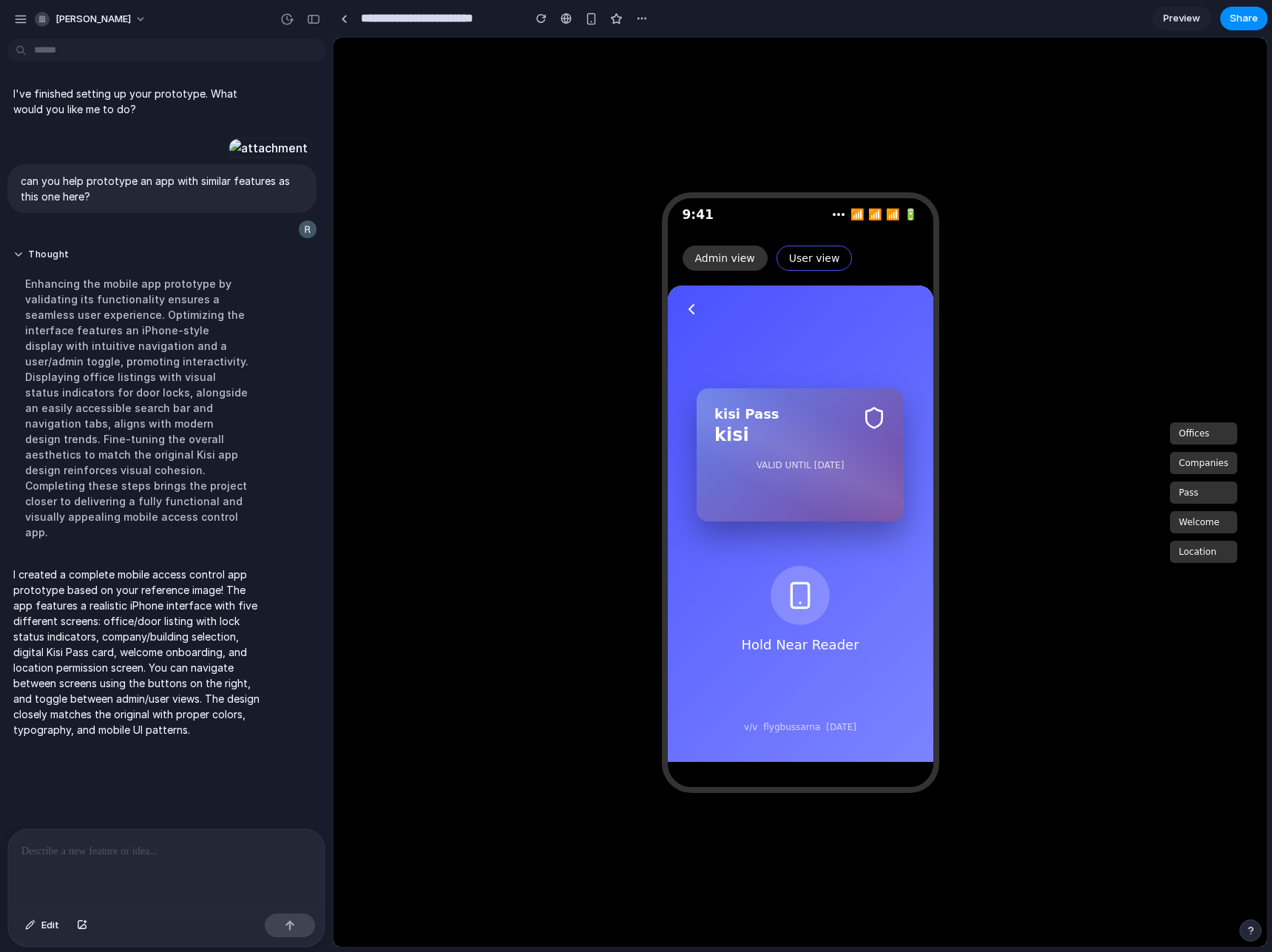
click at [1198, 456] on button "Companies" at bounding box center [1203, 462] width 67 height 22
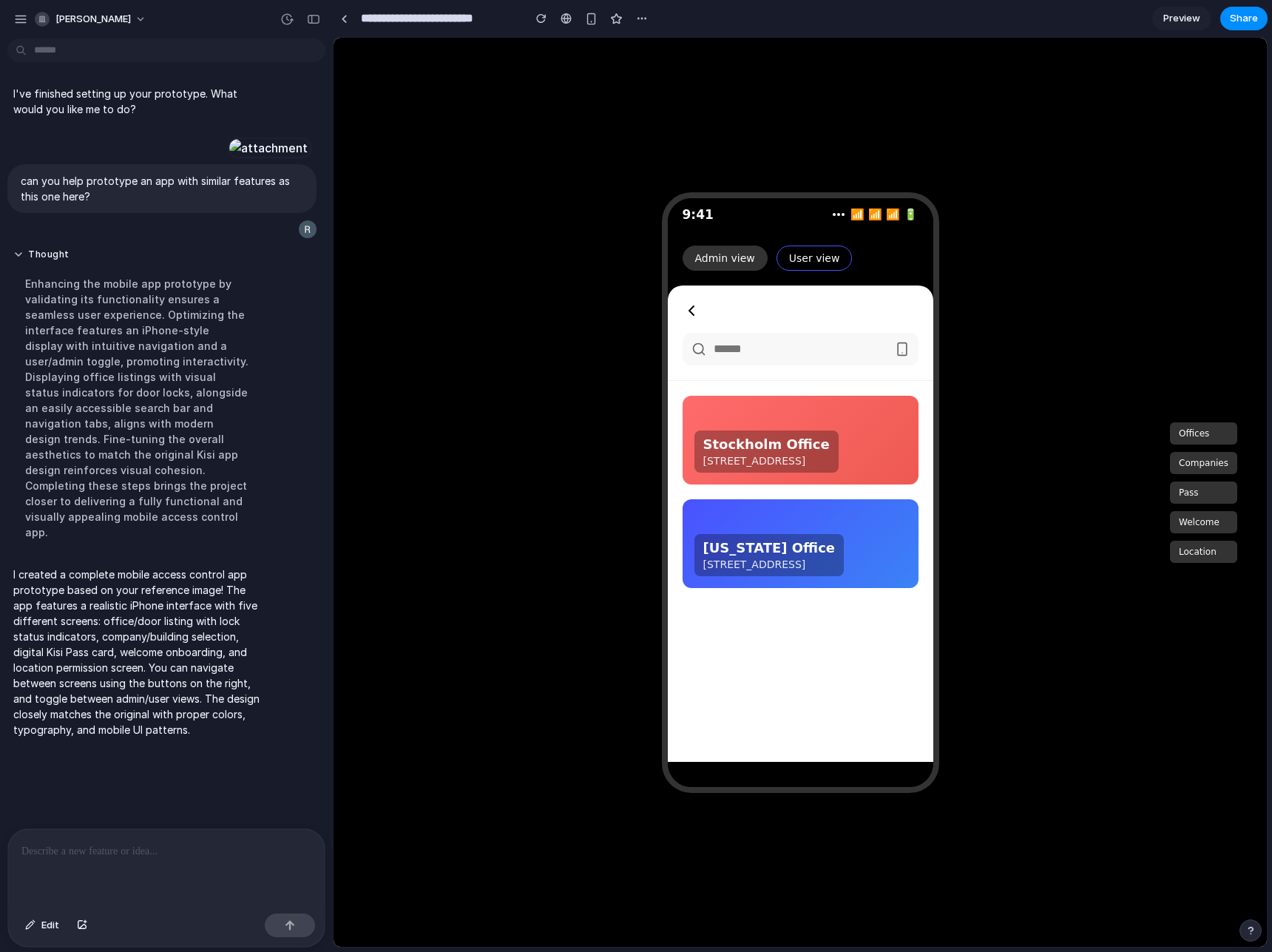
click at [1196, 434] on button "Offices" at bounding box center [1203, 433] width 67 height 22
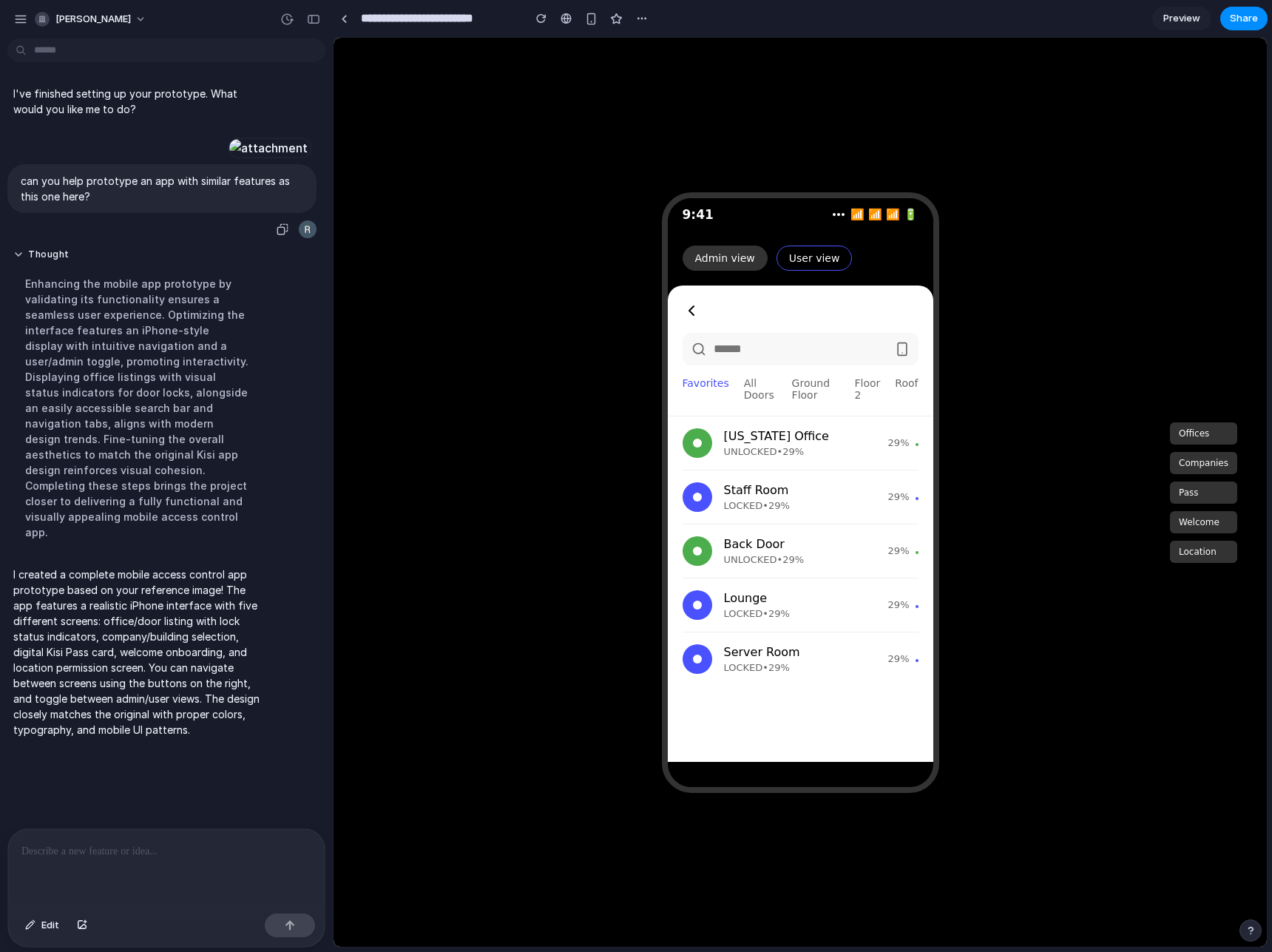
click at [228, 158] on div at bounding box center [269, 147] width 81 height 20
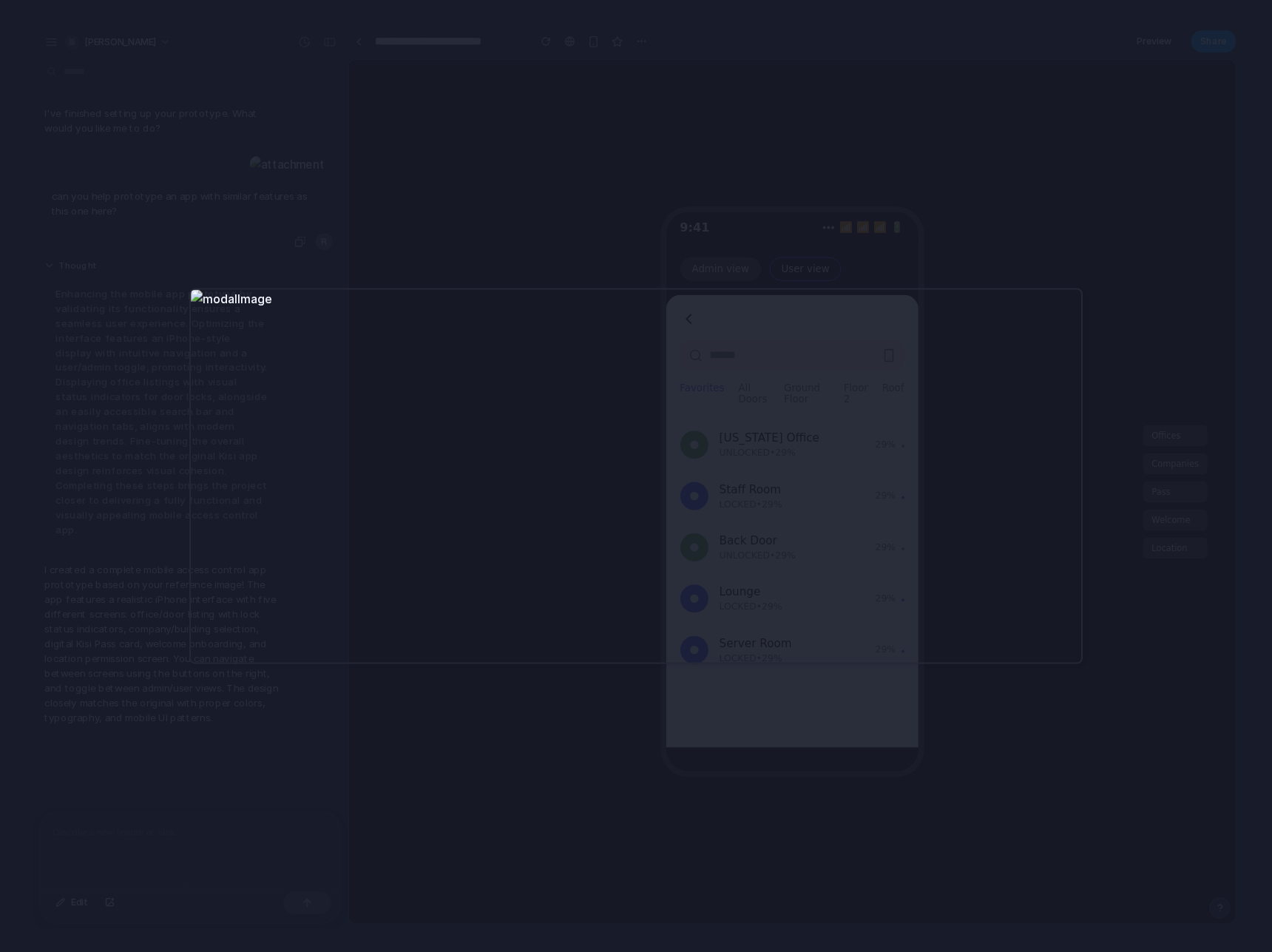
click at [583, 702] on div at bounding box center [636, 476] width 1272 height 952
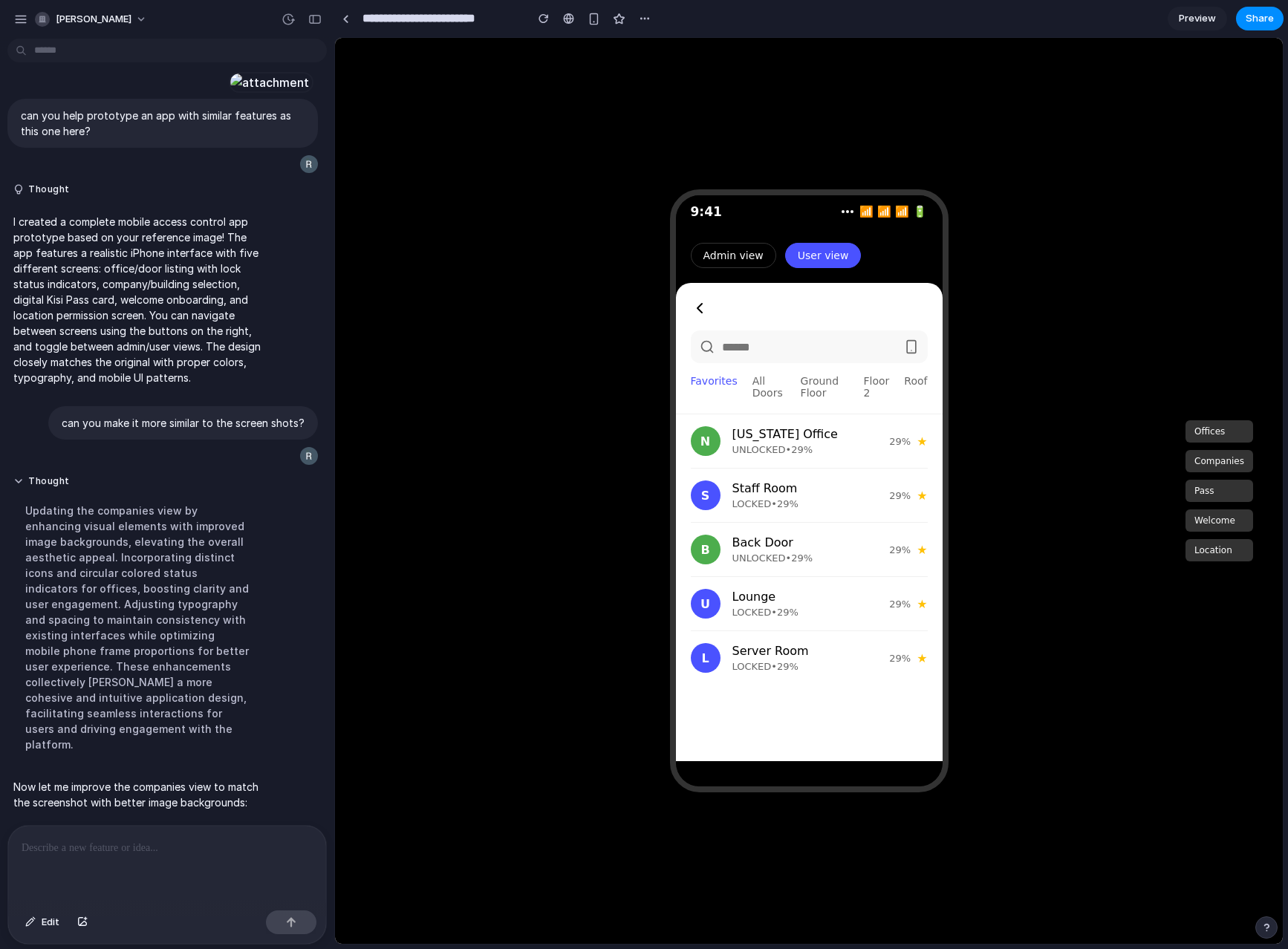
scroll to position [173, 0]
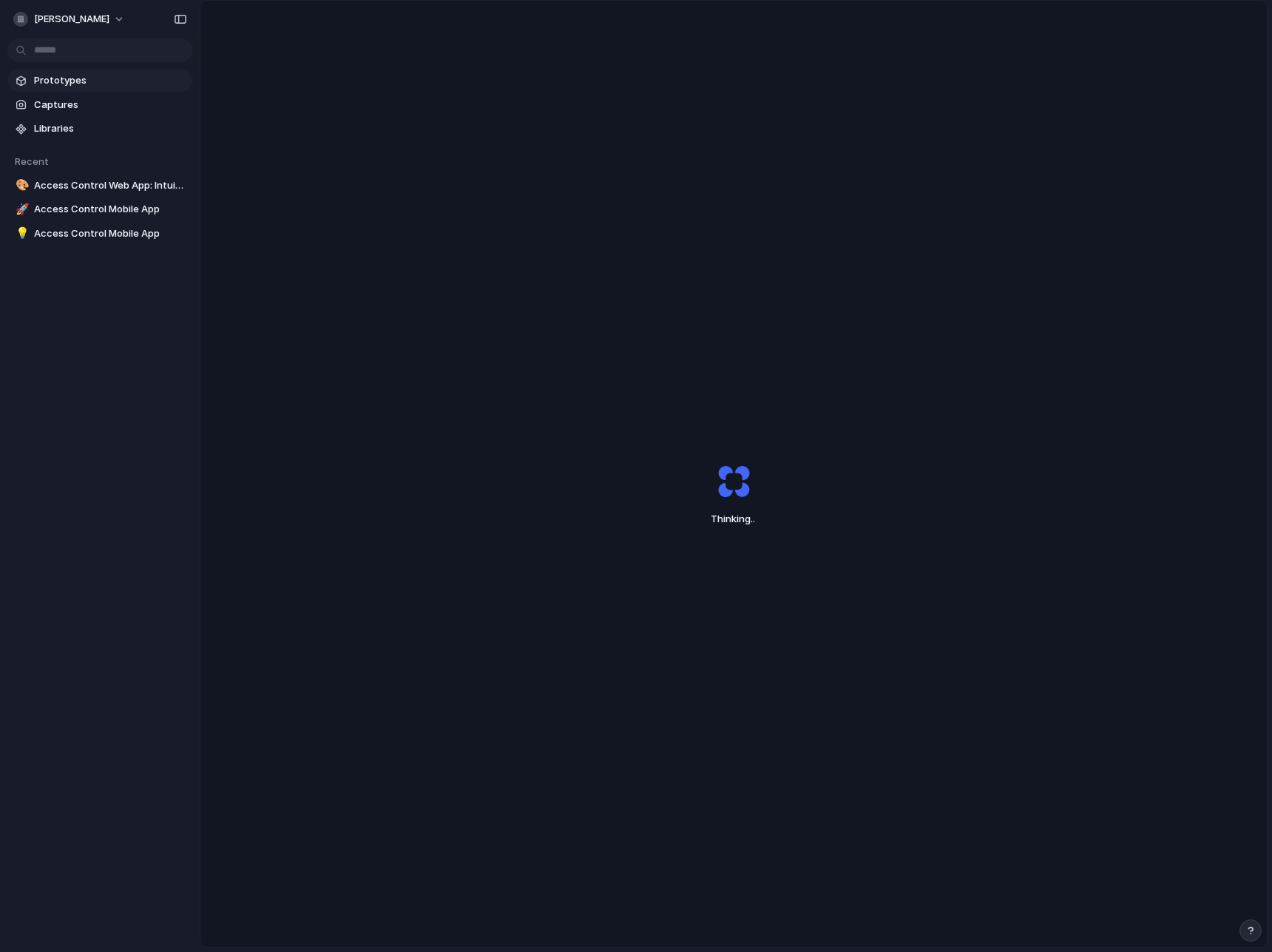
click at [89, 87] on span "Prototypes" at bounding box center [110, 81] width 152 height 15
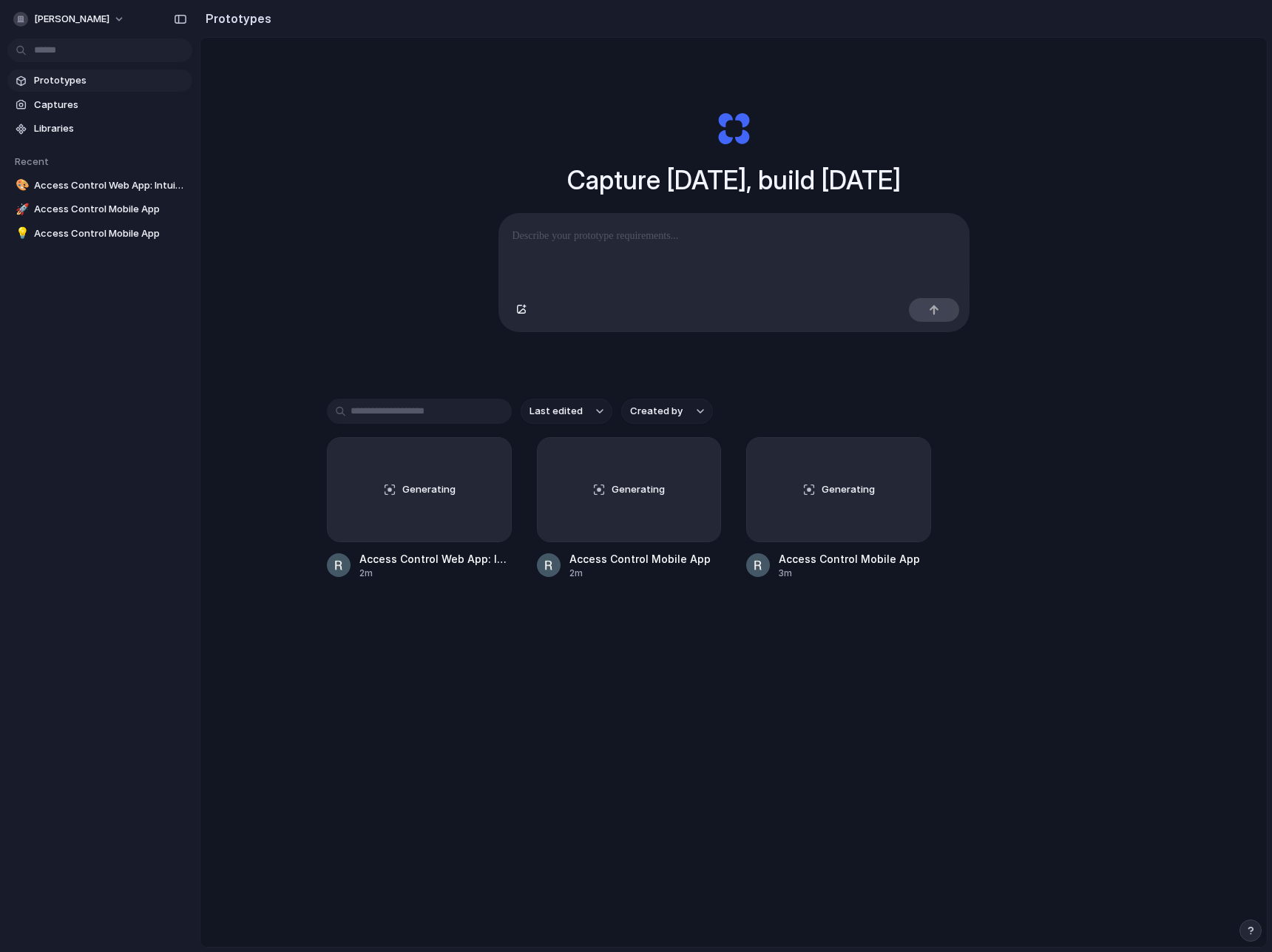
click at [539, 419] on span "Last edited" at bounding box center [556, 411] width 54 height 15
click at [545, 368] on div "Last edited Last created Alphabetical" at bounding box center [636, 476] width 1272 height 952
click at [453, 514] on div "Generating" at bounding box center [419, 489] width 183 height 103
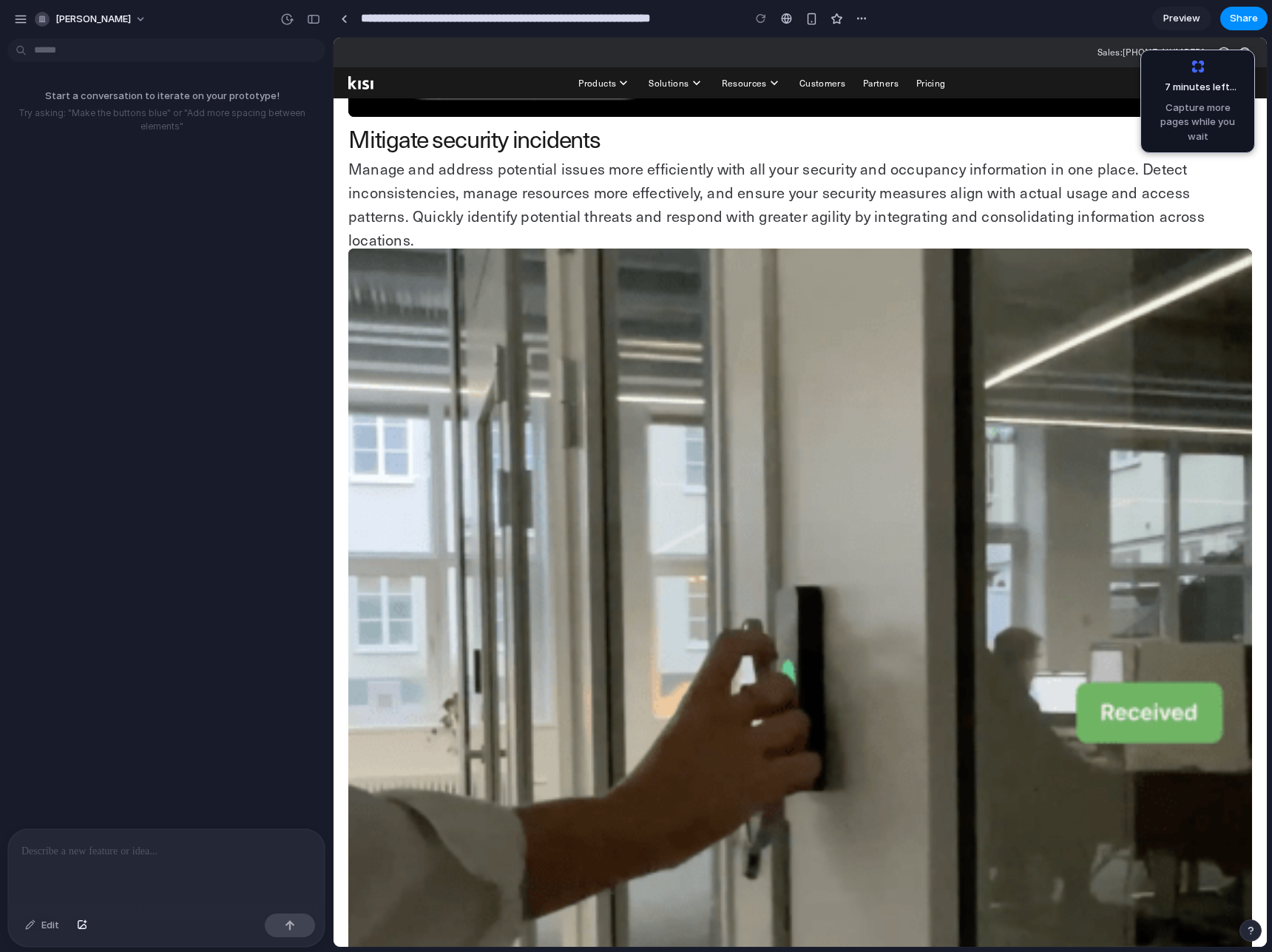
scroll to position [2724, 0]
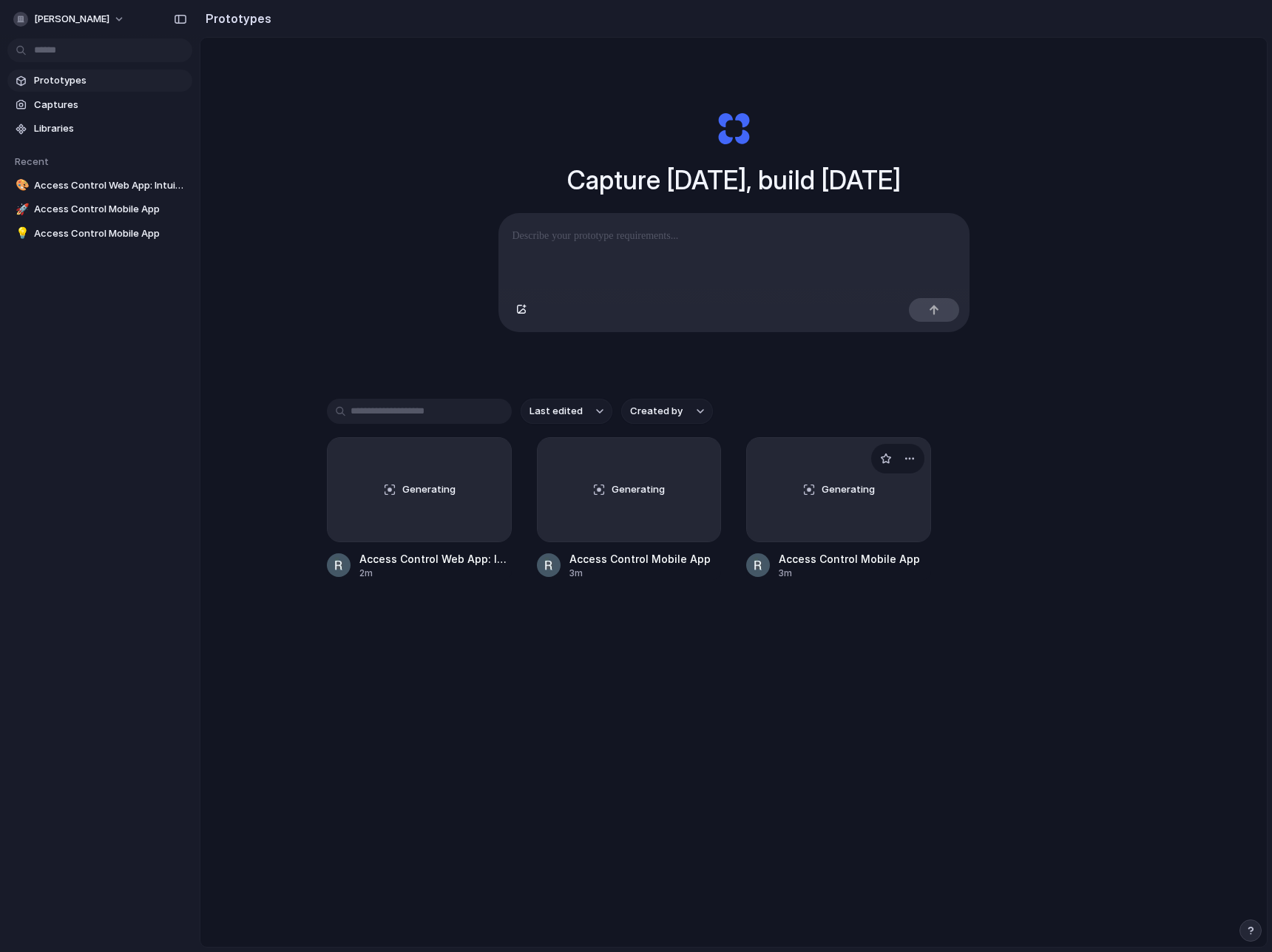
click at [862, 511] on div "Generating" at bounding box center [838, 489] width 183 height 103
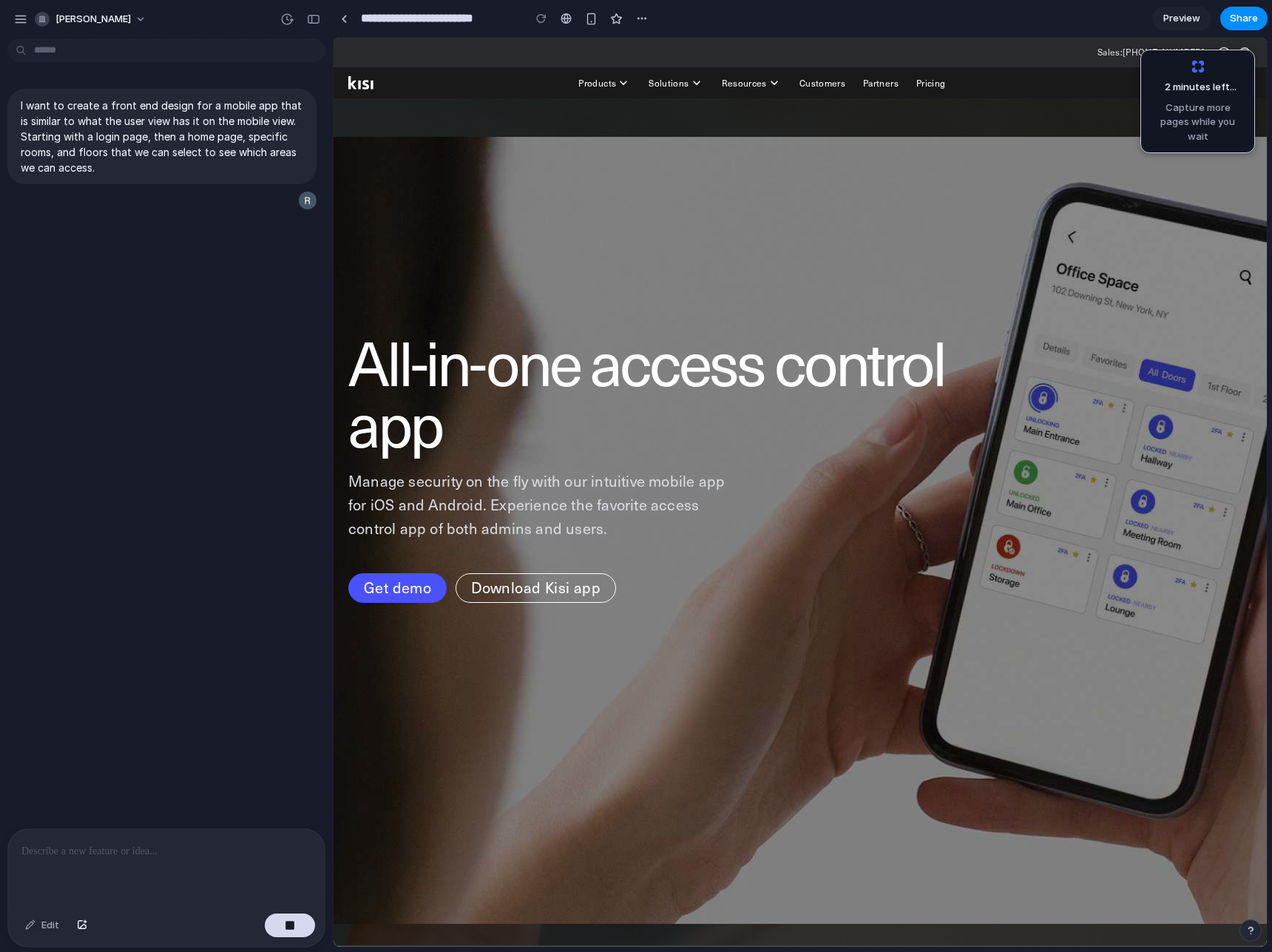
click at [214, 570] on div "I want to create a front end design for a mobile app that is similar to what th…" at bounding box center [161, 436] width 324 height 784
click at [1187, 112] on span "Capture more pages while you wait" at bounding box center [1198, 122] width 95 height 44
click at [1209, 126] on span "Capture more pages while you wait" at bounding box center [1198, 122] width 95 height 44
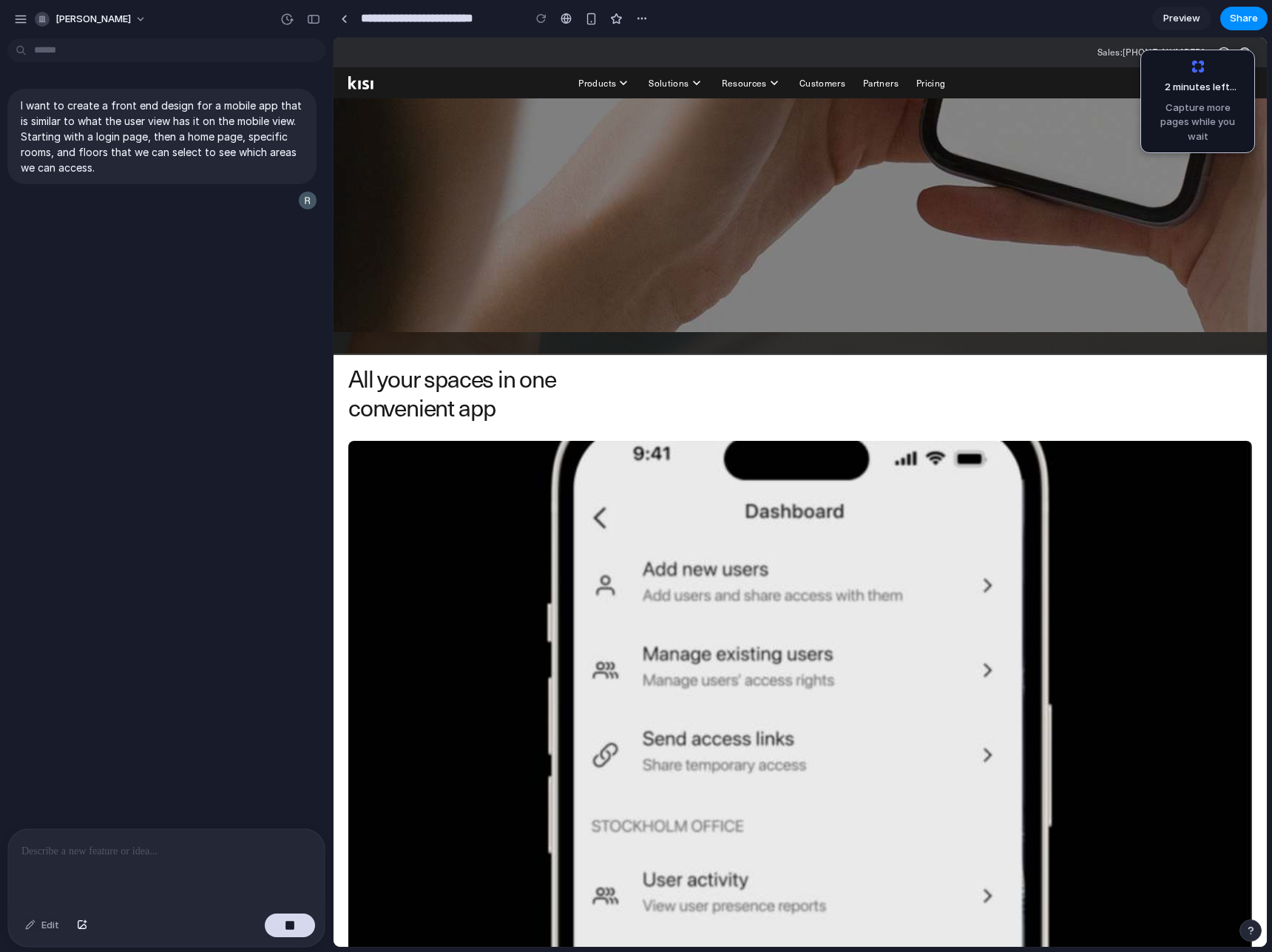
click at [191, 843] on p at bounding box center [166, 852] width 290 height 18
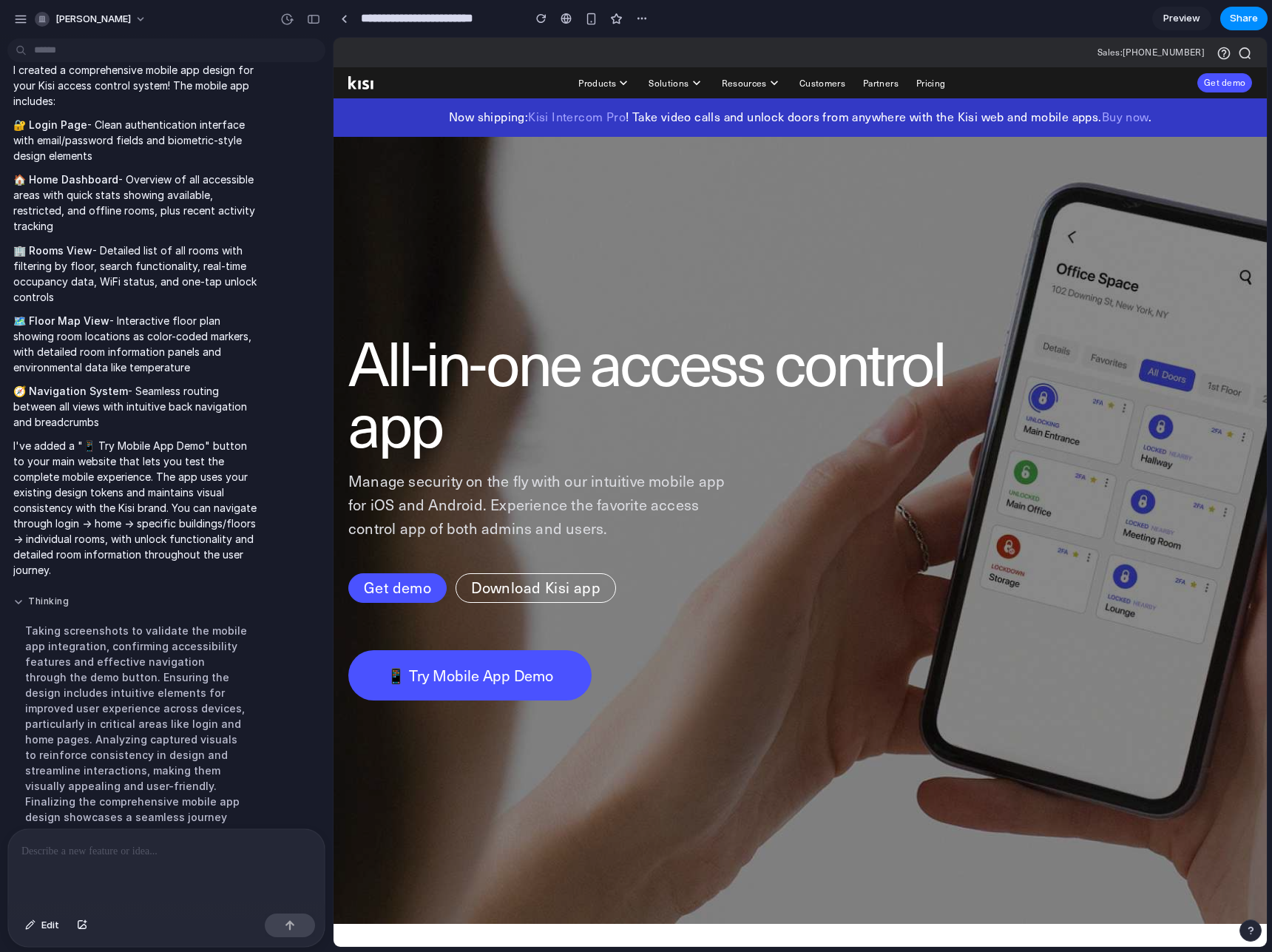
scroll to position [0, 0]
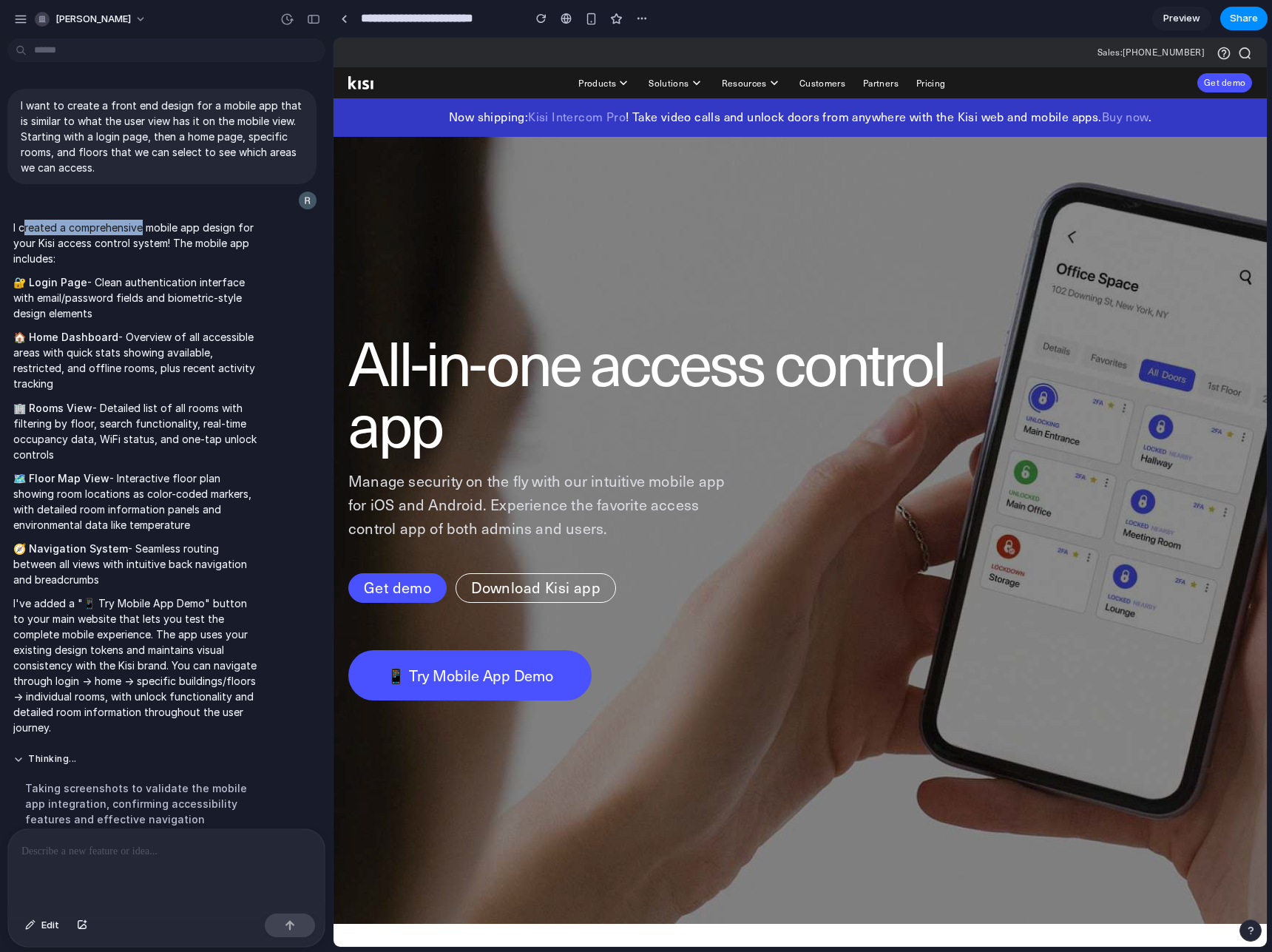
drag, startPoint x: 138, startPoint y: 221, endPoint x: 155, endPoint y: 223, distance: 17.1
click at [145, 221] on p "I created a comprehensive mobile app design for your Kisi access control system…" at bounding box center [137, 243] width 247 height 47
click at [178, 231] on p "I created a comprehensive mobile app design for your Kisi access control system…" at bounding box center [137, 243] width 247 height 47
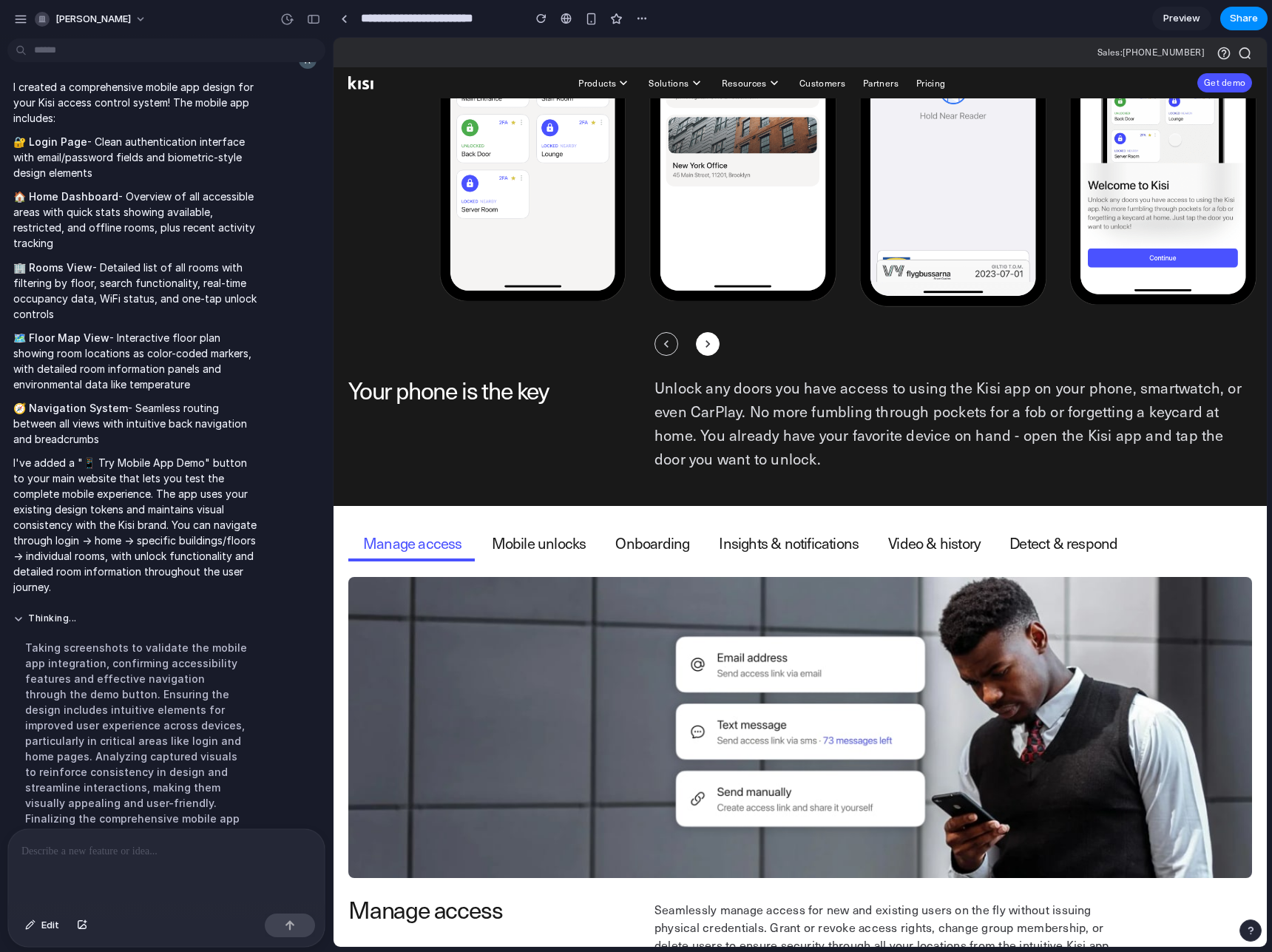
click at [155, 856] on div at bounding box center [167, 868] width 317 height 78
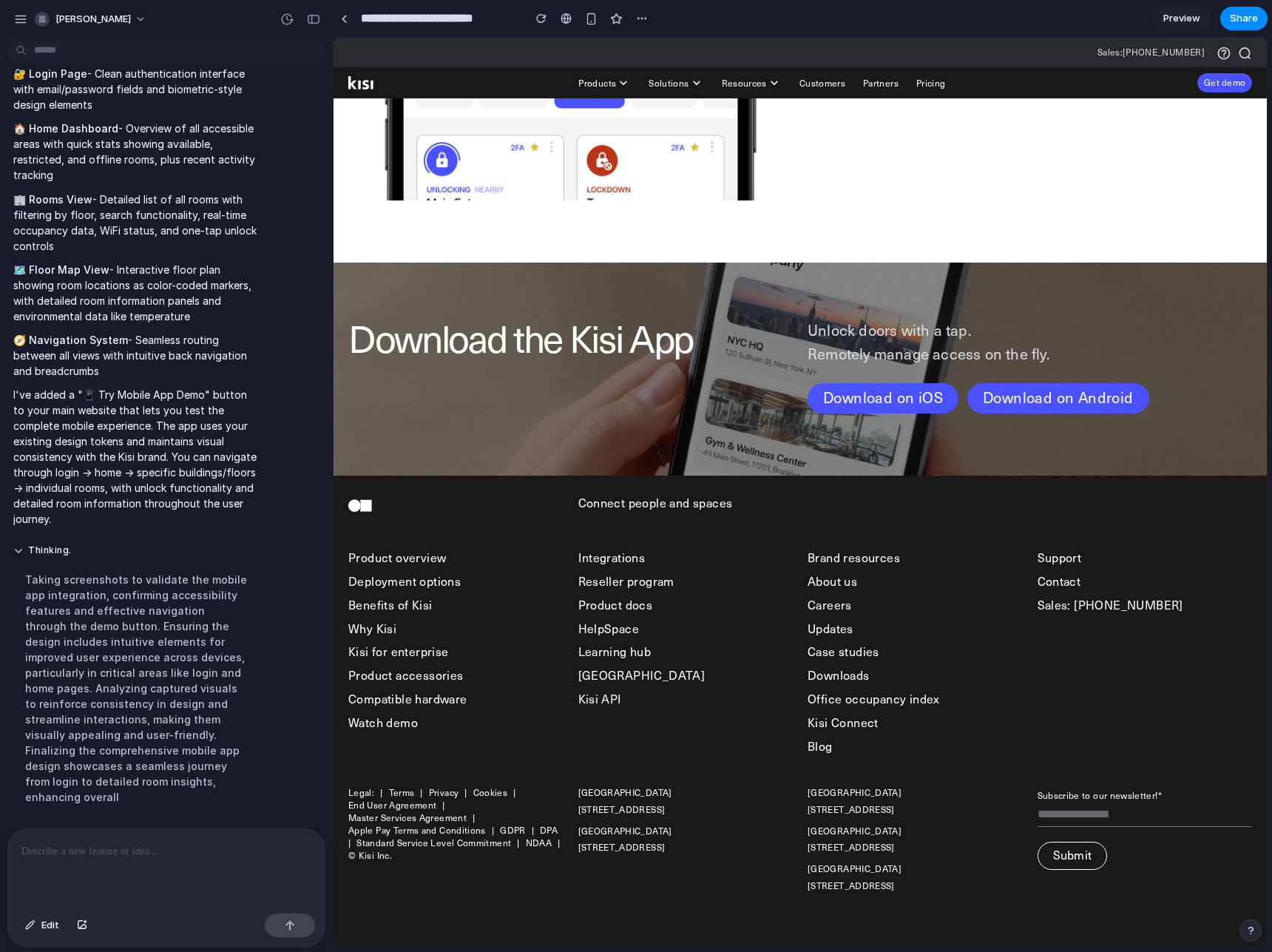
scroll to position [5213, 0]
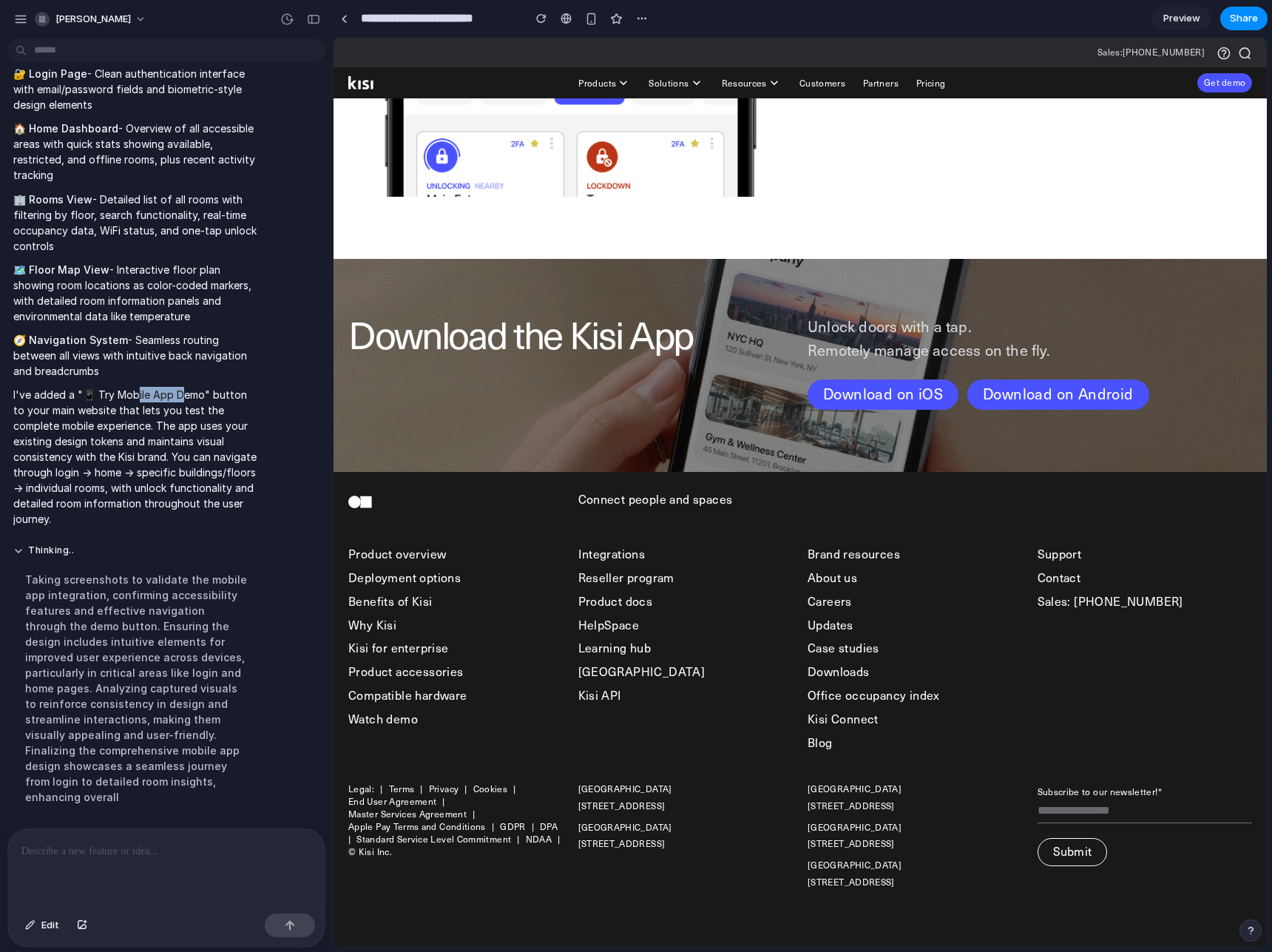
drag, startPoint x: 172, startPoint y: 389, endPoint x: 200, endPoint y: 389, distance: 28.0
click at [183, 389] on p "I've added a "📱 Try Mobile App Demo" button to your main website that lets you …" at bounding box center [137, 456] width 247 height 140
click at [216, 389] on p "I've added a "📱 Try Mobile App Demo" button to your main website that lets you …" at bounding box center [137, 456] width 247 height 140
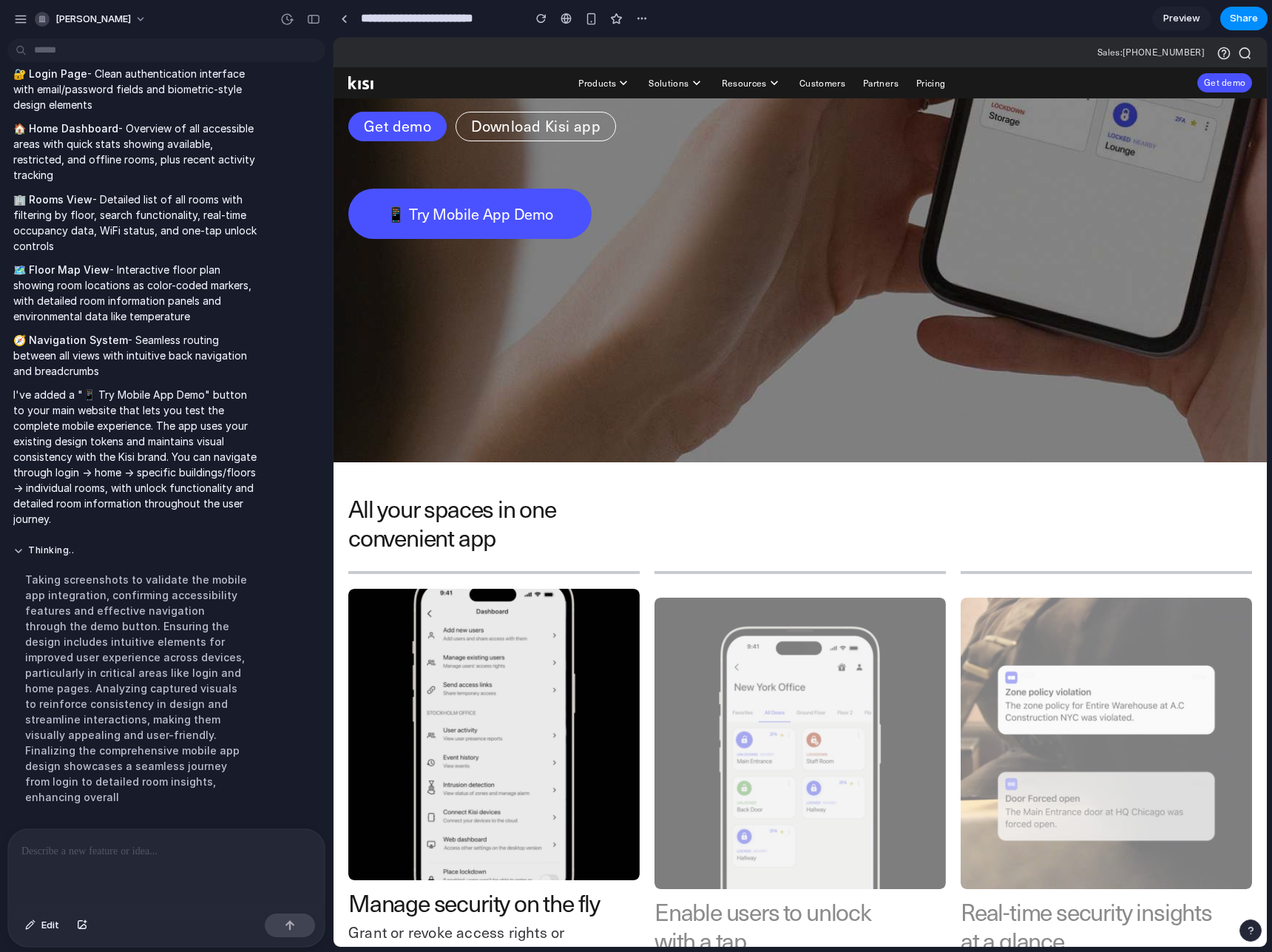
scroll to position [0, 0]
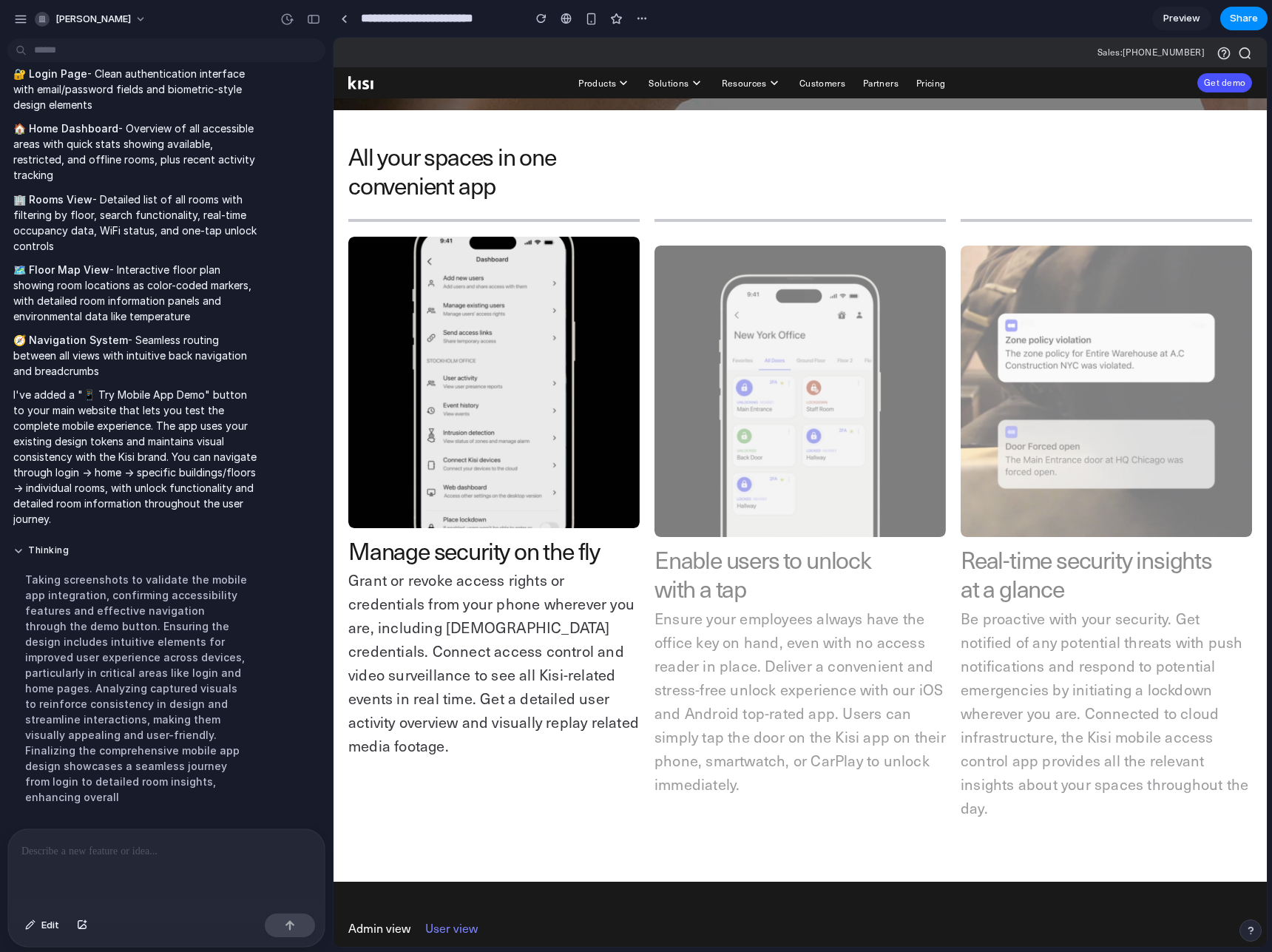
click at [488, 322] on video at bounding box center [494, 382] width 291 height 291
click at [484, 319] on video at bounding box center [494, 382] width 291 height 291
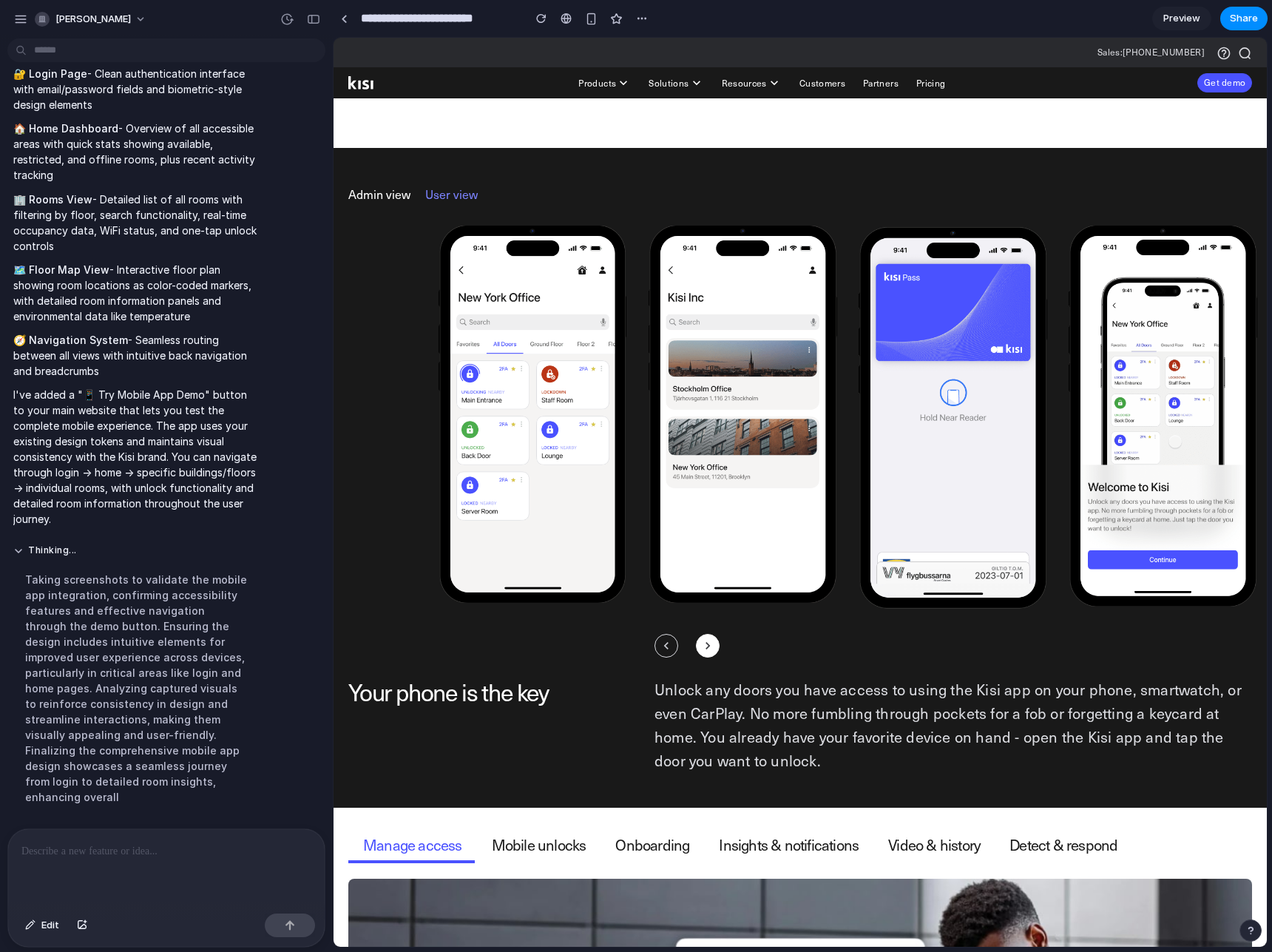
click at [511, 322] on img at bounding box center [532, 414] width 188 height 377
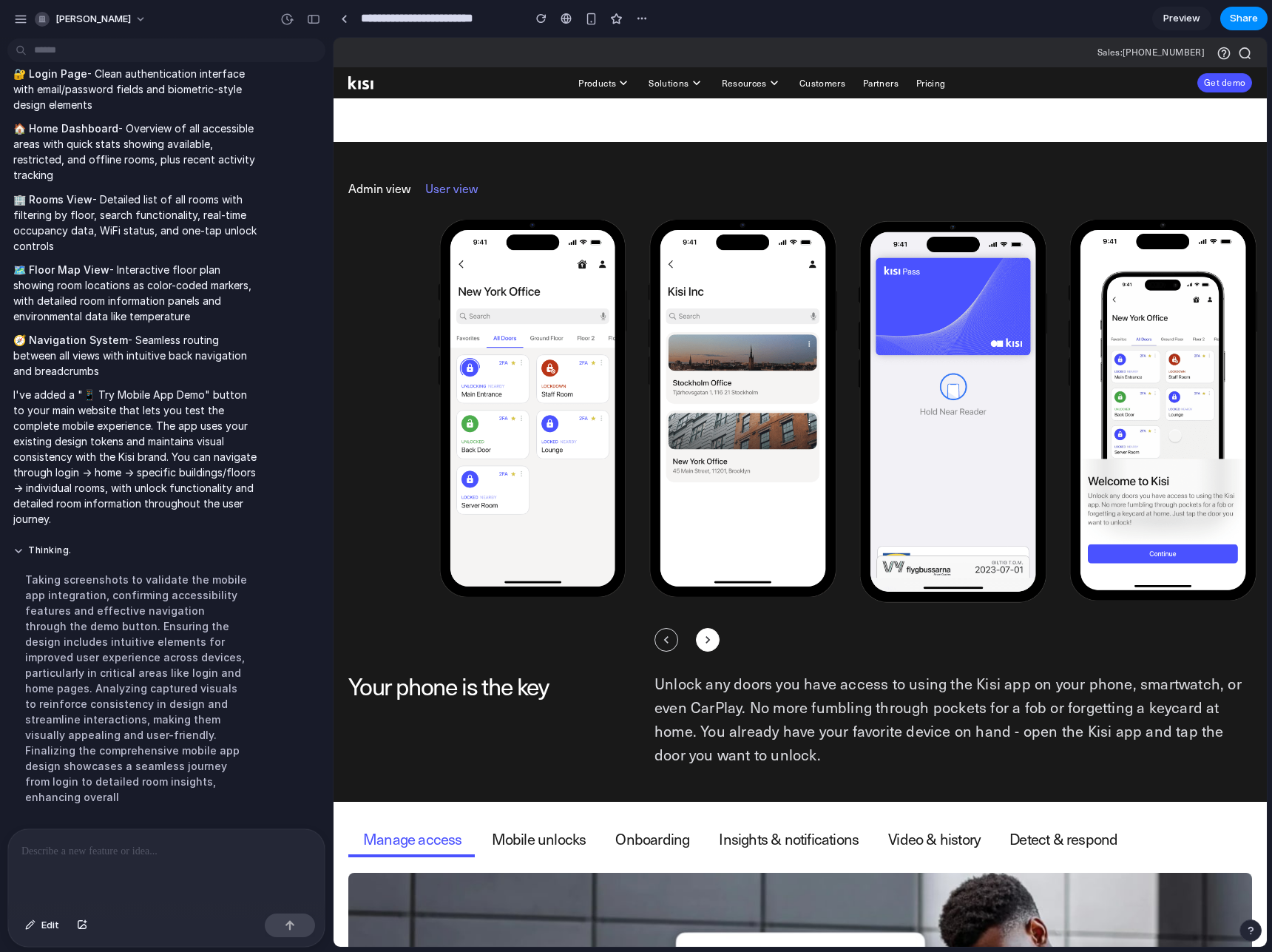
drag, startPoint x: 377, startPoint y: 183, endPoint x: 433, endPoint y: 182, distance: 56.0
click at [392, 182] on button "Admin view" at bounding box center [379, 188] width 62 height 16
click at [438, 182] on button "User view" at bounding box center [452, 188] width 53 height 16
click at [462, 186] on button "User view" at bounding box center [452, 188] width 53 height 16
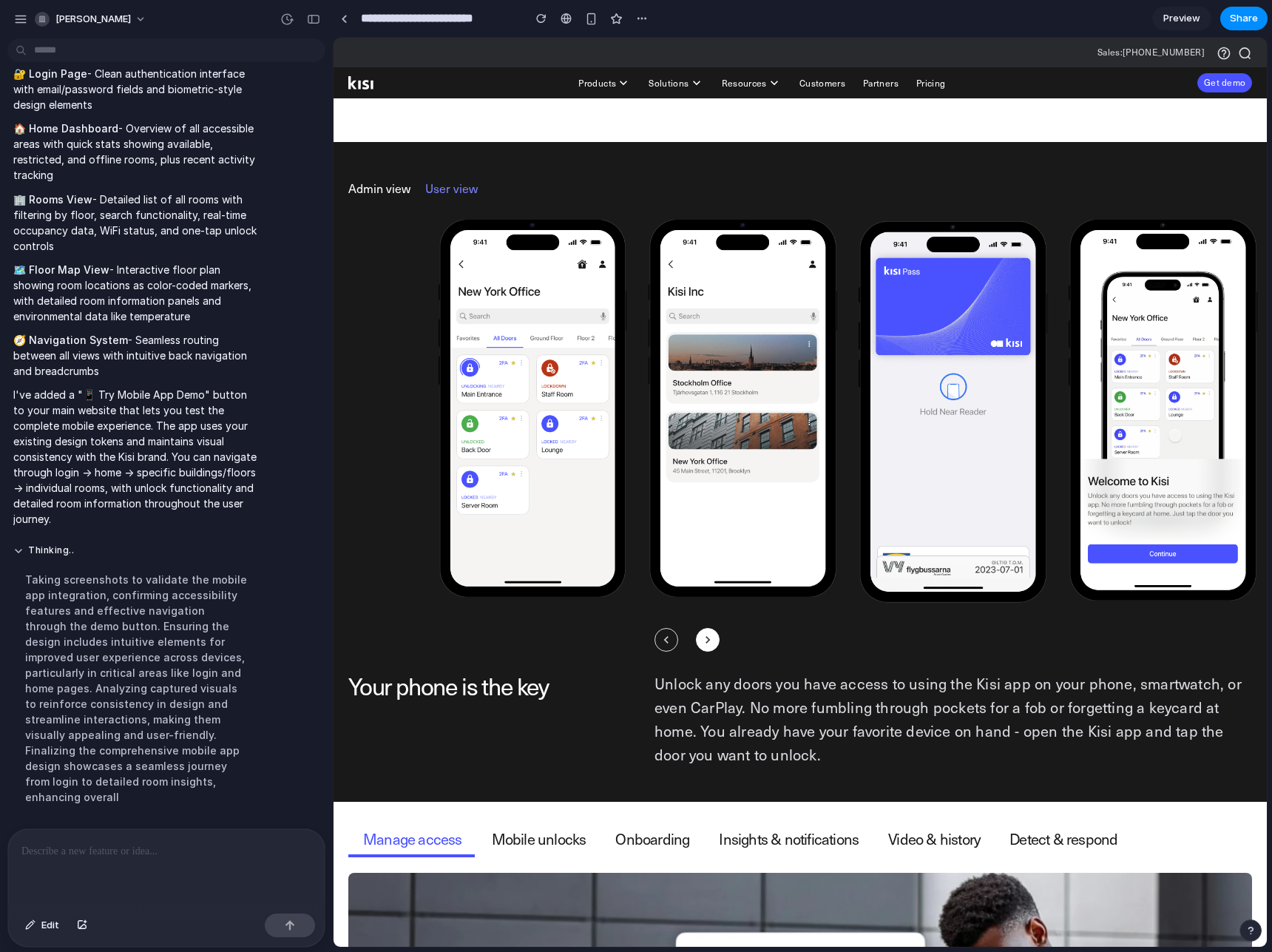
click at [735, 469] on img at bounding box center [742, 408] width 188 height 377
click at [757, 467] on img at bounding box center [742, 408] width 188 height 377
click at [1202, 20] on link "Preview" at bounding box center [1181, 18] width 59 height 23
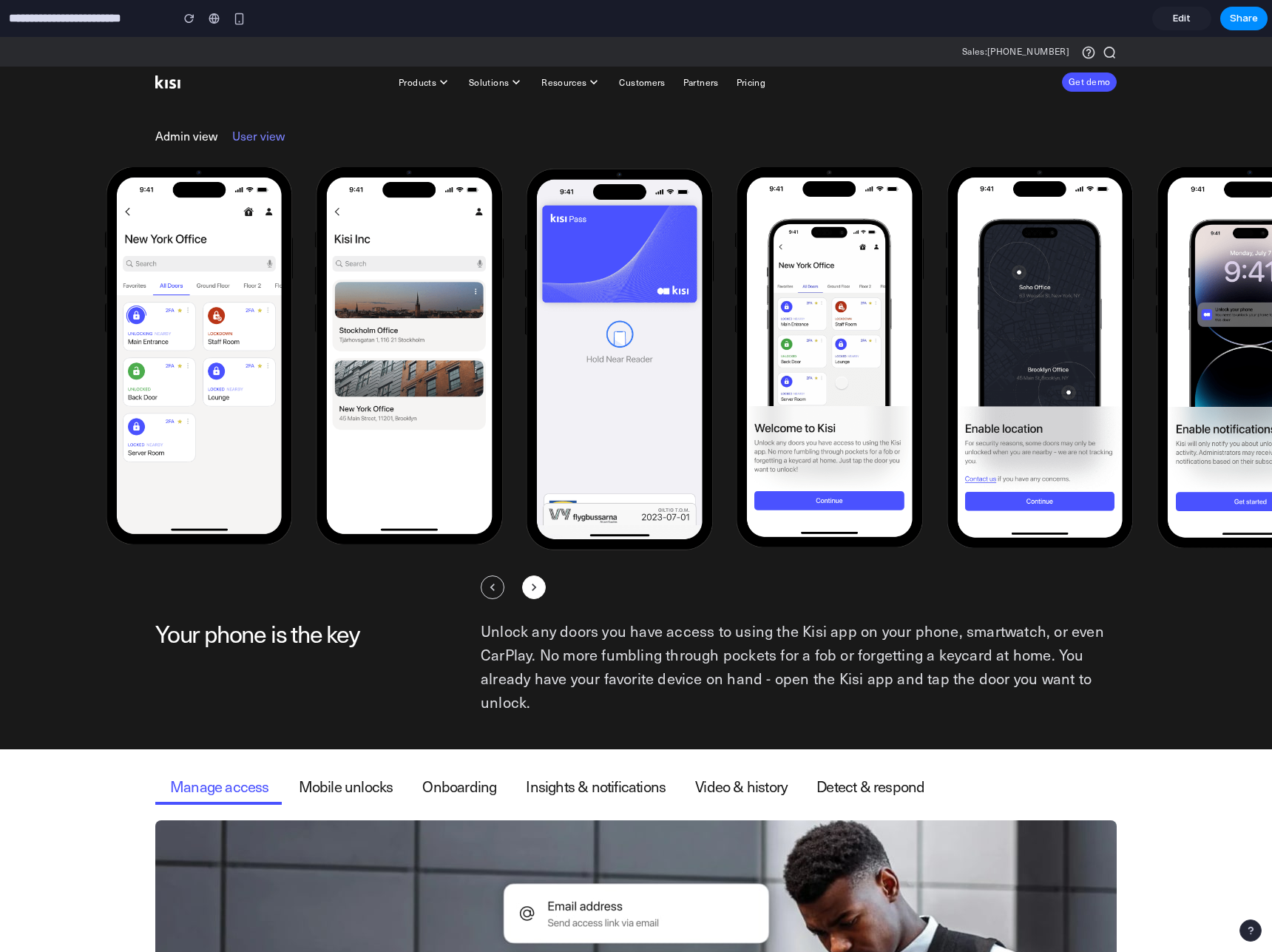
scroll to position [1553, 0]
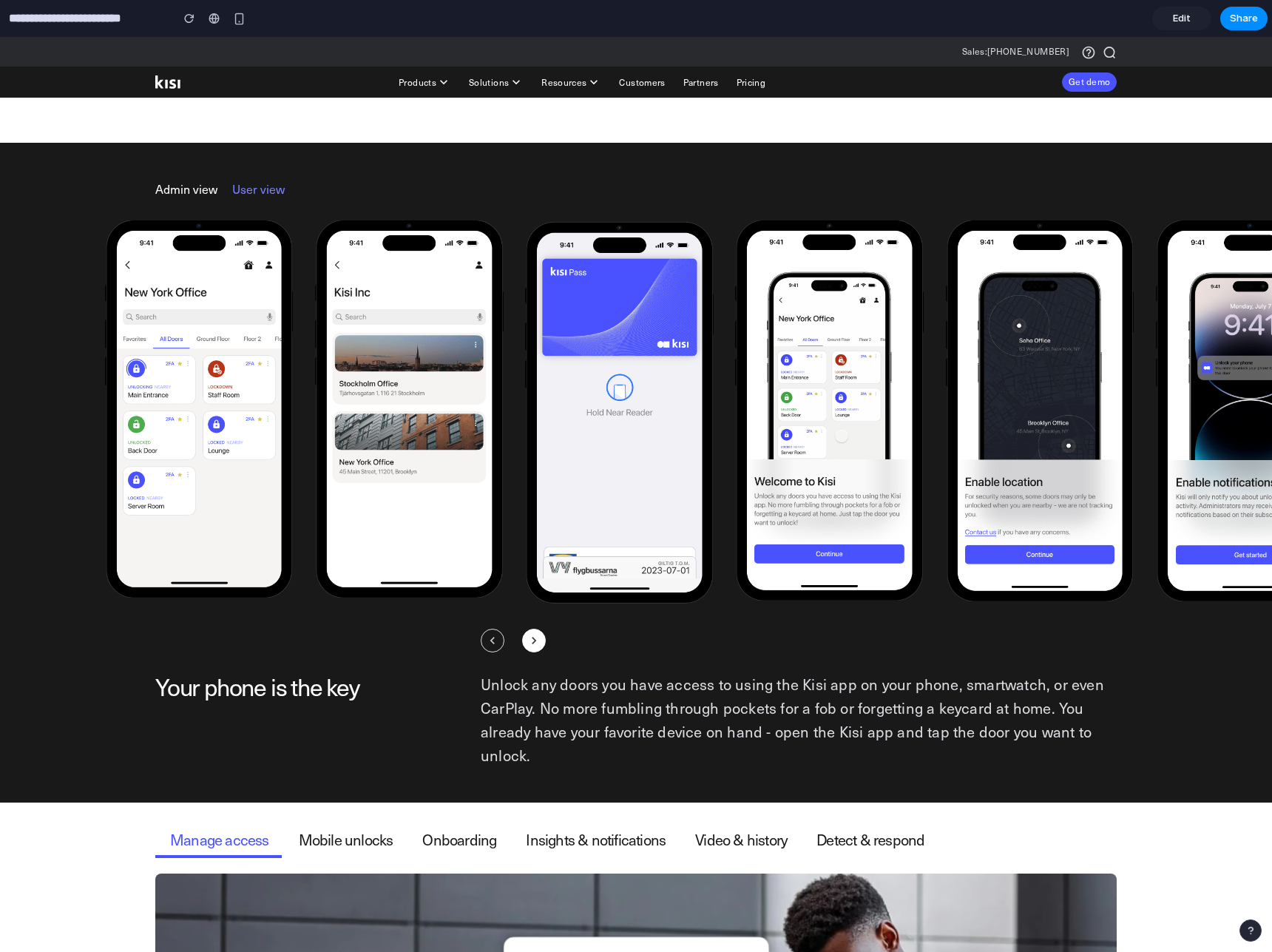
click at [866, 321] on img at bounding box center [829, 410] width 188 height 381
click at [648, 367] on img at bounding box center [619, 413] width 188 height 385
click at [402, 385] on img at bounding box center [409, 409] width 188 height 377
click at [223, 396] on img at bounding box center [198, 409] width 188 height 377
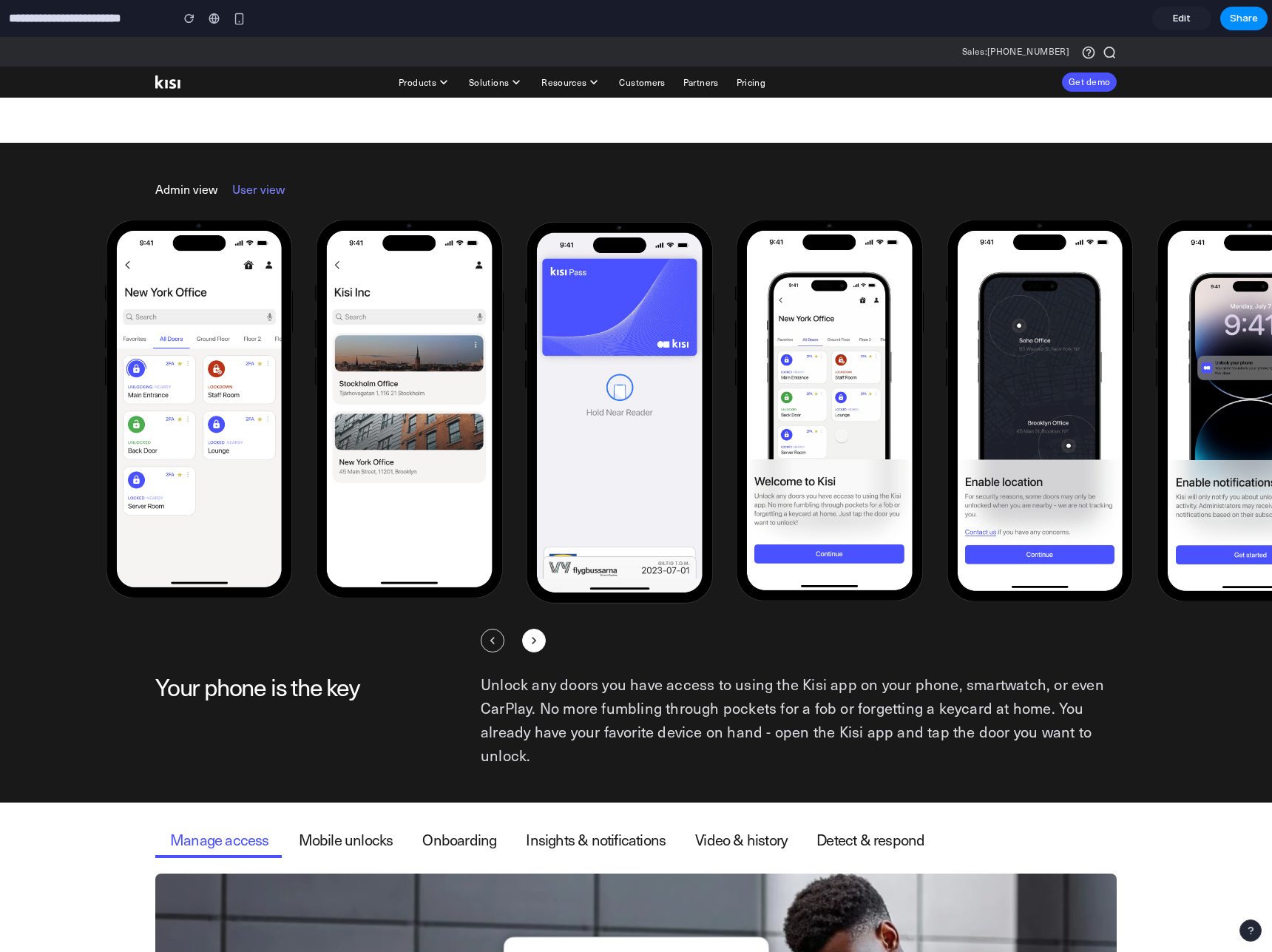
click at [223, 396] on img at bounding box center [198, 409] width 188 height 377
click at [1191, 17] on link "Edit" at bounding box center [1181, 18] width 59 height 23
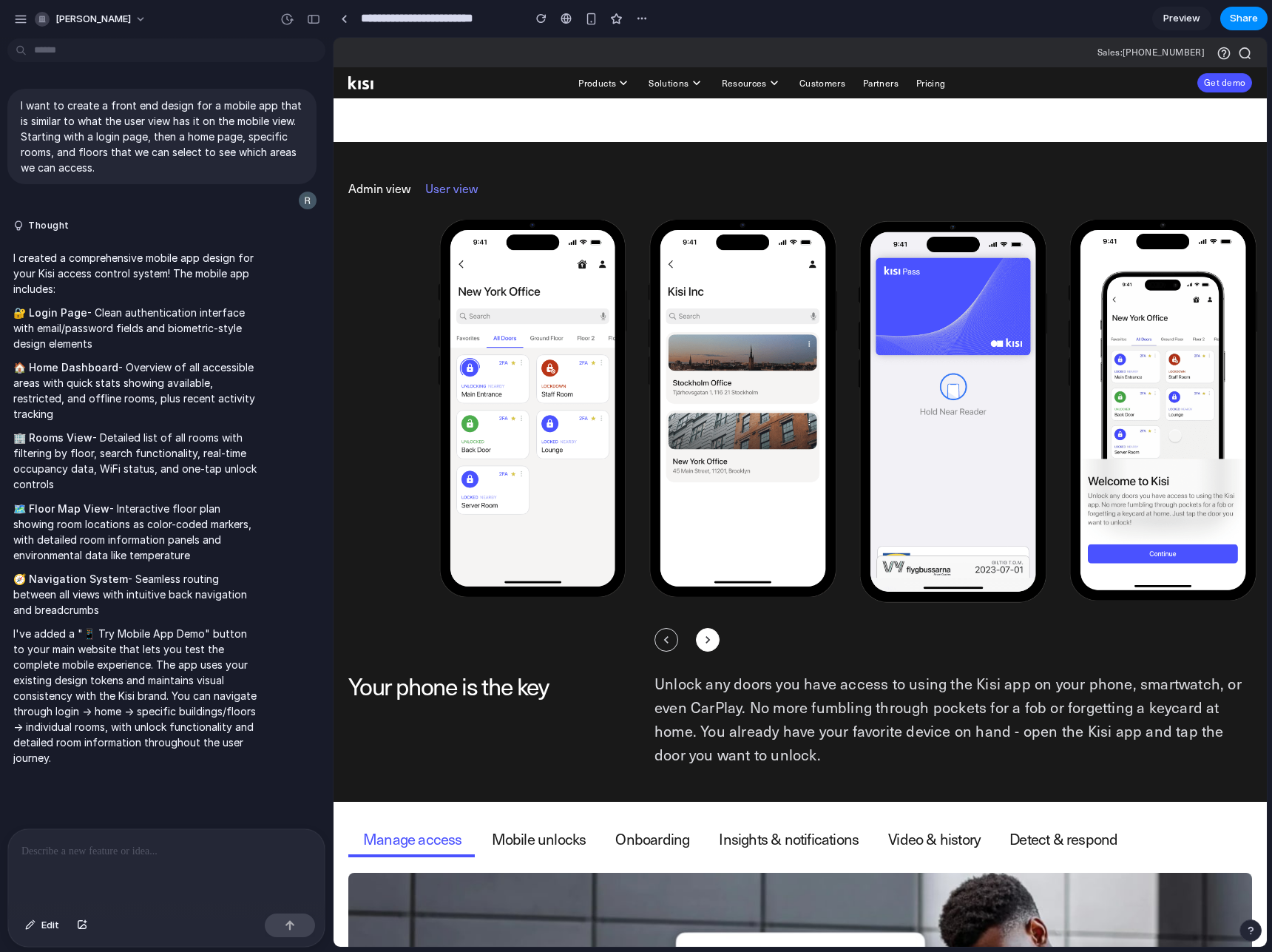
click at [1186, 17] on span "Preview" at bounding box center [1181, 19] width 37 height 15
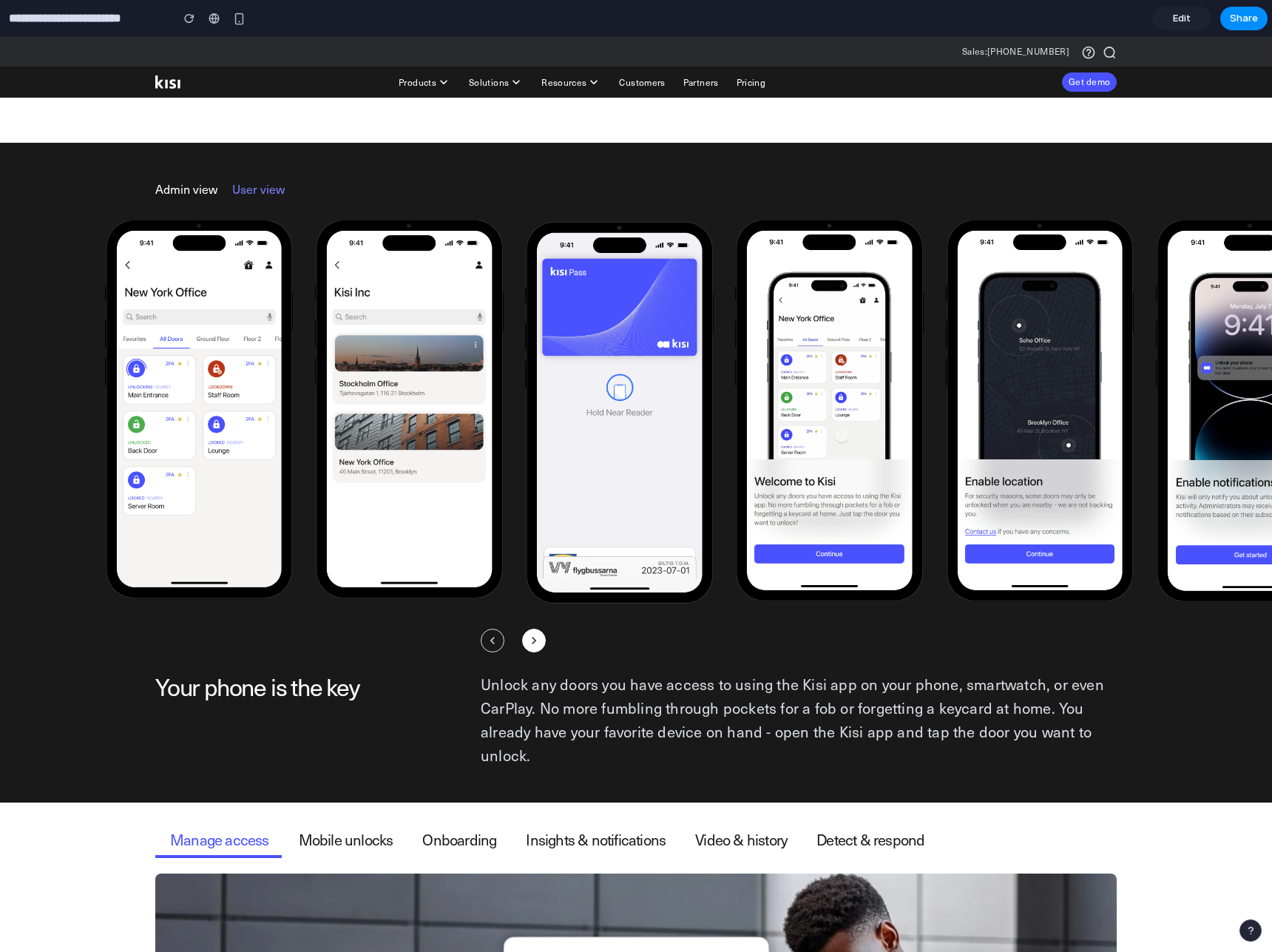
click at [795, 785] on div "Admin view User view Designed for efficiency Add new and manage existing users,…" at bounding box center [636, 472] width 1272 height 660
